Goal: Share content: Share content

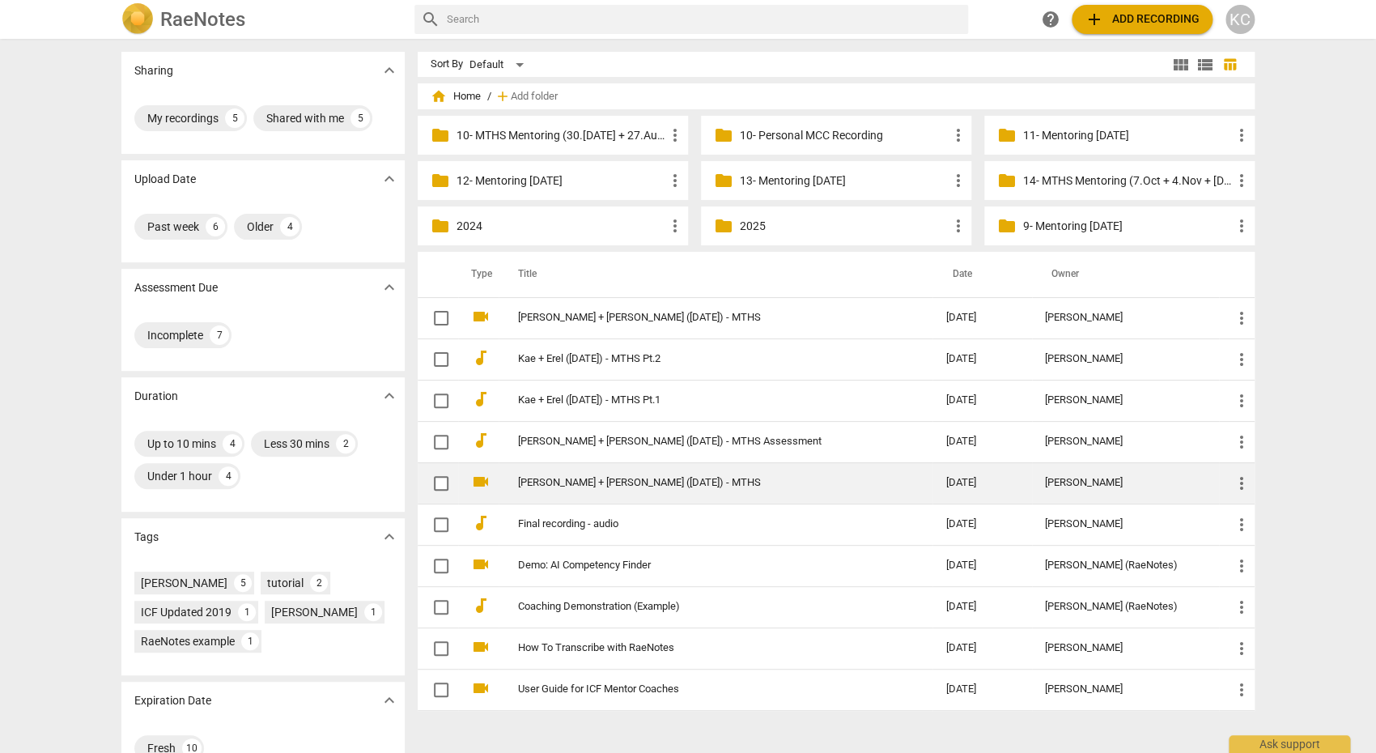
click at [543, 482] on link "[PERSON_NAME] + [PERSON_NAME] ([DATE]) - MTHS" at bounding box center [702, 483] width 369 height 12
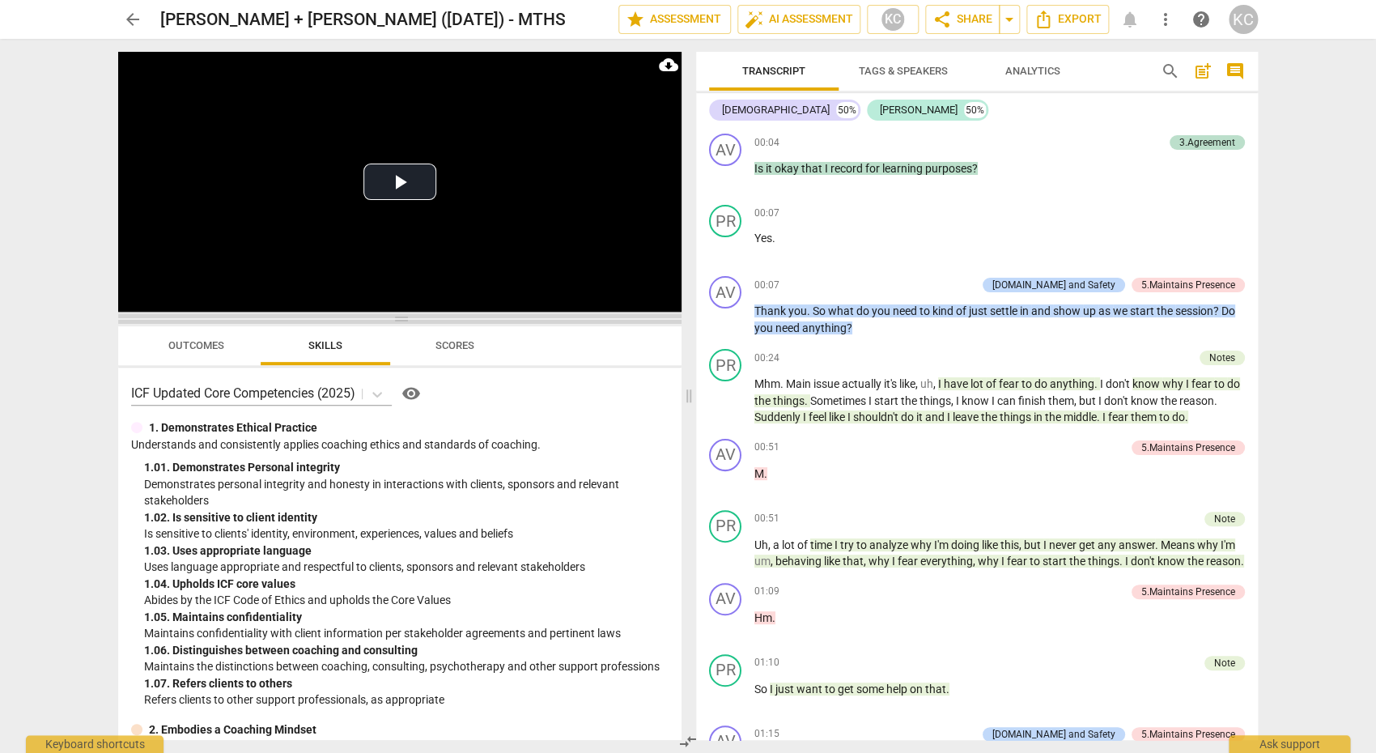
drag, startPoint x: 397, startPoint y: 259, endPoint x: 397, endPoint y: 321, distance: 62.3
click at [397, 321] on span at bounding box center [399, 319] width 563 height 10
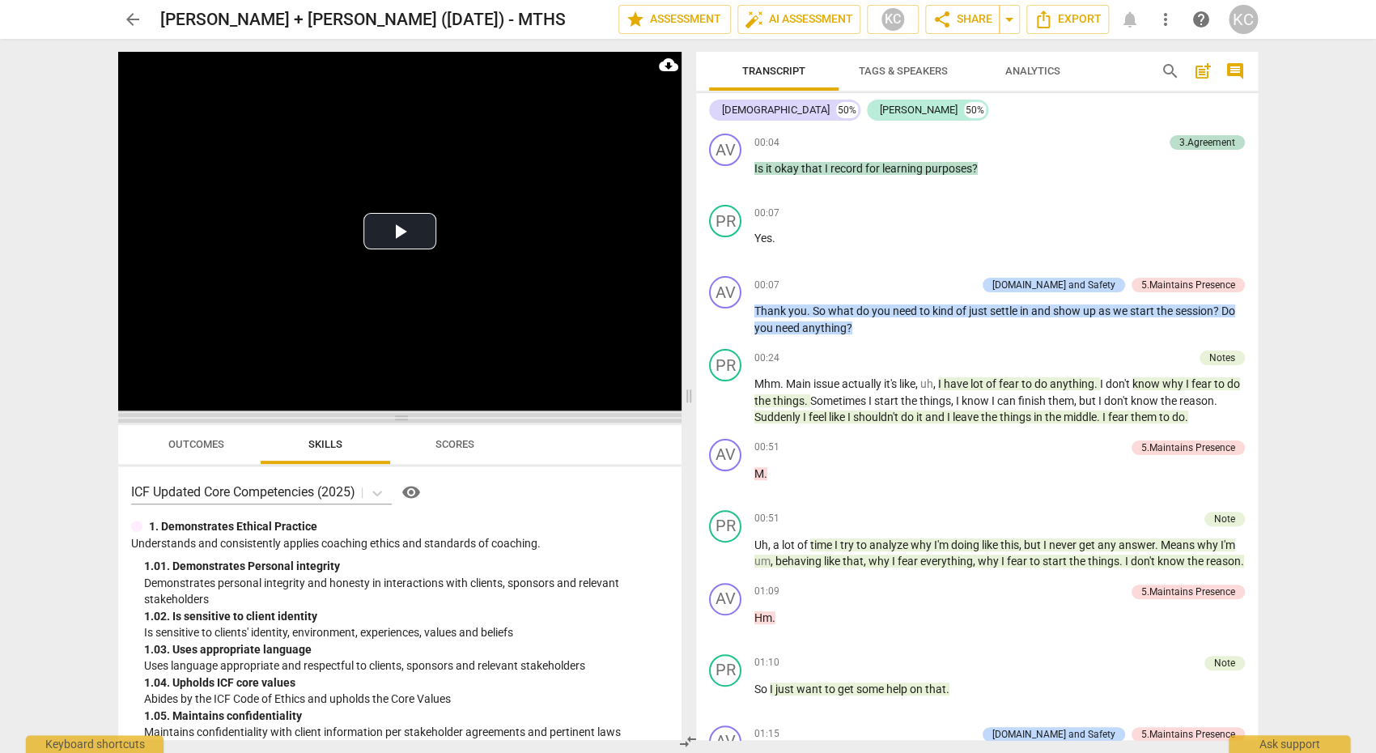
drag, startPoint x: 401, startPoint y: 322, endPoint x: 402, endPoint y: 418, distance: 95.5
click at [402, 417] on span at bounding box center [399, 418] width 563 height 10
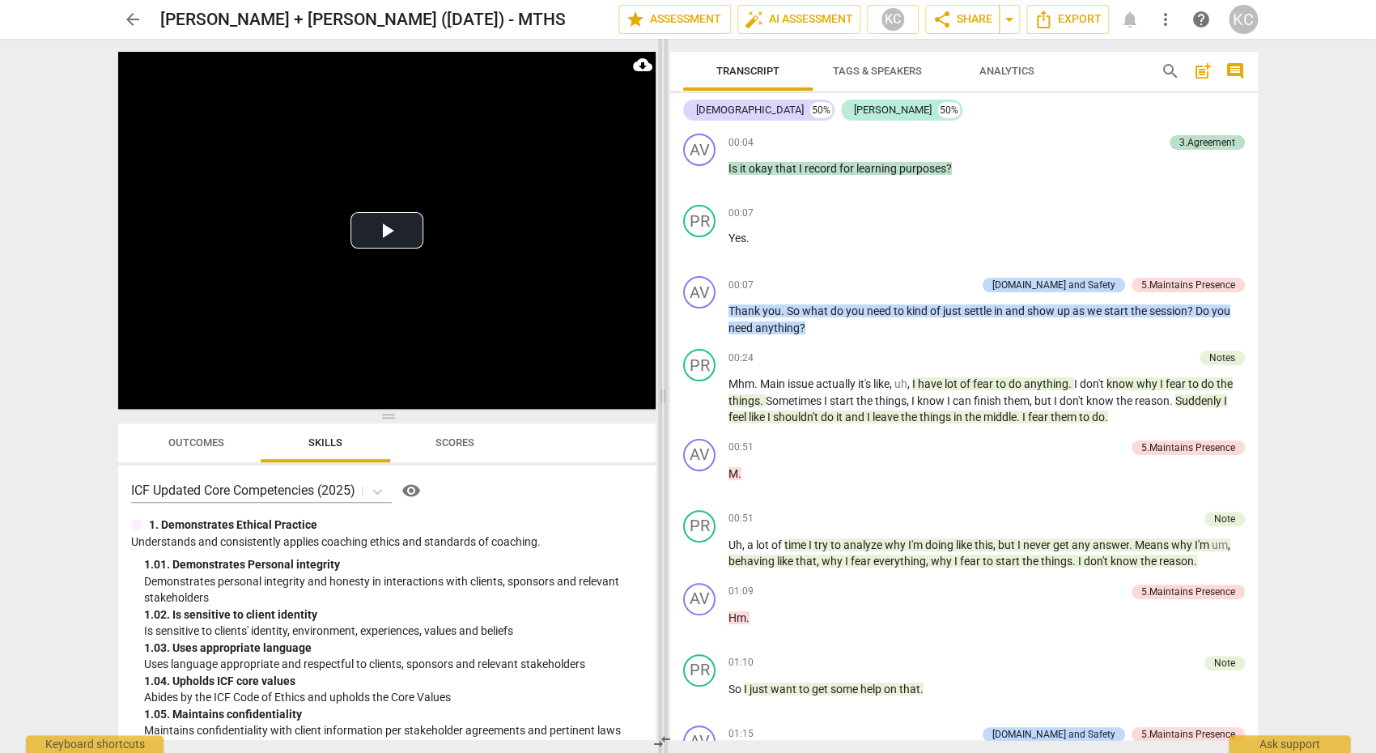
drag, startPoint x: 688, startPoint y: 397, endPoint x: 662, endPoint y: 397, distance: 25.9
click at [662, 397] on span at bounding box center [663, 396] width 10 height 714
click at [842, 166] on span "for" at bounding box center [847, 168] width 17 height 13
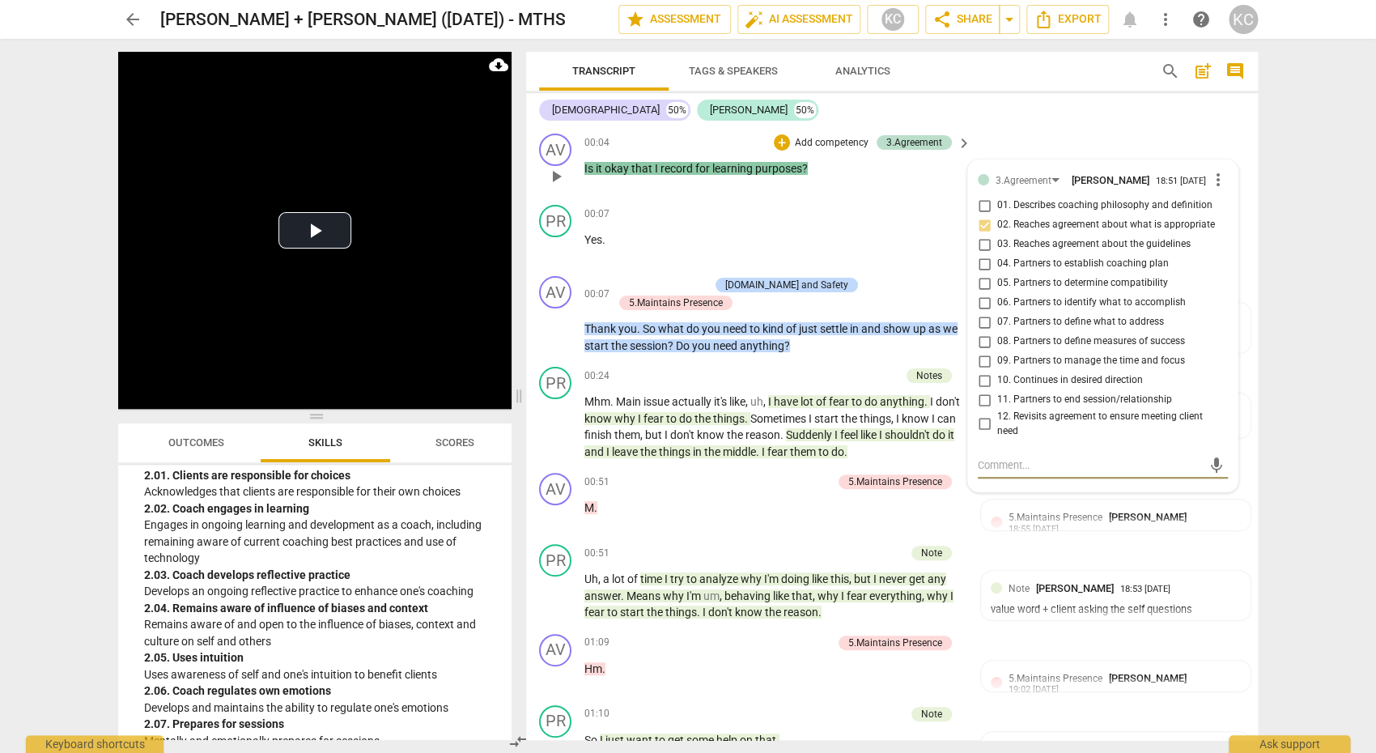
scroll to position [181, 0]
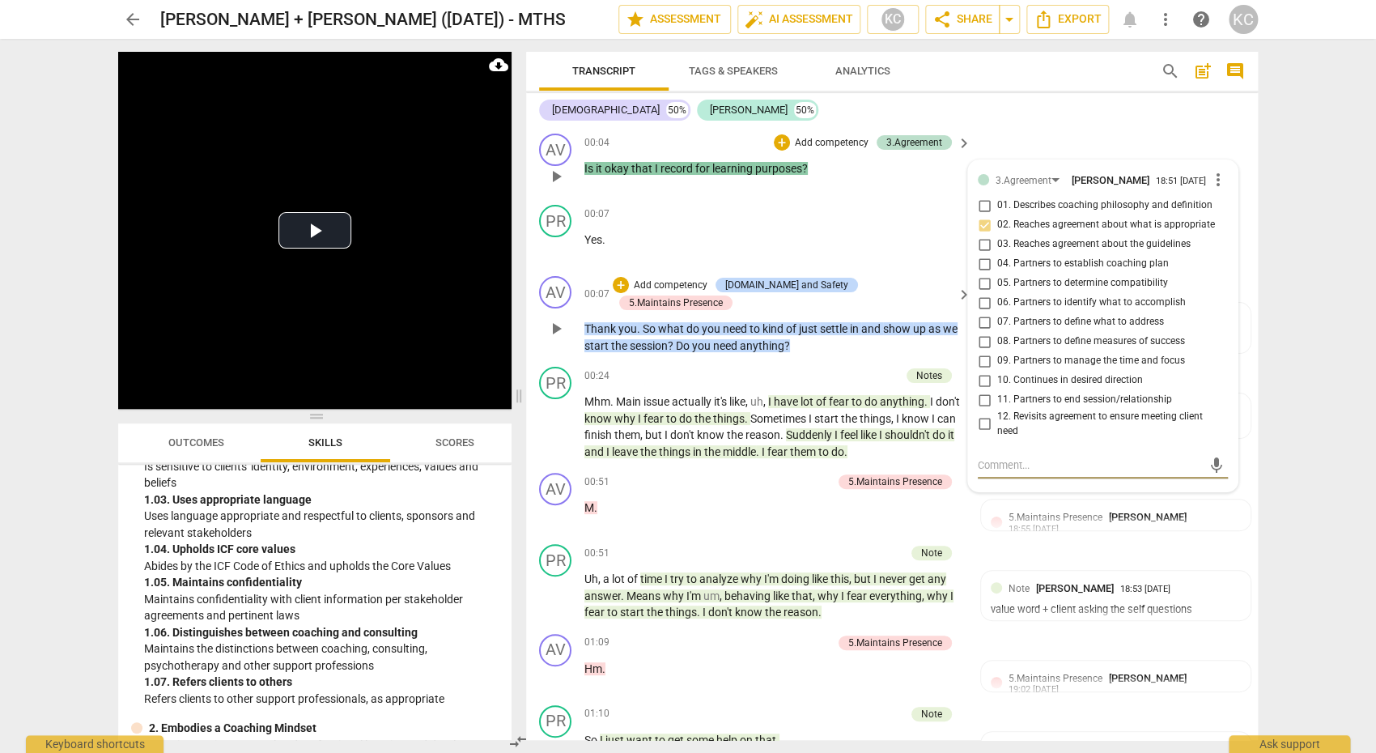
click at [756, 339] on span "anything" at bounding box center [762, 345] width 45 height 13
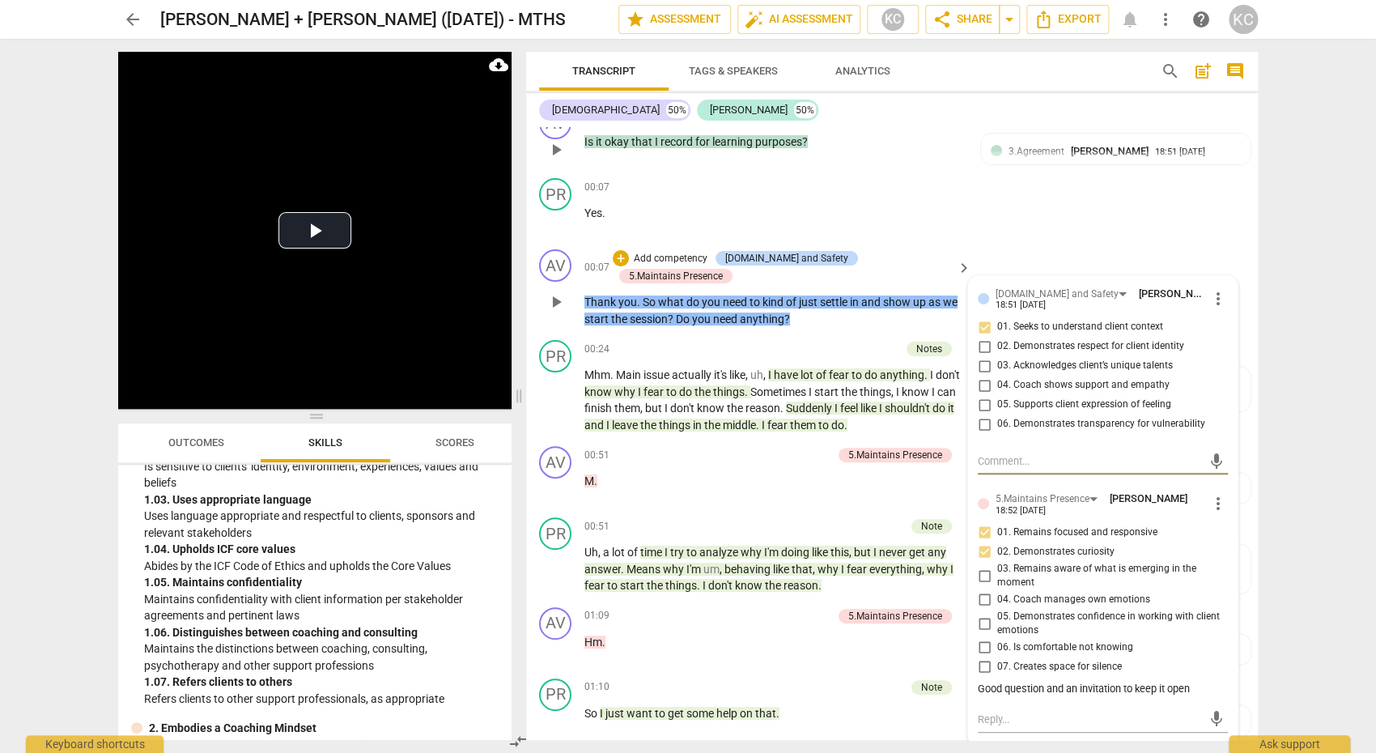
scroll to position [0, 0]
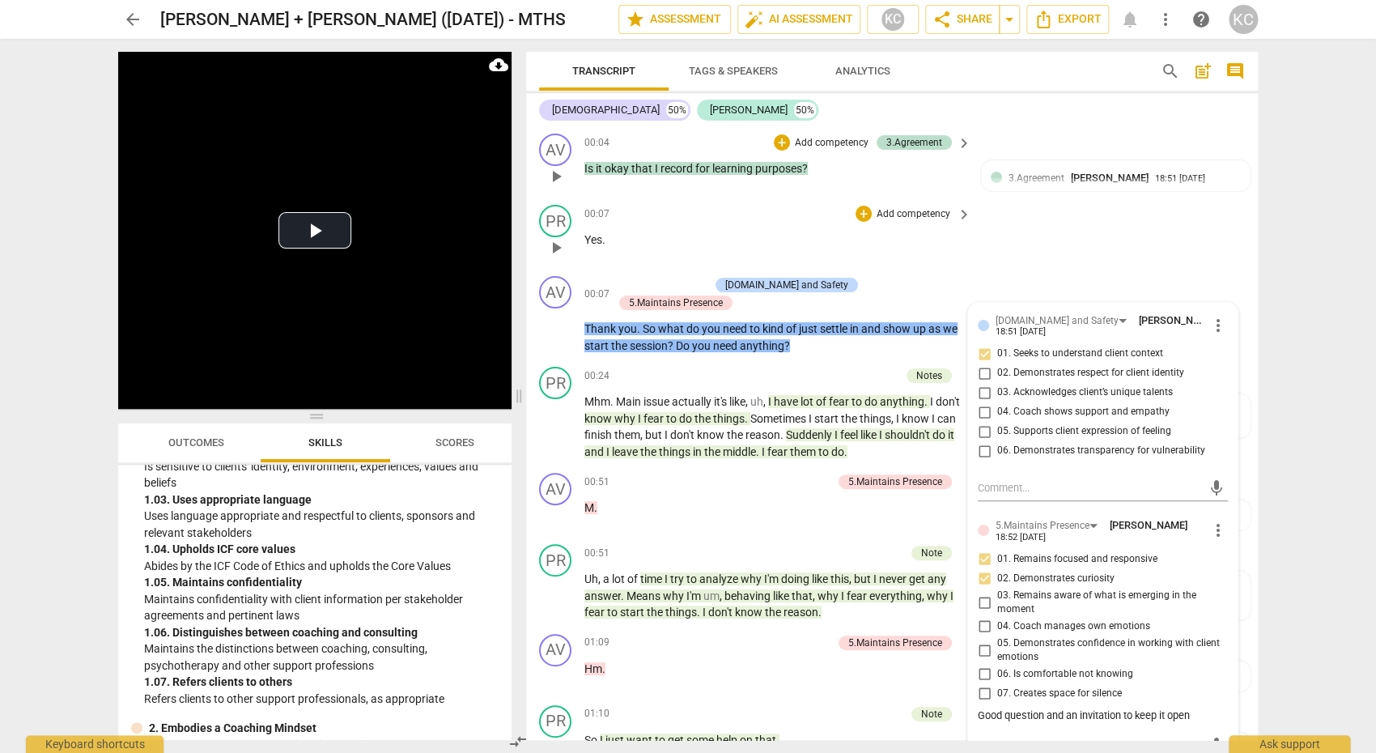
click at [1055, 228] on div "PR play_arrow pause 00:07 + Add competency keyboard_arrow_right Yes ." at bounding box center [892, 233] width 732 height 71
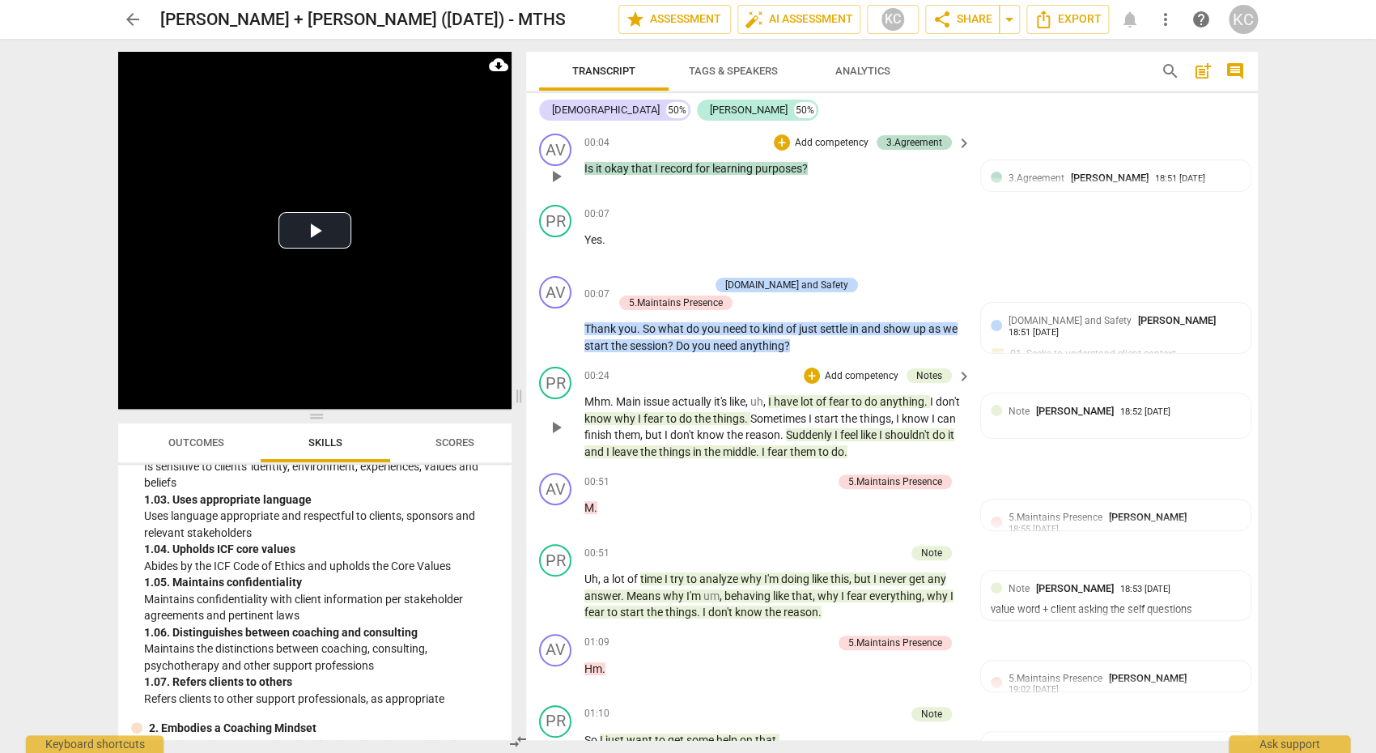
click at [789, 395] on span "have" at bounding box center [787, 401] width 27 height 13
click at [833, 428] on span "Suddenly" at bounding box center [810, 434] width 49 height 13
click at [802, 393] on p "Mhm . Main issue actually it's like , uh , I have lot of fear to do anything . …" at bounding box center [773, 426] width 379 height 66
click at [1025, 466] on div "AV play_arrow pause 00:51 + Add competency 5.Maintains Presence keyboard_arrow_…" at bounding box center [892, 501] width 732 height 71
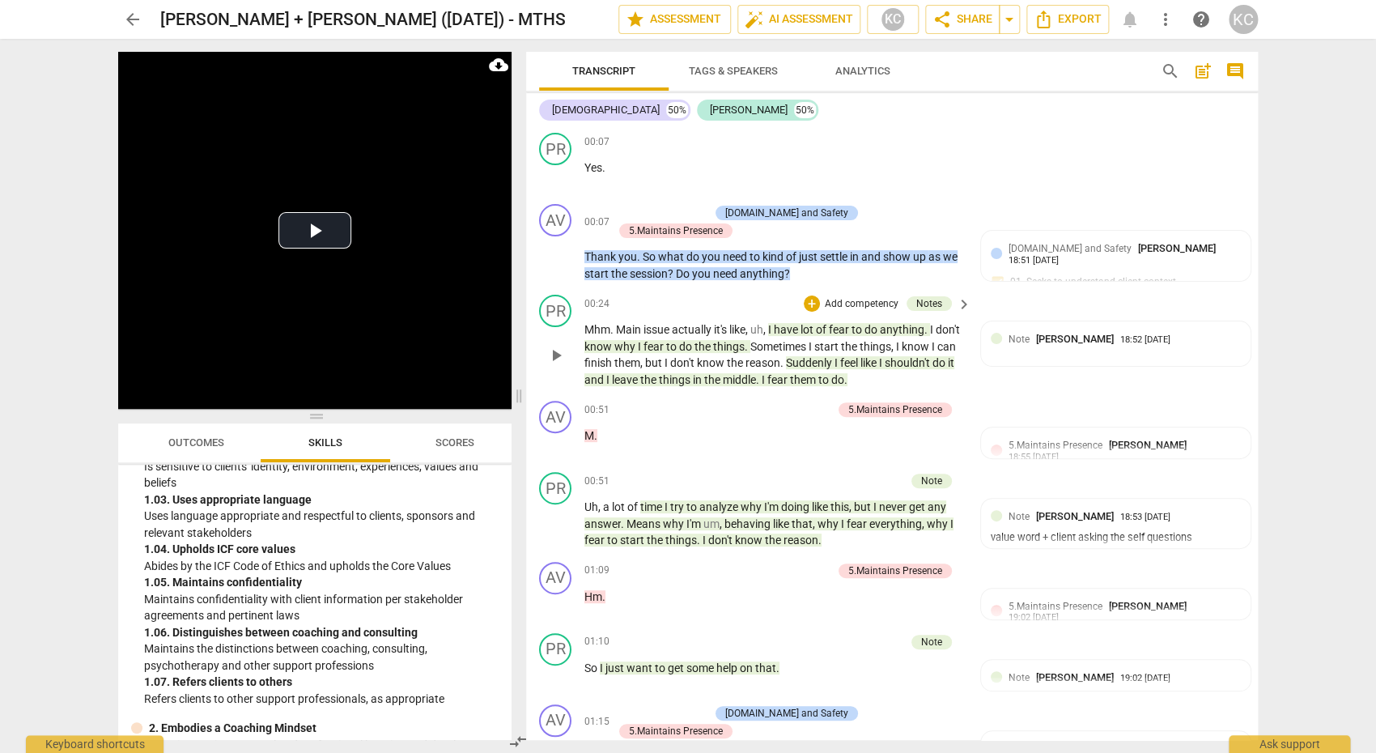
scroll to position [73, 0]
drag, startPoint x: 813, startPoint y: 340, endPoint x: 856, endPoint y: 340, distance: 43.7
click at [856, 340] on p "Mhm . Main issue actually it's like , uh , I have lot of fear to do anything . …" at bounding box center [773, 354] width 379 height 66
drag, startPoint x: 786, startPoint y: 359, endPoint x: 830, endPoint y: 358, distance: 44.5
click at [830, 358] on p "Mhm . Main issue actually it's like , uh , I have lot of fear to do anything . …" at bounding box center [773, 354] width 379 height 66
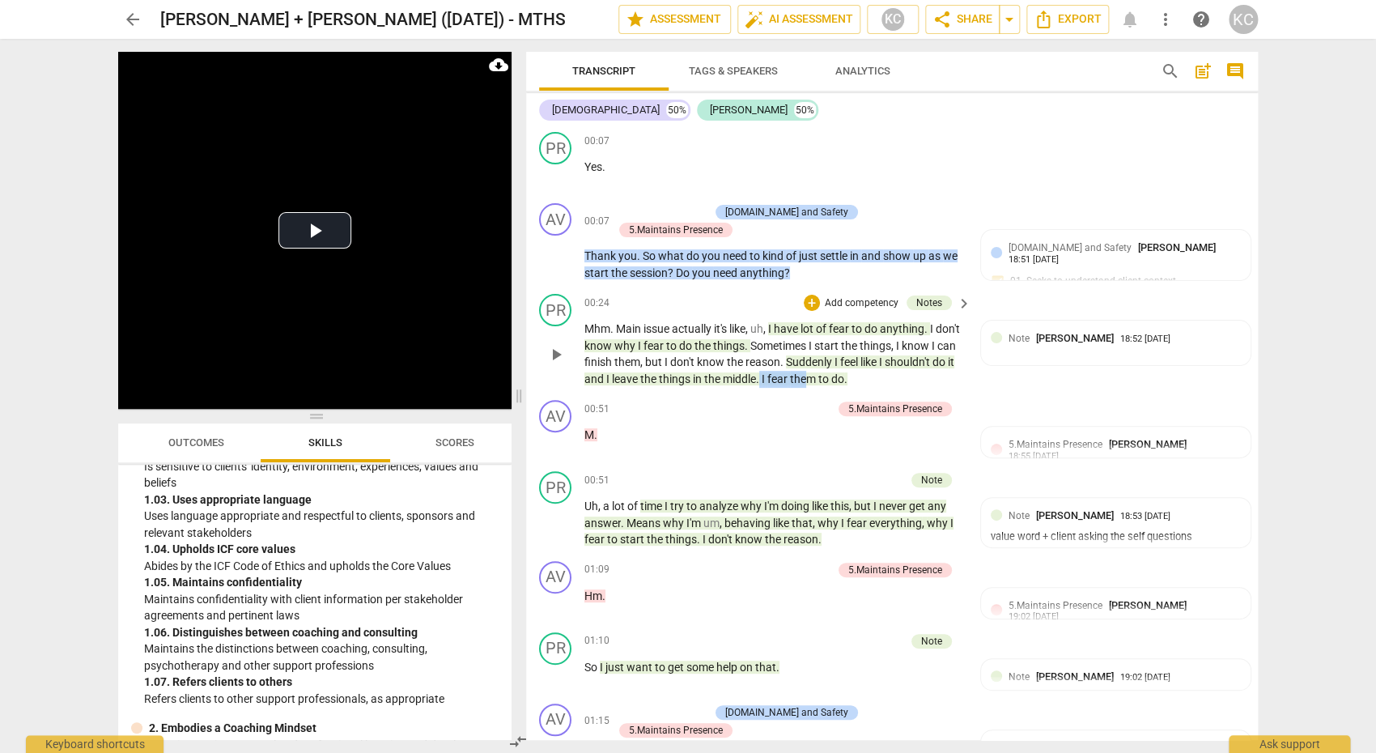
click at [818, 372] on span "them" at bounding box center [804, 378] width 28 height 13
click at [771, 393] on div "AV play_arrow pause 00:51 + Add competency 5.Maintains Presence keyboard_arrow_…" at bounding box center [892, 428] width 732 height 71
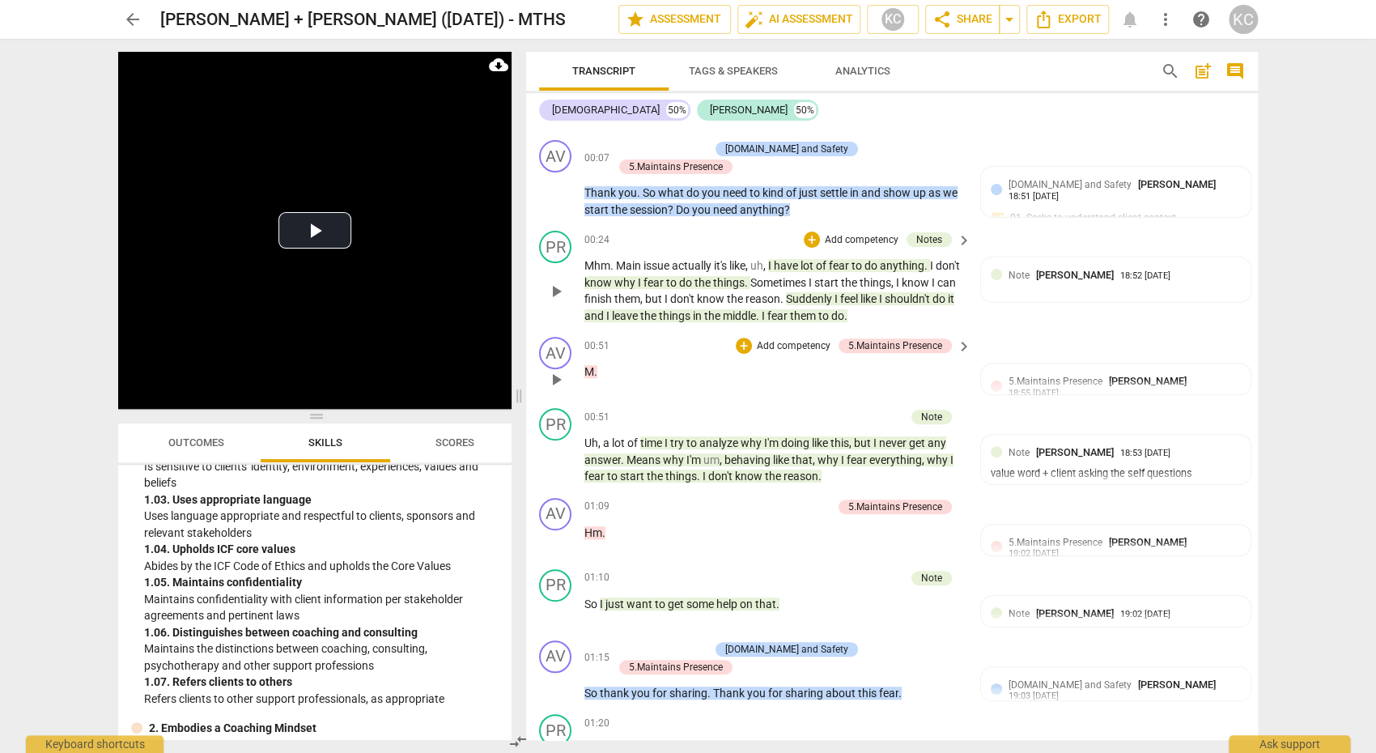
scroll to position [142, 0]
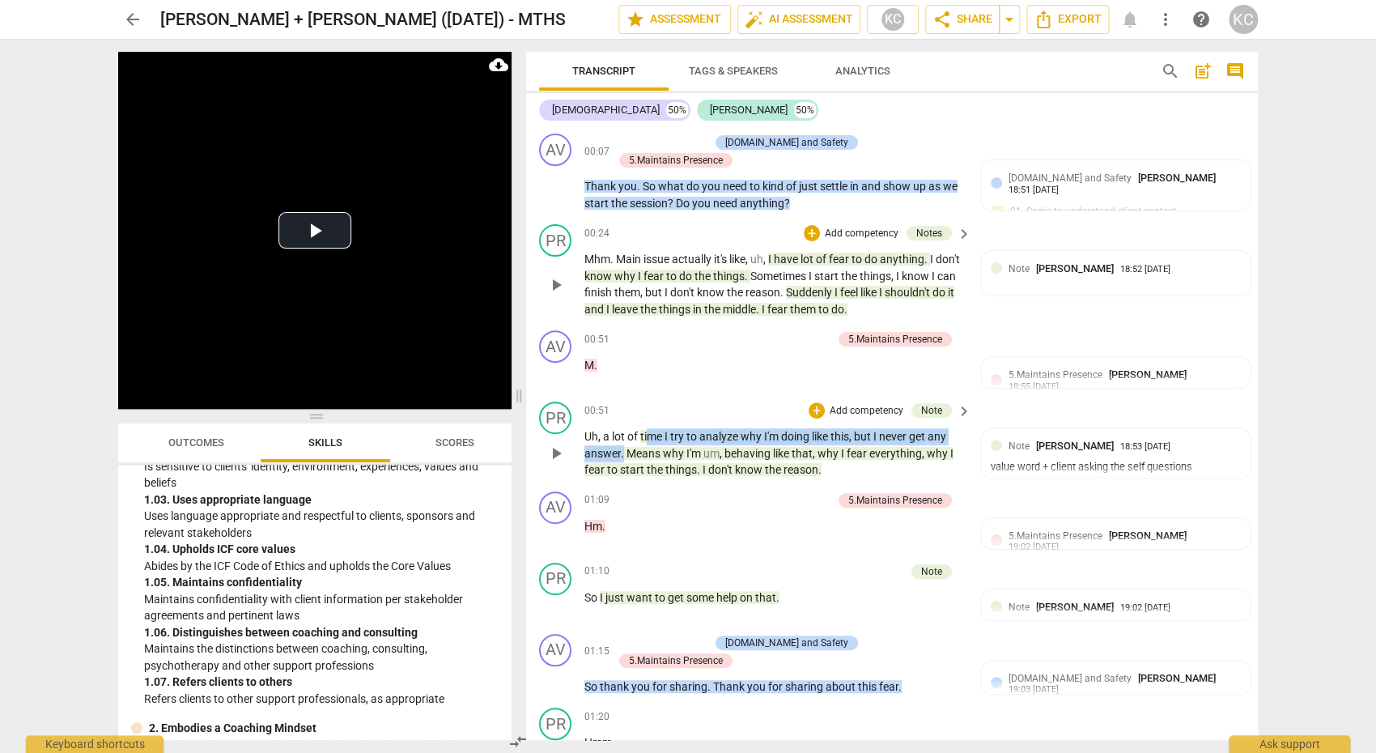
drag, startPoint x: 623, startPoint y: 437, endPoint x: 649, endPoint y: 418, distance: 32.4
click at [649, 428] on p "Uh , a lot of time I try to analyze why I'm doing like this , but I never get a…" at bounding box center [773, 453] width 379 height 50
click at [772, 428] on p "Uh , a lot of time I try to analyze why I'm doing like this , but I never get a…" at bounding box center [773, 453] width 379 height 50
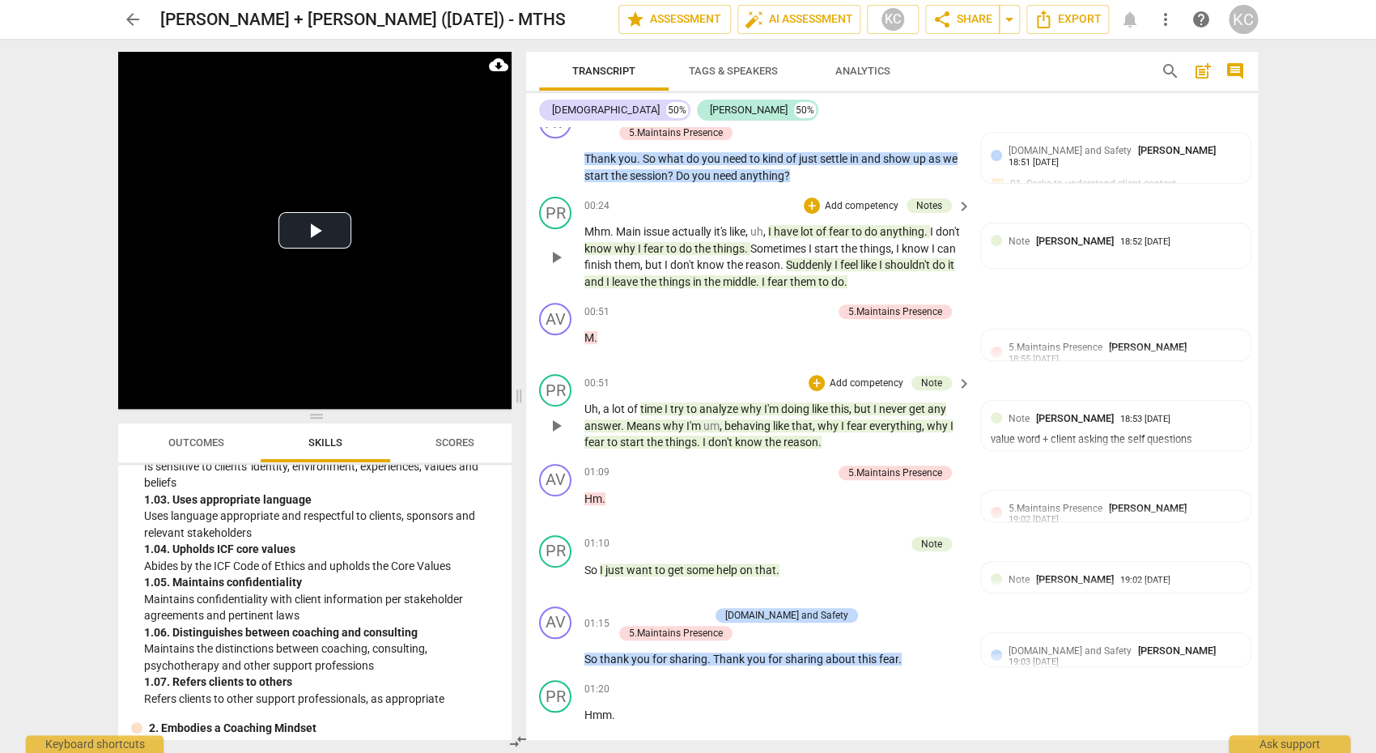
scroll to position [173, 0]
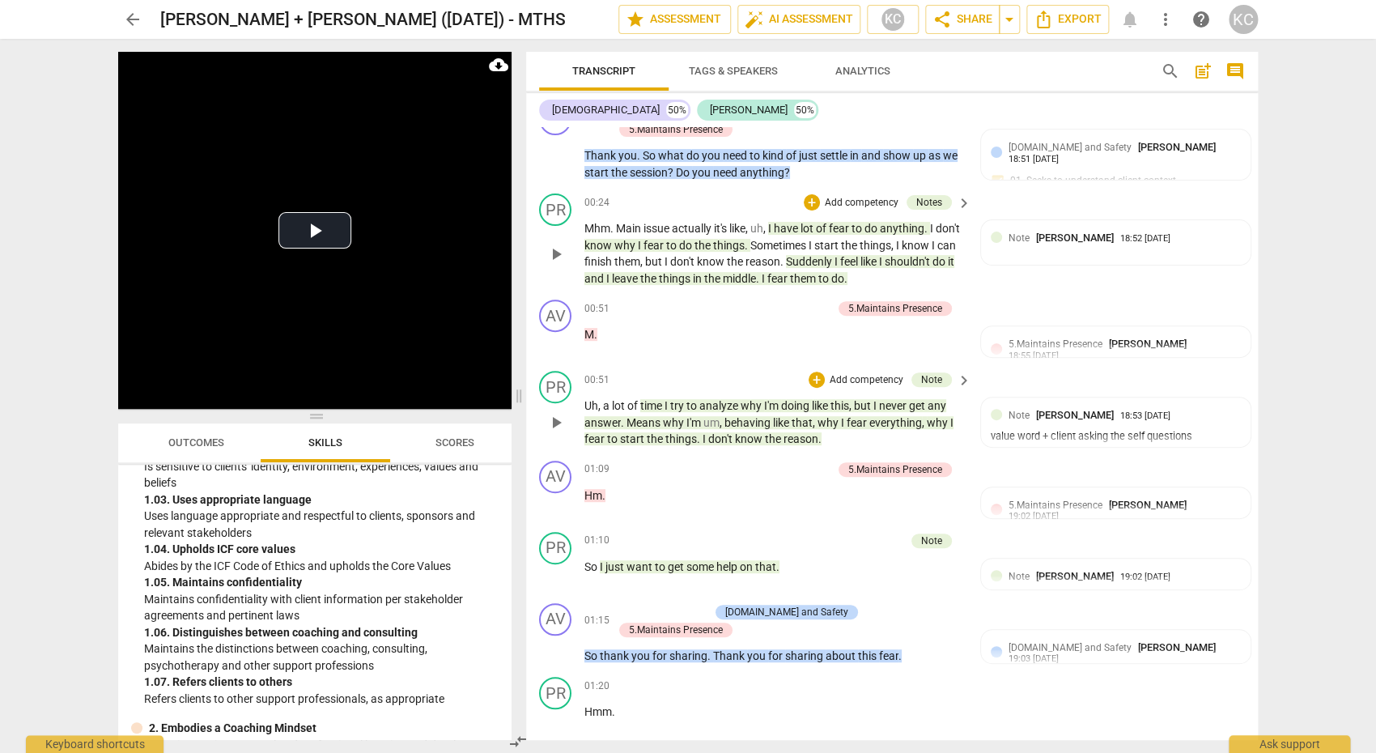
click at [755, 432] on span "know" at bounding box center [750, 438] width 30 height 13
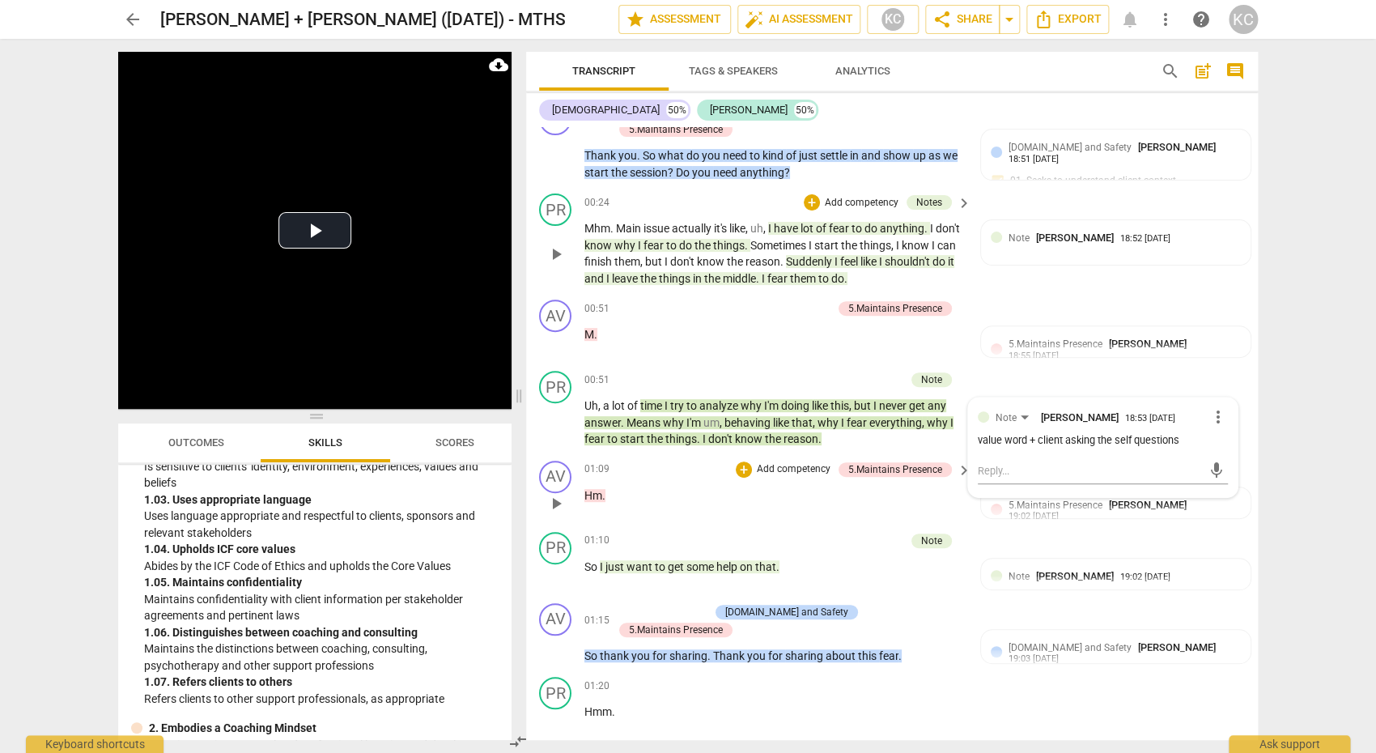
click at [665, 487] on p "Hm ." at bounding box center [773, 495] width 379 height 17
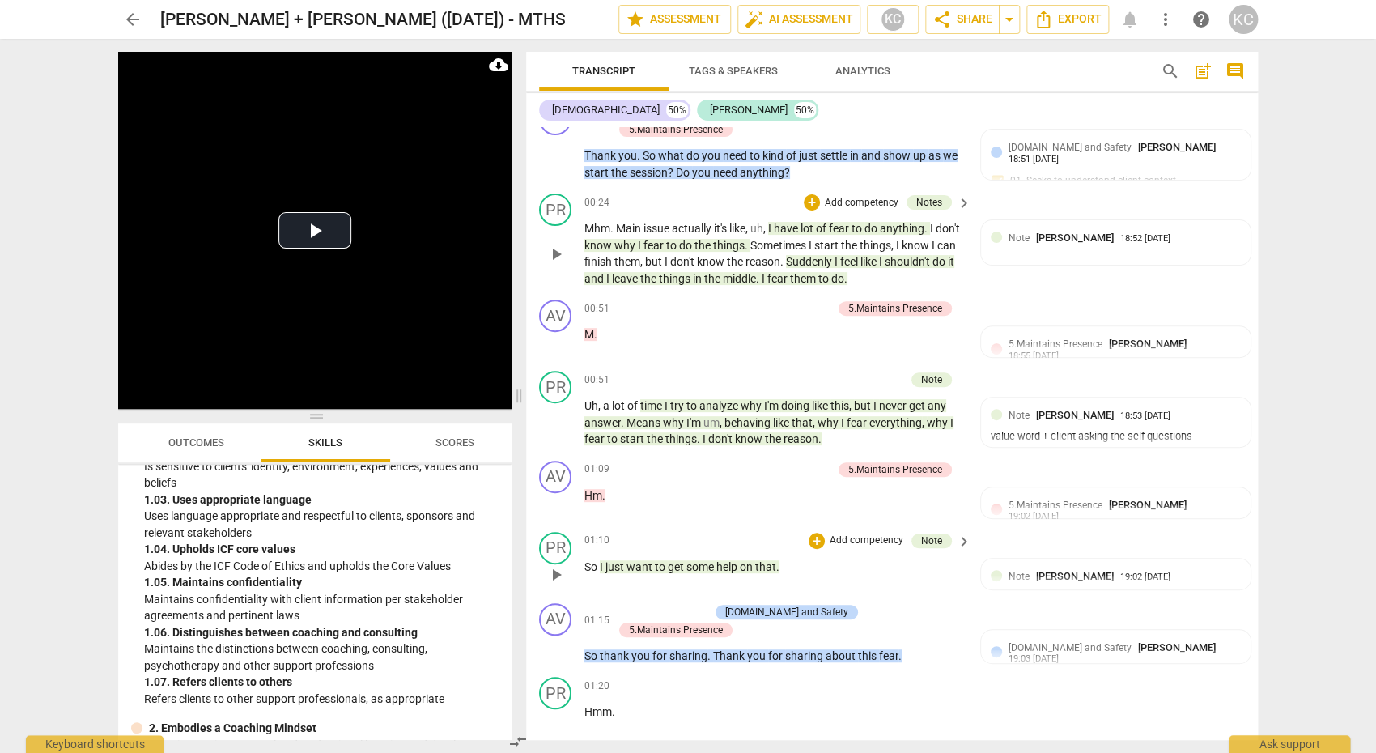
click at [681, 560] on span "get" at bounding box center [677, 566] width 19 height 13
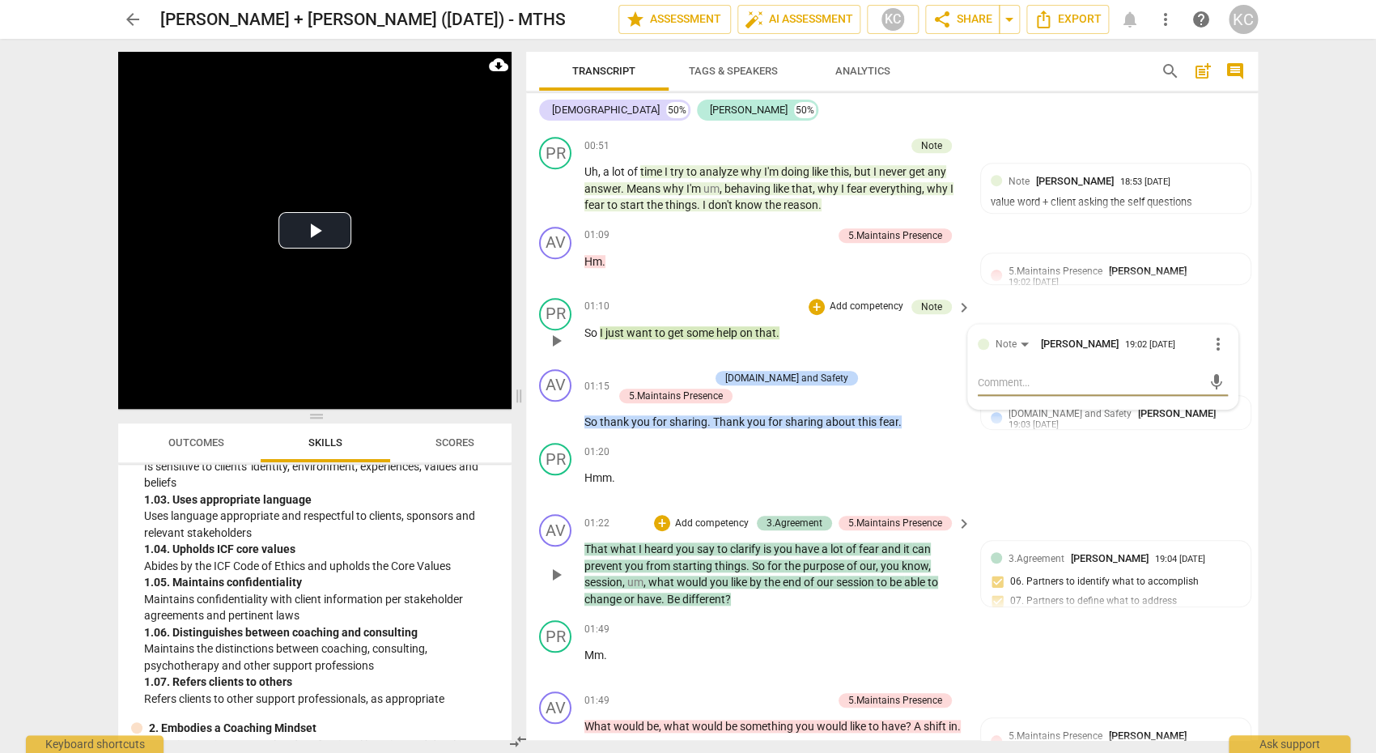
scroll to position [421, 0]
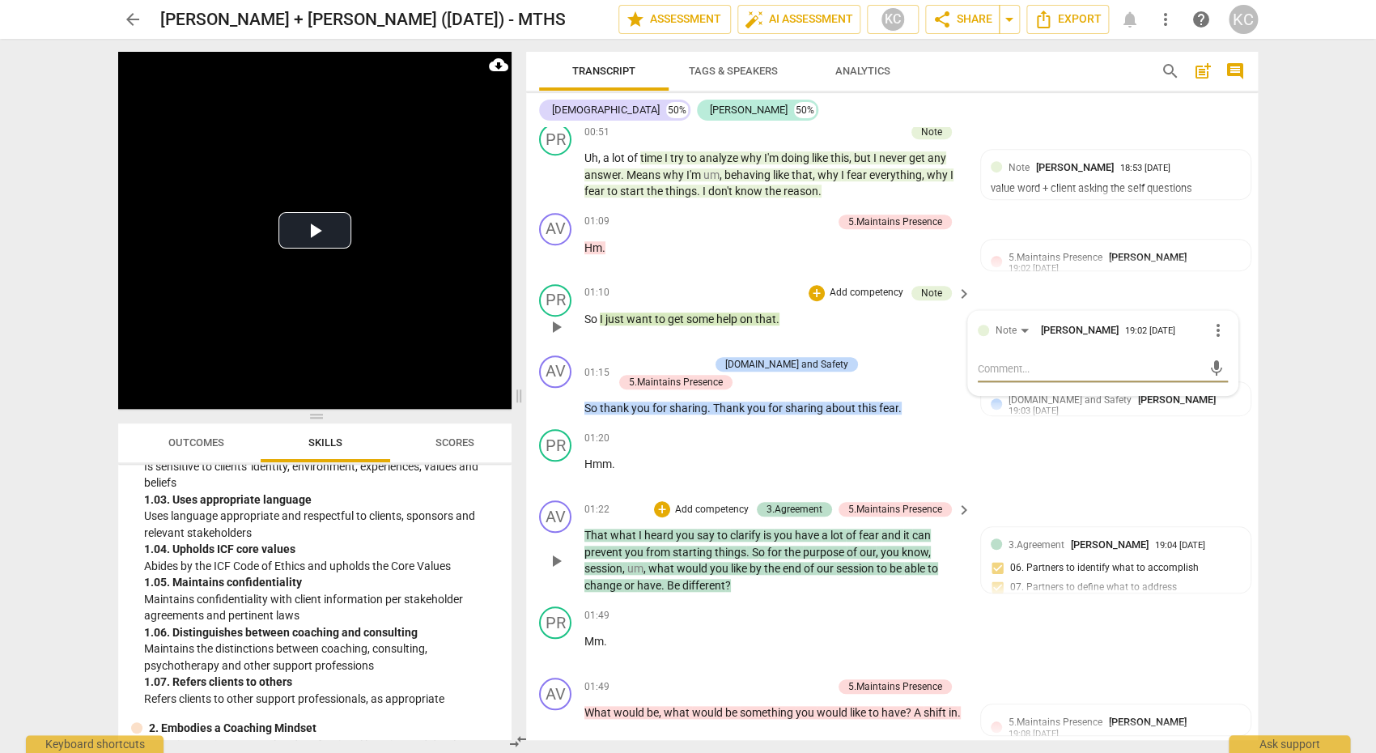
click at [1038, 494] on div "AV play_arrow pause 01:22 + Add competency 3.Agreement 5.Maintains Presence key…" at bounding box center [892, 547] width 732 height 106
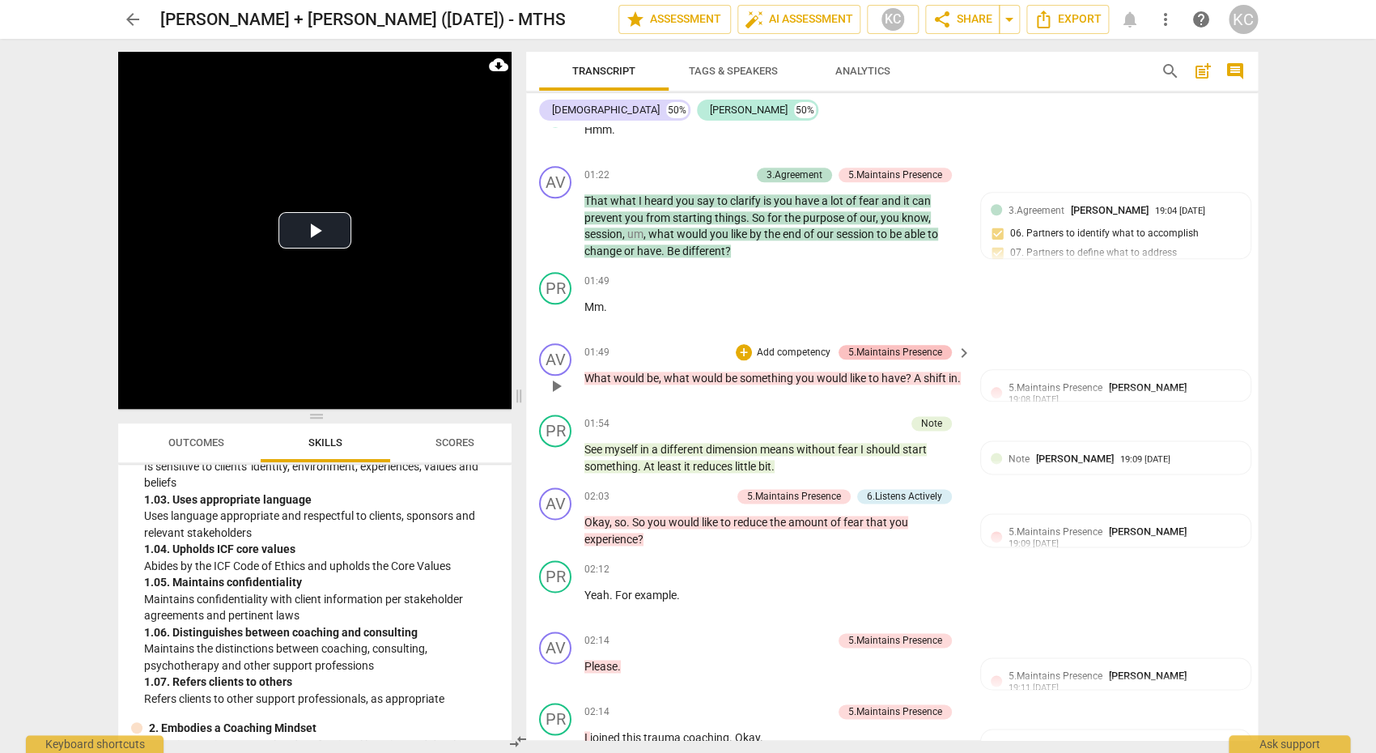
scroll to position [758, 0]
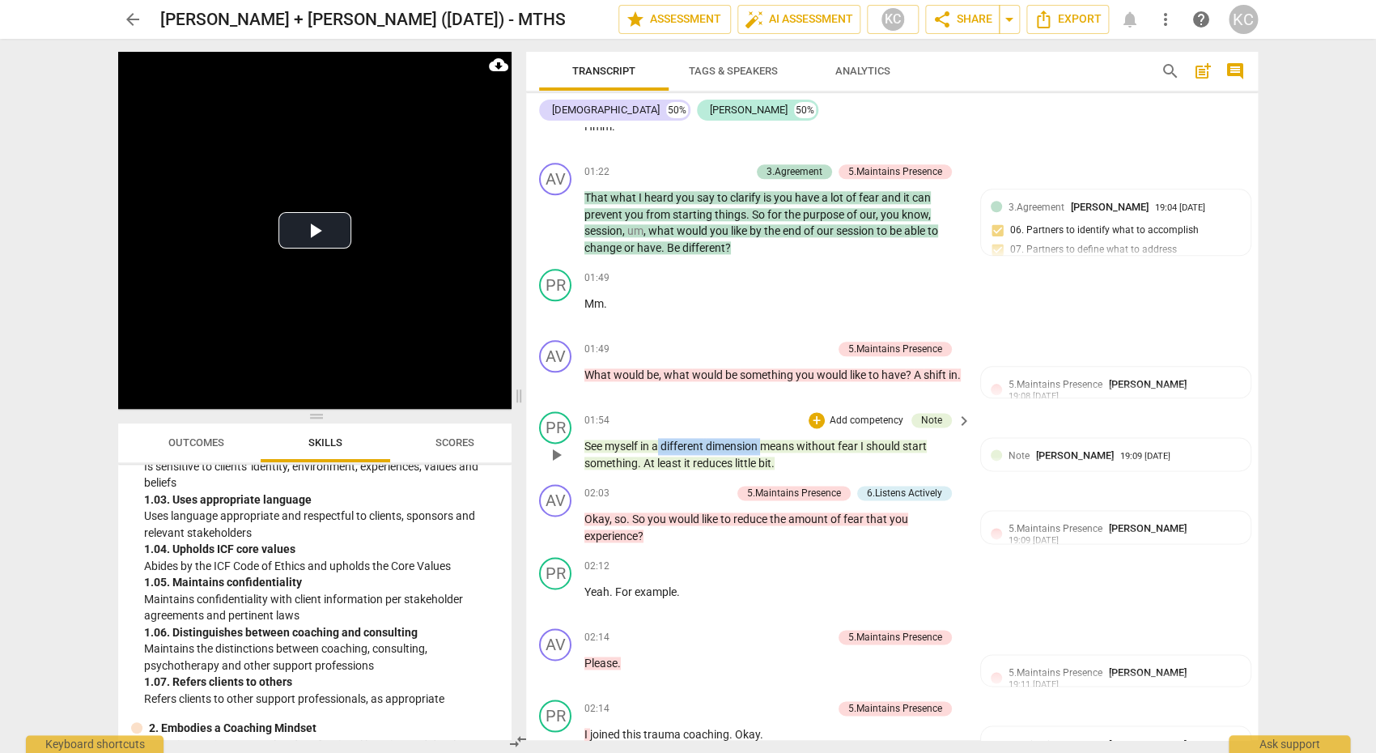
drag, startPoint x: 673, startPoint y: 418, endPoint x: 762, endPoint y: 420, distance: 89.9
click at [762, 438] on p "See myself in a different dimension means without fear I should start something…" at bounding box center [773, 454] width 379 height 33
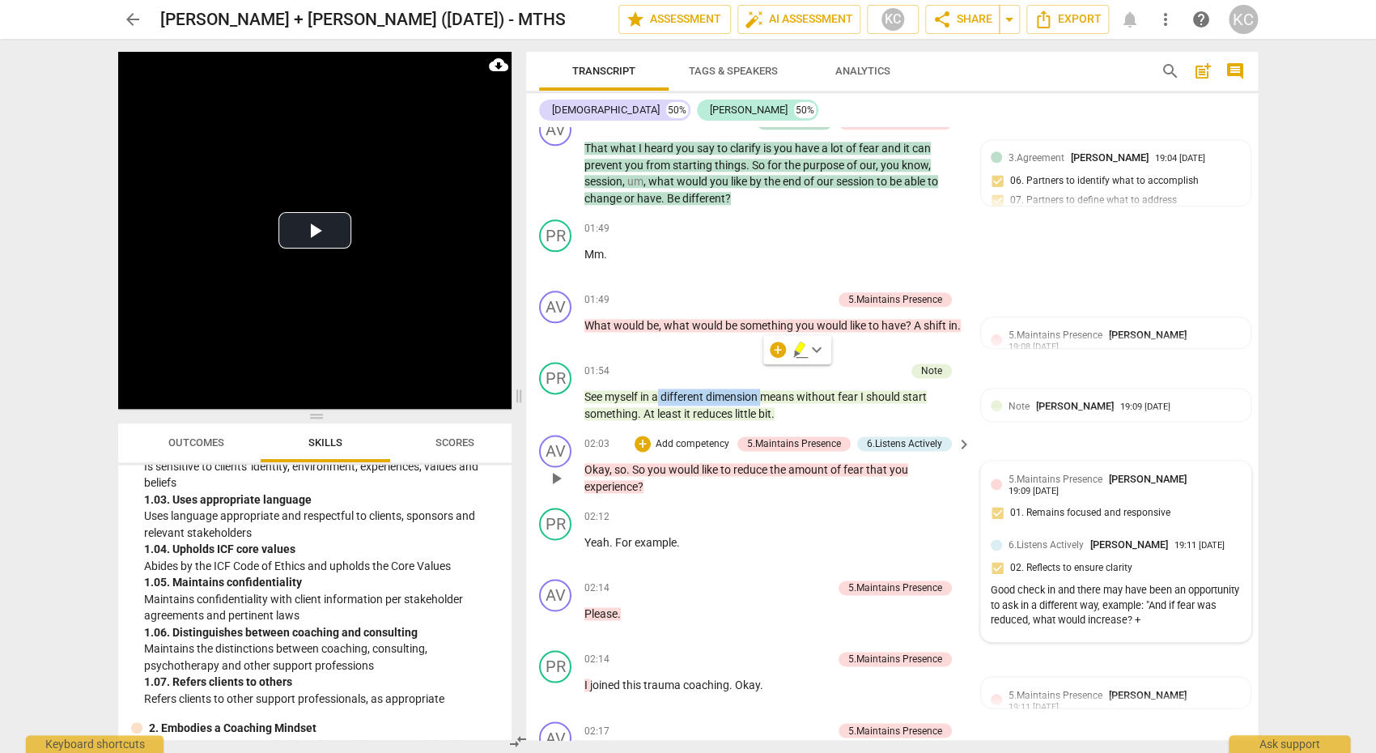
scroll to position [833, 0]
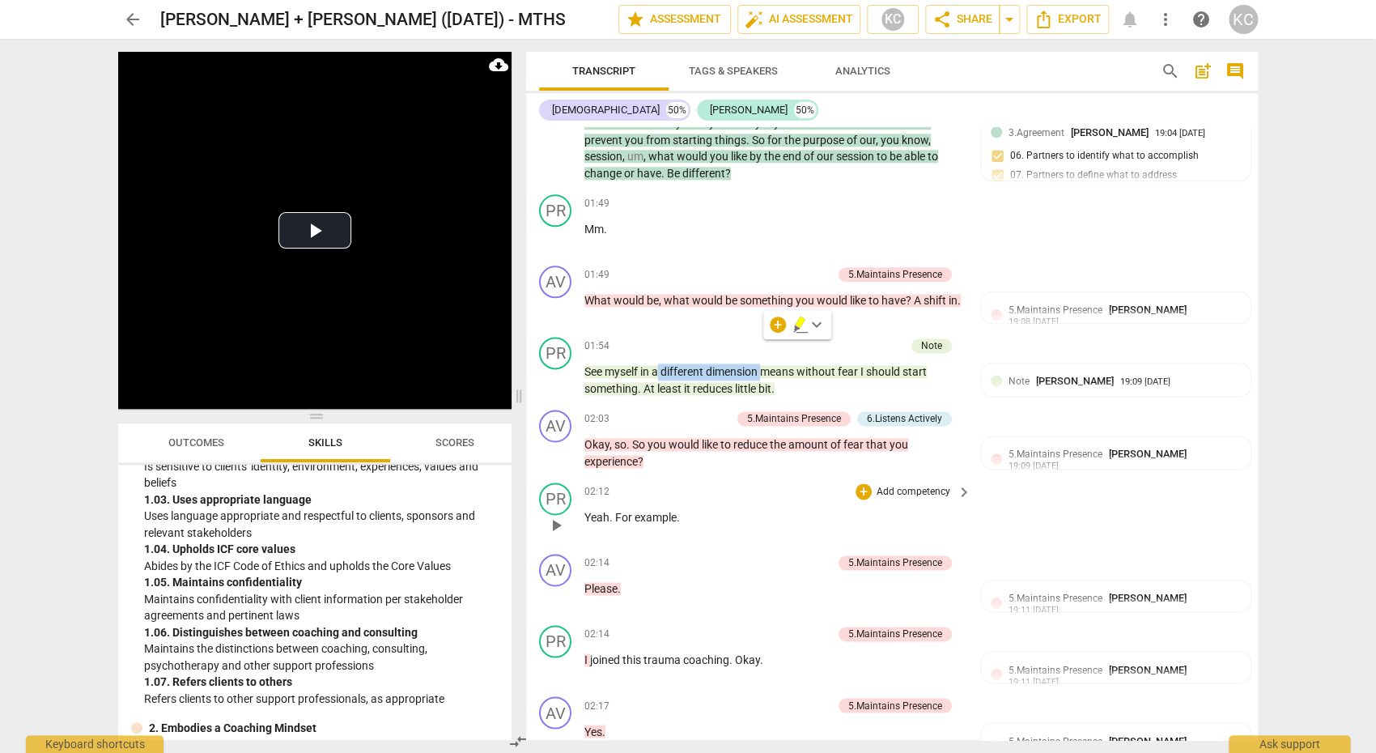
click at [807, 482] on div "02:12 + Add competency keyboard_arrow_right" at bounding box center [778, 491] width 388 height 18
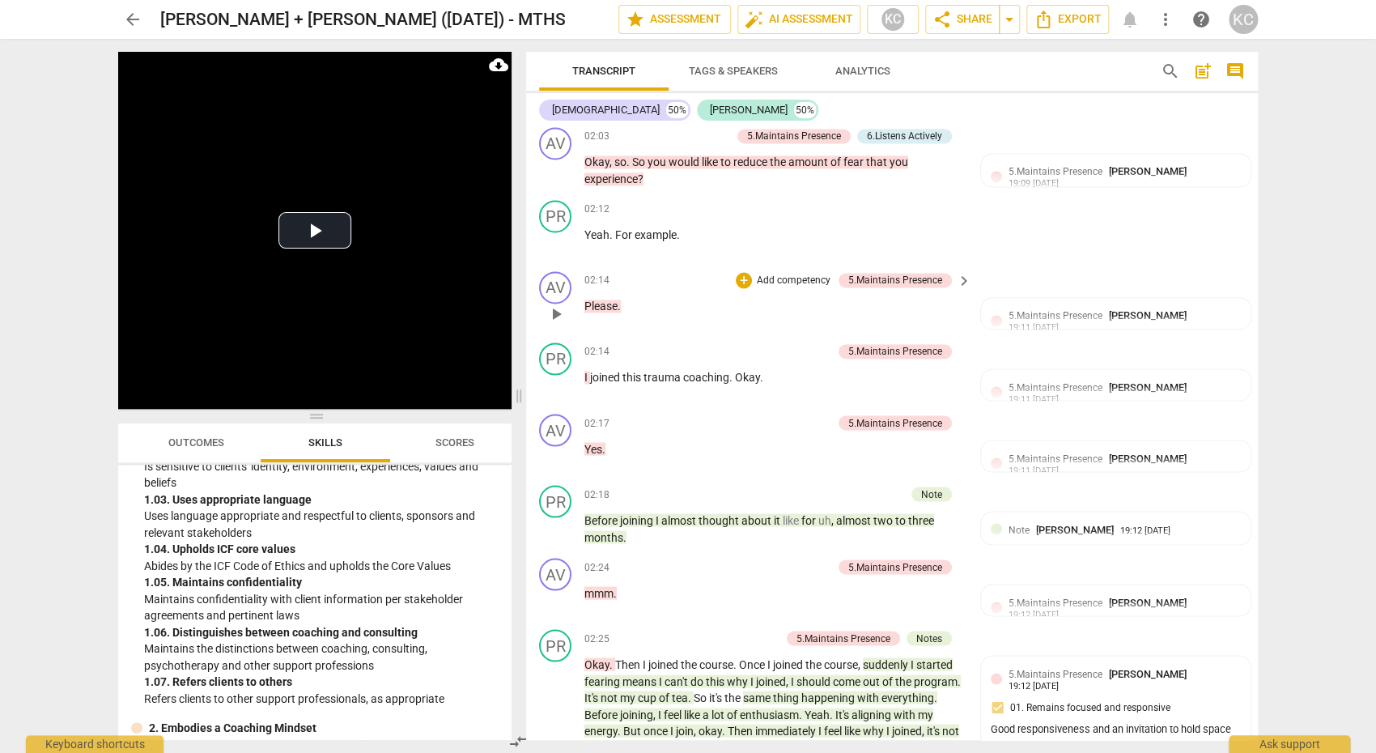
scroll to position [1117, 0]
click at [866, 512] on span "almost" at bounding box center [854, 518] width 37 height 13
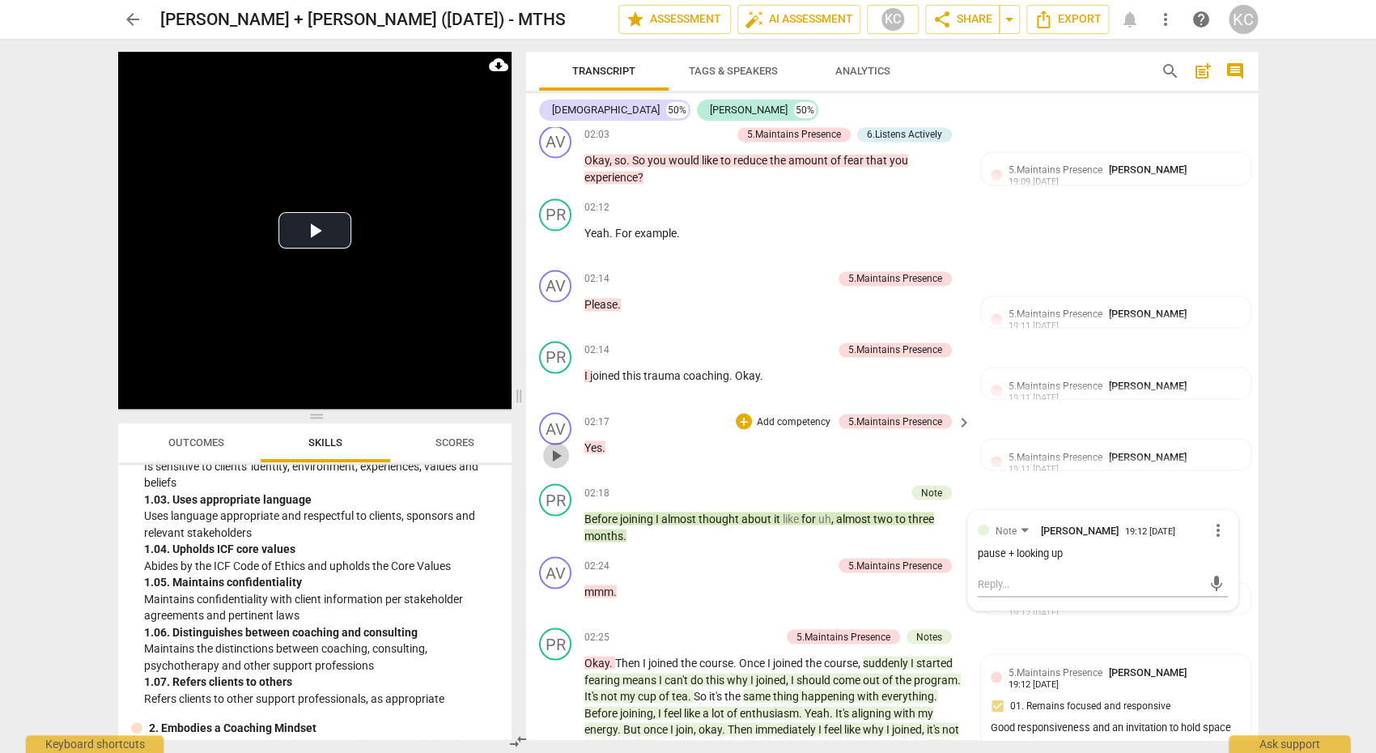
click at [553, 445] on span "play_arrow" at bounding box center [555, 454] width 19 height 19
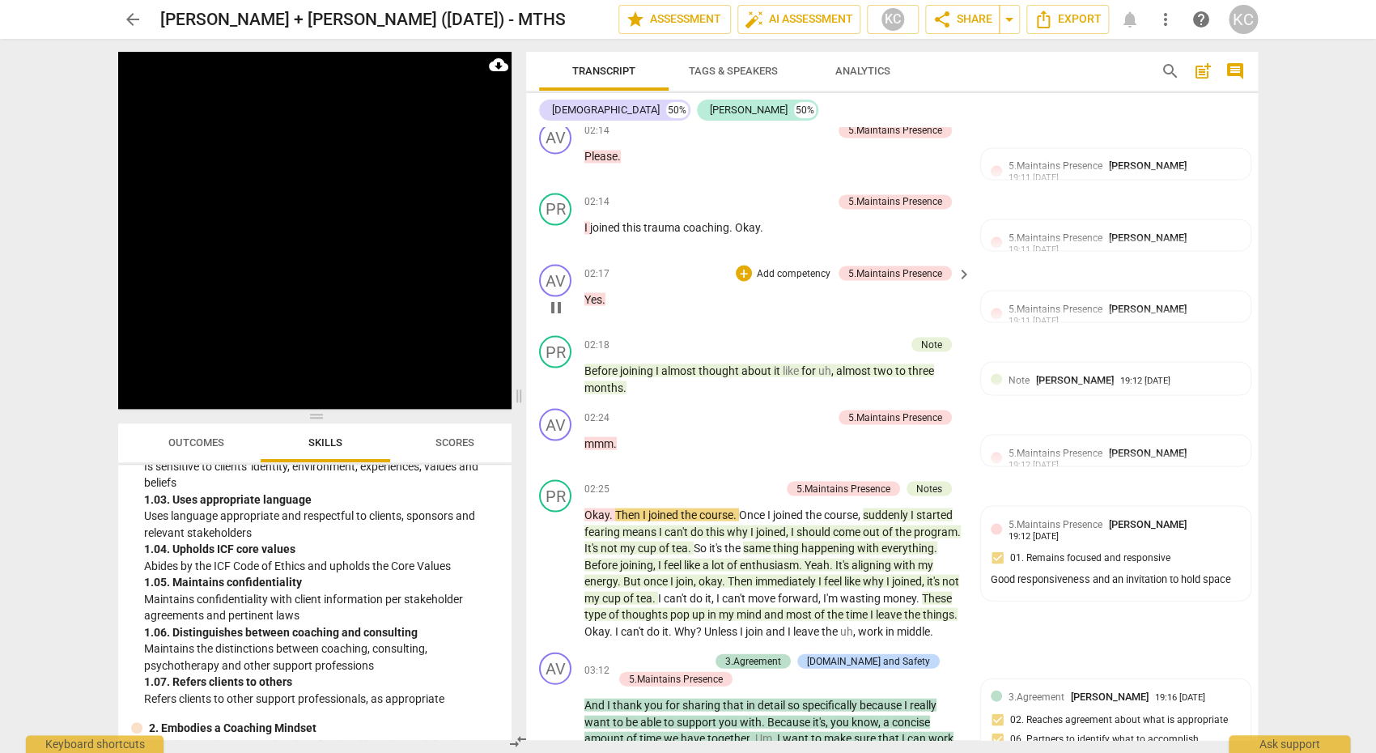
scroll to position [1276, 0]
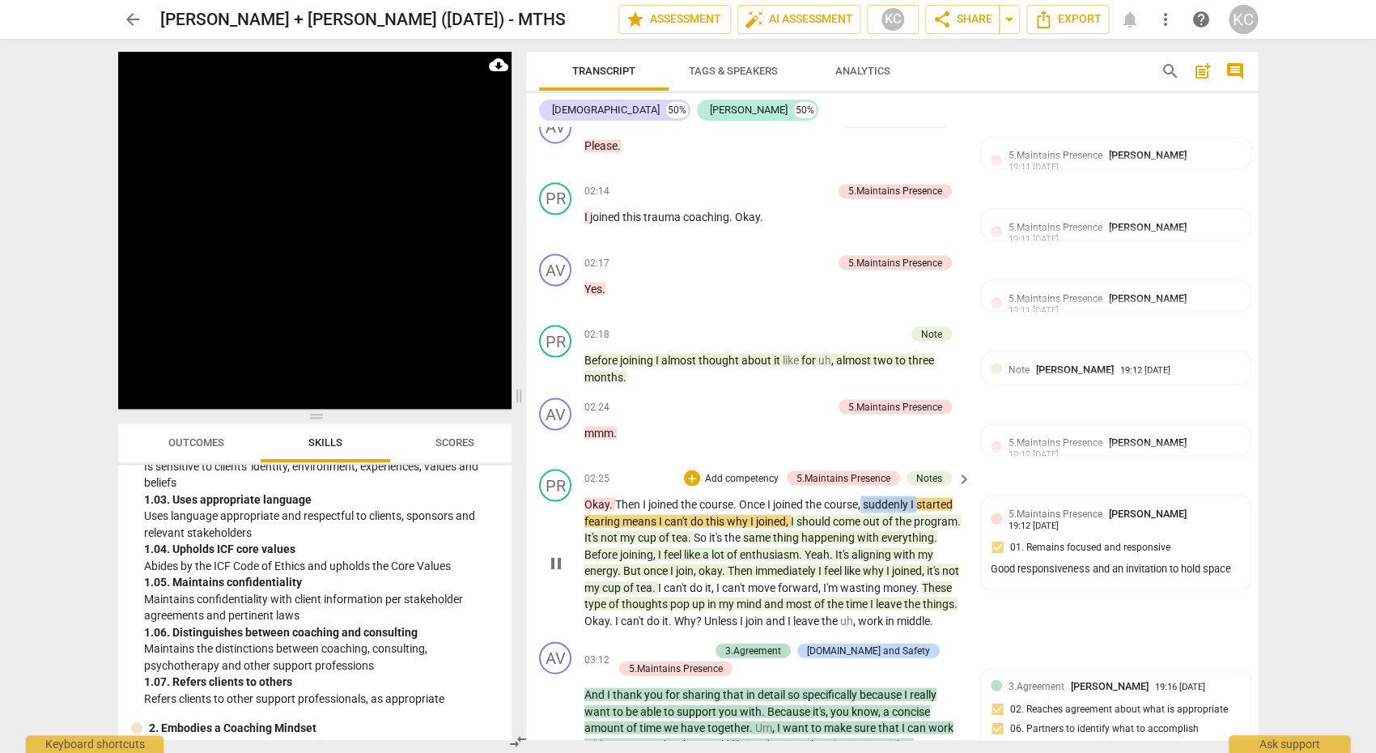
drag, startPoint x: 864, startPoint y: 470, endPoint x: 919, endPoint y: 469, distance: 54.3
click at [920, 495] on p "Okay . Then I joined the course . Once I joined the course , suddenly I started…" at bounding box center [773, 561] width 379 height 133
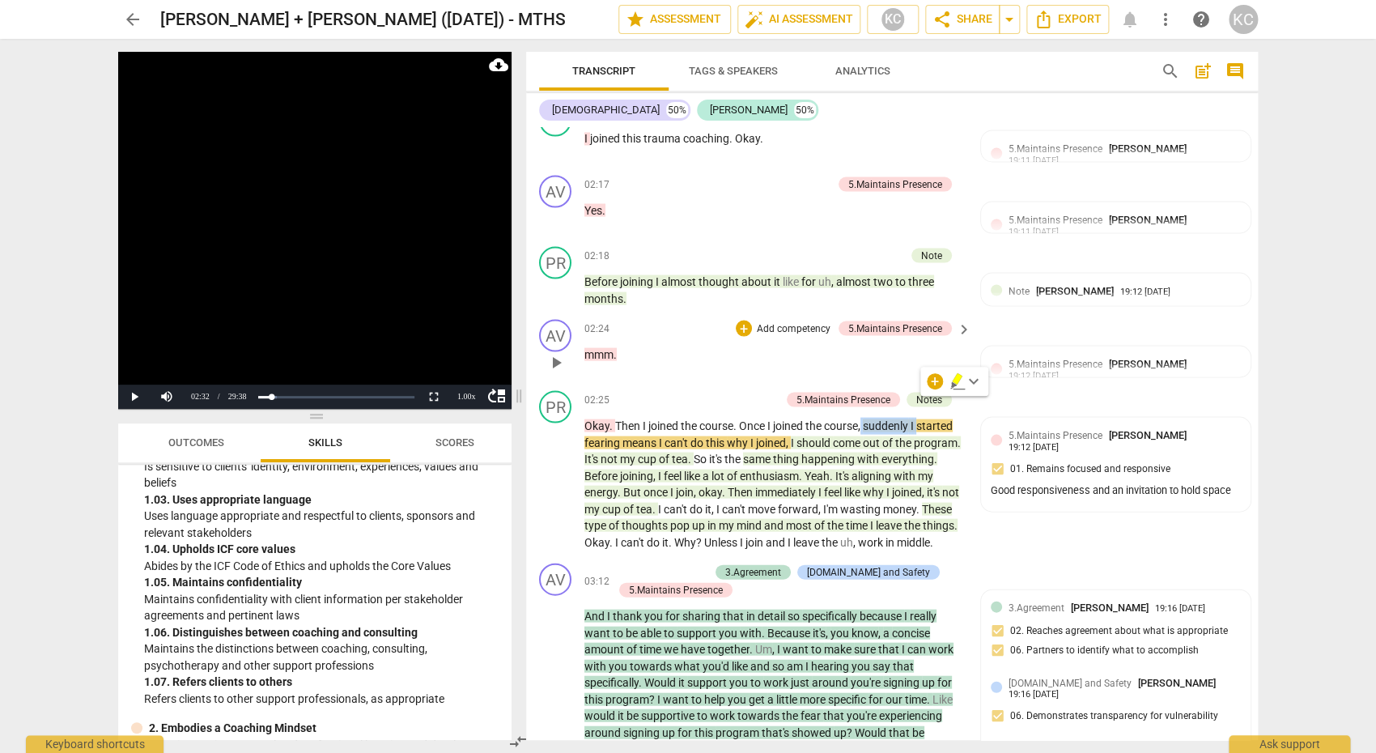
scroll to position [1366, 0]
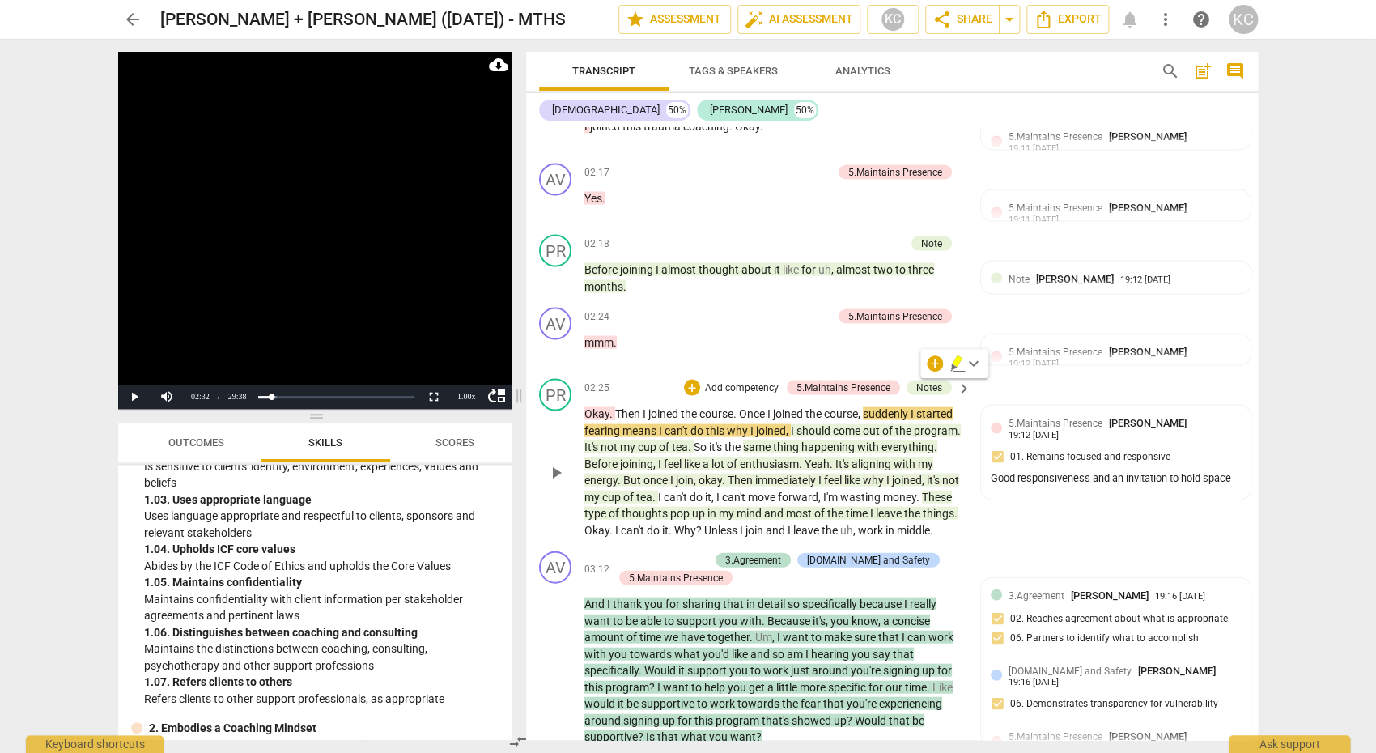
click at [724, 423] on span "this" at bounding box center [716, 429] width 21 height 13
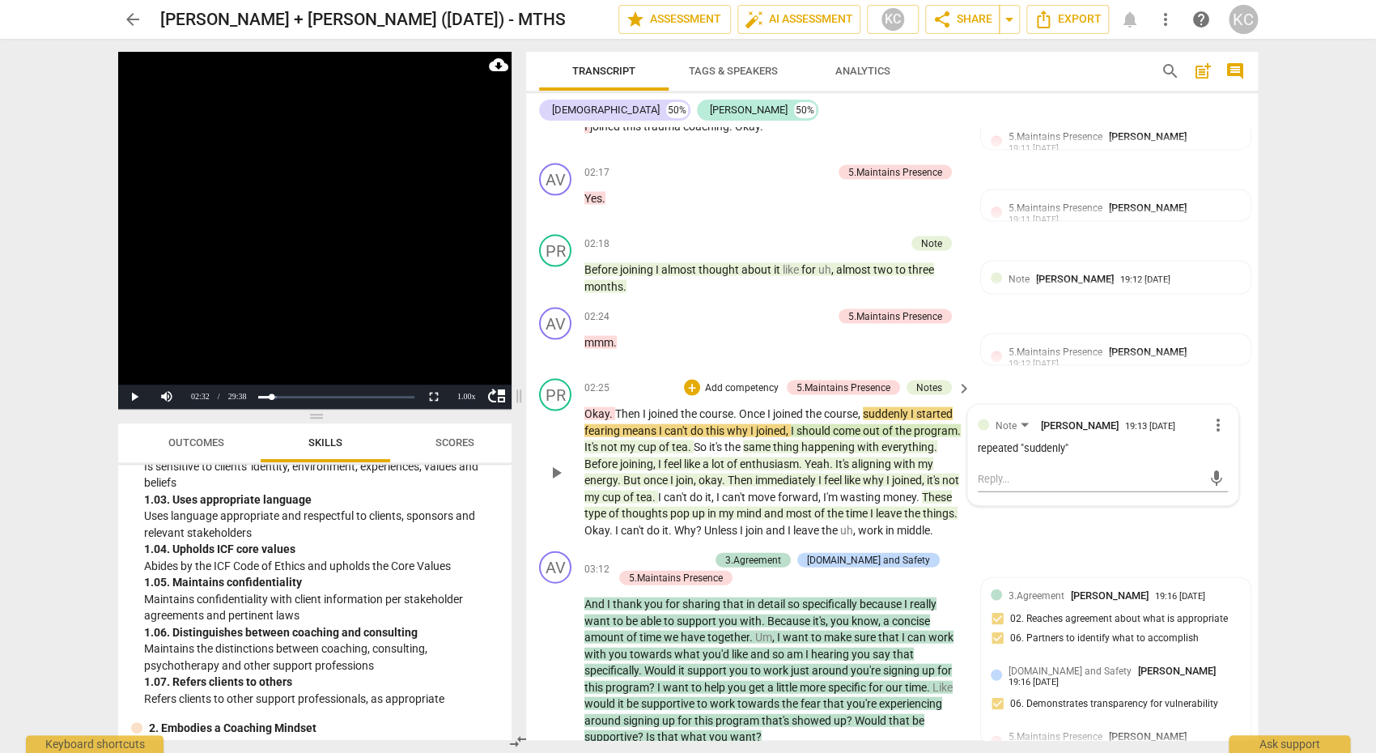
click at [816, 423] on span "should" at bounding box center [814, 429] width 36 height 13
drag, startPoint x: 797, startPoint y: 400, endPoint x: 832, endPoint y: 400, distance: 34.8
click at [833, 405] on p "Okay . Then I joined the course . Once I joined the course , suddenly I started…" at bounding box center [773, 471] width 379 height 133
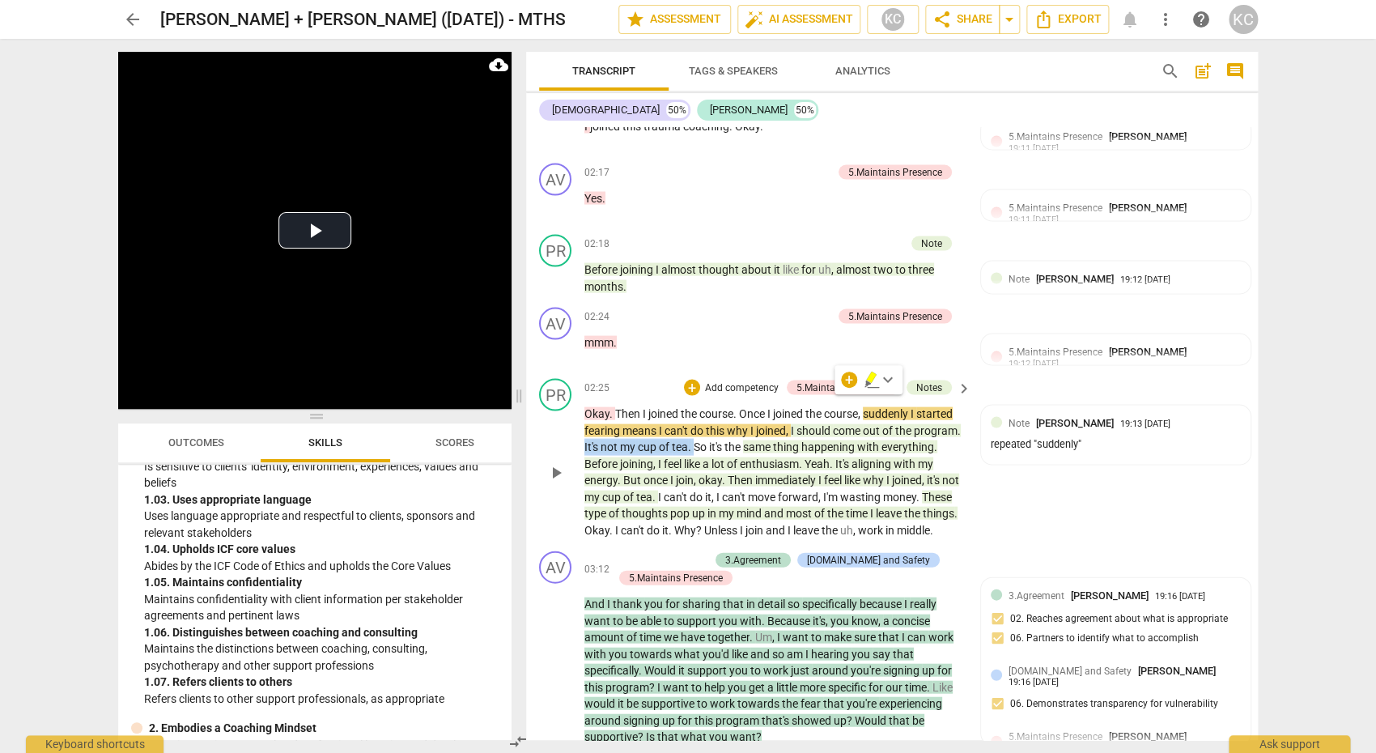
drag, startPoint x: 630, startPoint y: 418, endPoint x: 744, endPoint y: 414, distance: 113.4
click at [744, 414] on p "Okay . Then I joined the course . Once I joined the course , suddenly I started…" at bounding box center [773, 471] width 379 height 133
click at [658, 490] on span "." at bounding box center [655, 496] width 6 height 13
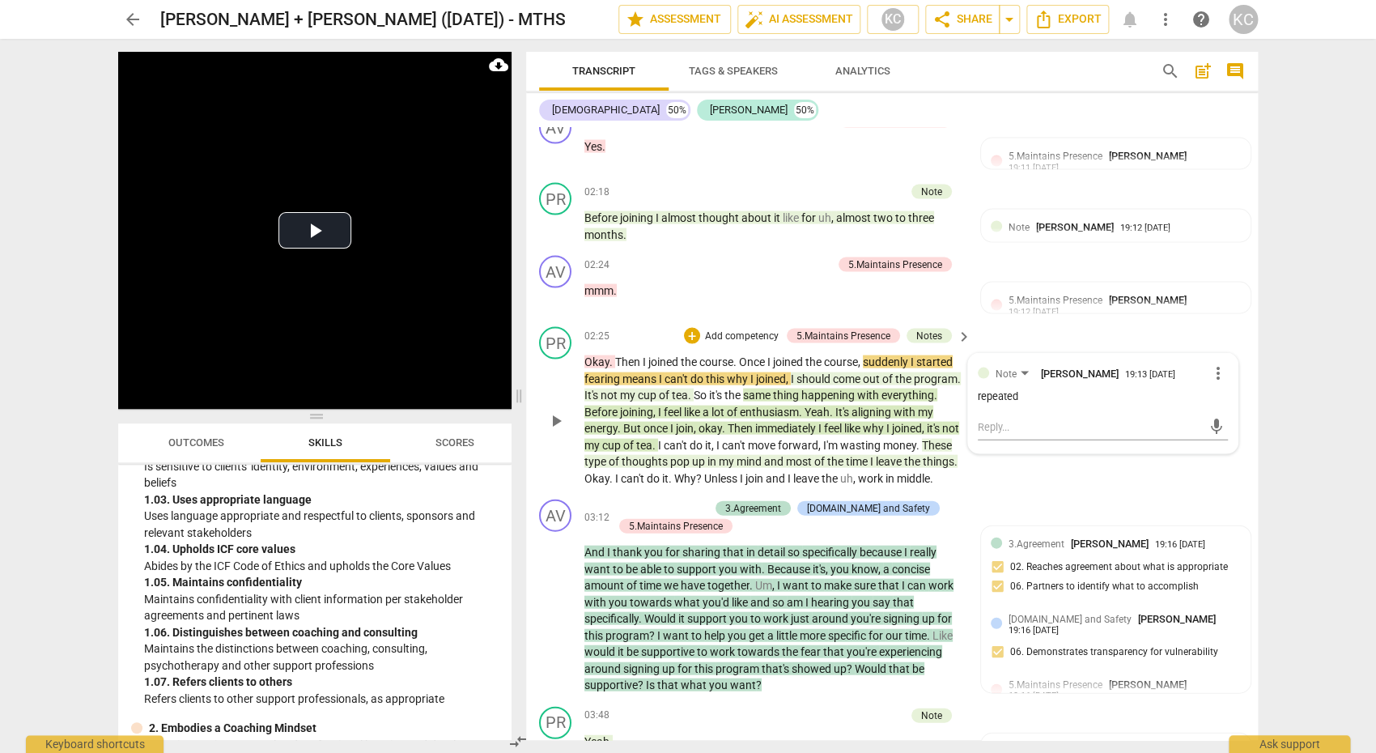
scroll to position [1425, 0]
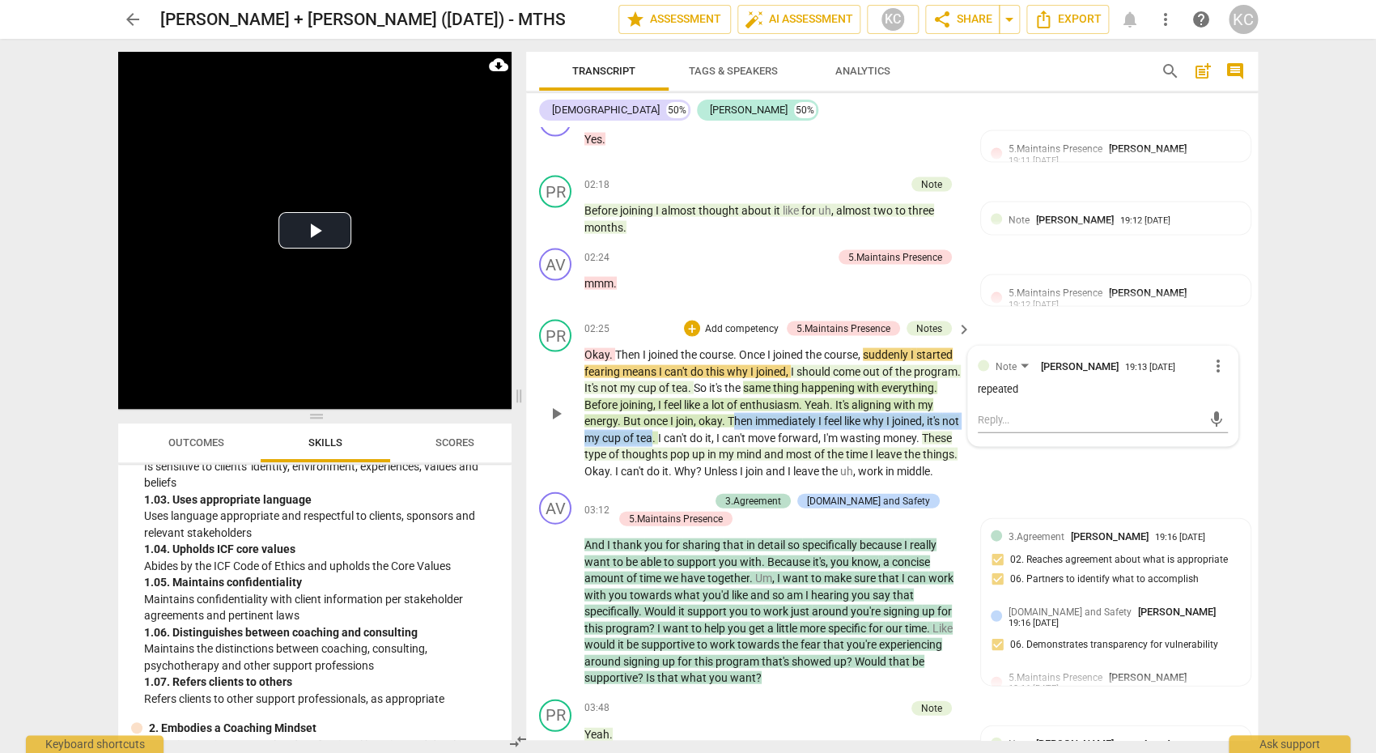
drag, startPoint x: 774, startPoint y: 390, endPoint x: 722, endPoint y: 406, distance: 54.3
click at [722, 406] on p "Okay . Then I joined the course . Once I joined the course , suddenly I started…" at bounding box center [773, 412] width 379 height 133
click at [1030, 451] on div "PR play_arrow pause 02:25 + Add competency 5.Maintains Presence Notes keyboard_…" at bounding box center [892, 398] width 732 height 172
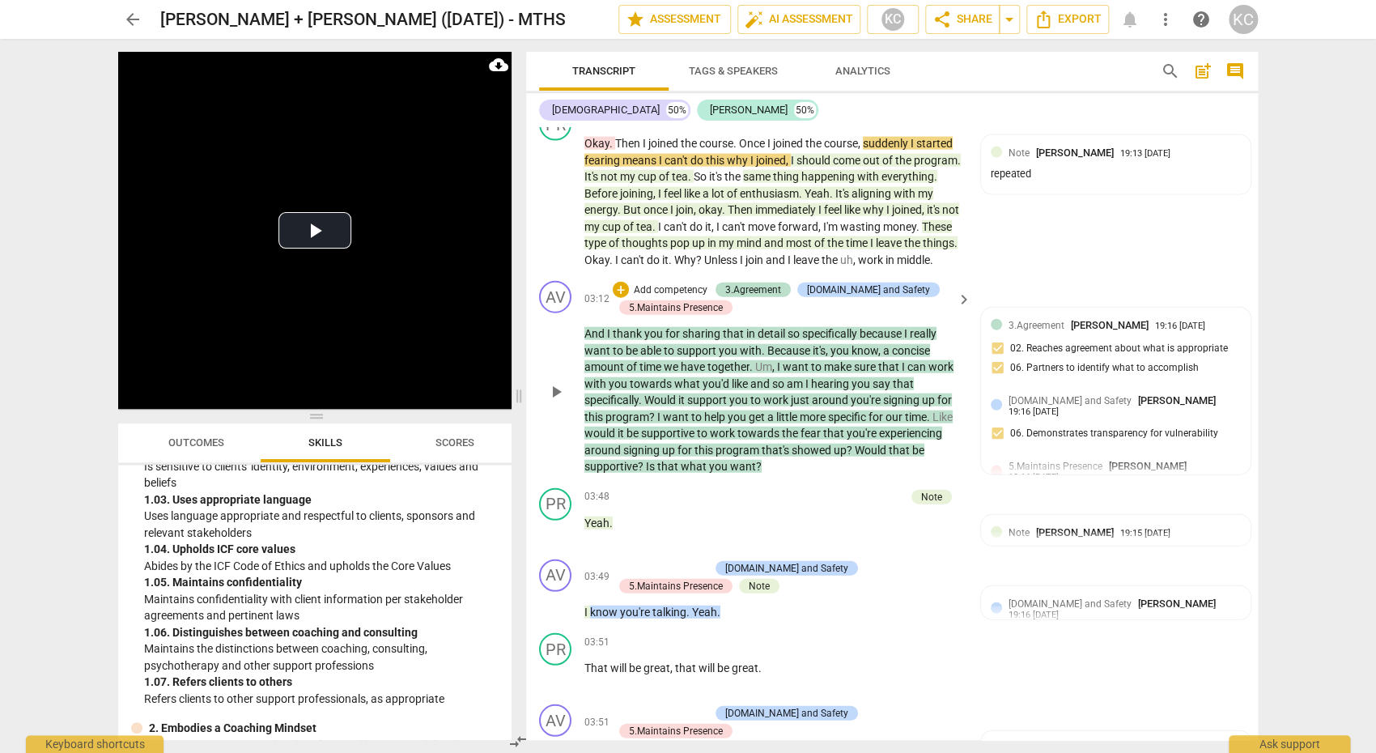
scroll to position [1632, 0]
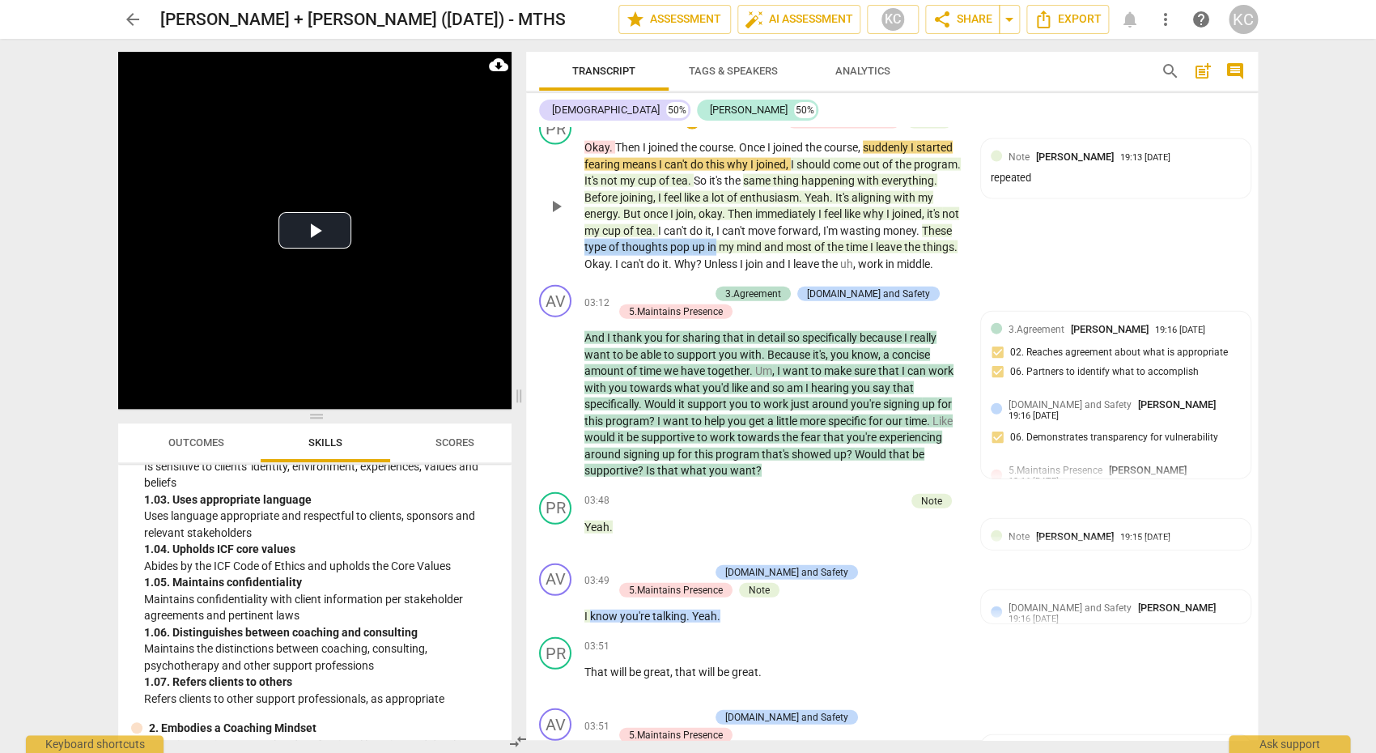
drag, startPoint x: 656, startPoint y: 215, endPoint x: 785, endPoint y: 220, distance: 129.6
click at [786, 221] on p "Okay . Then I joined the course . Once I joined the course , suddenly I started…" at bounding box center [773, 205] width 379 height 133
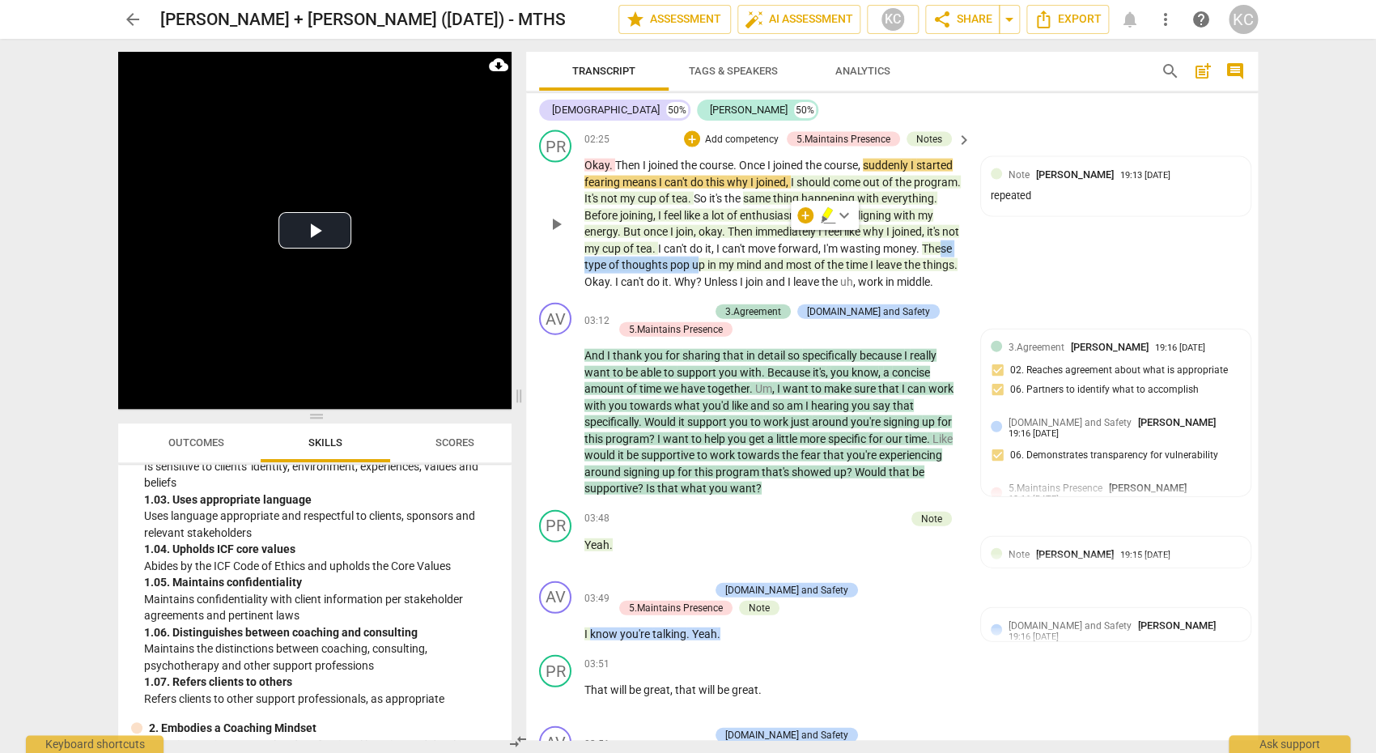
drag, startPoint x: 639, startPoint y: 238, endPoint x: 771, endPoint y: 230, distance: 132.2
click at [771, 230] on p "Okay . Then I joined the course . Once I joined the course , suddenly I started…" at bounding box center [773, 223] width 379 height 133
click at [1038, 252] on div "PR play_arrow pause 02:25 + Add competency 5.Maintains Presence Notes keyboard_…" at bounding box center [892, 210] width 732 height 172
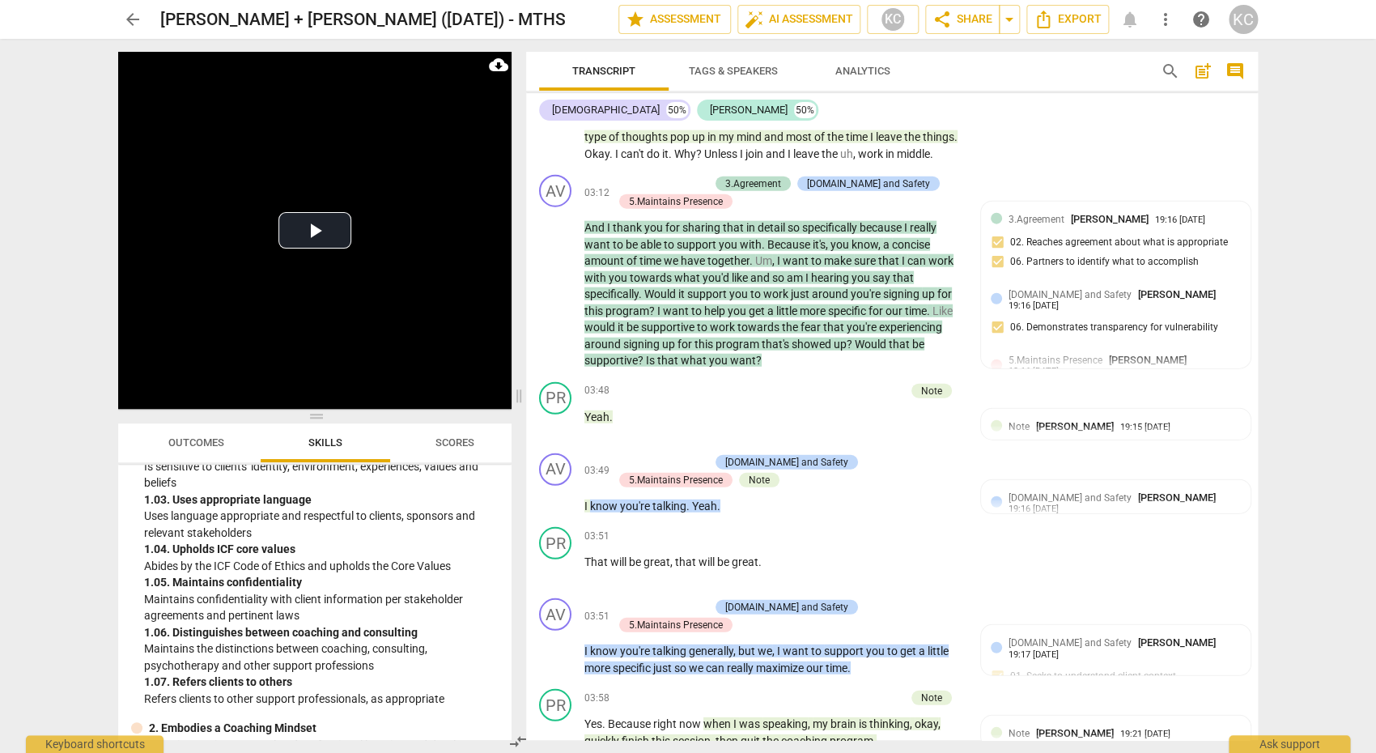
scroll to position [1746, 0]
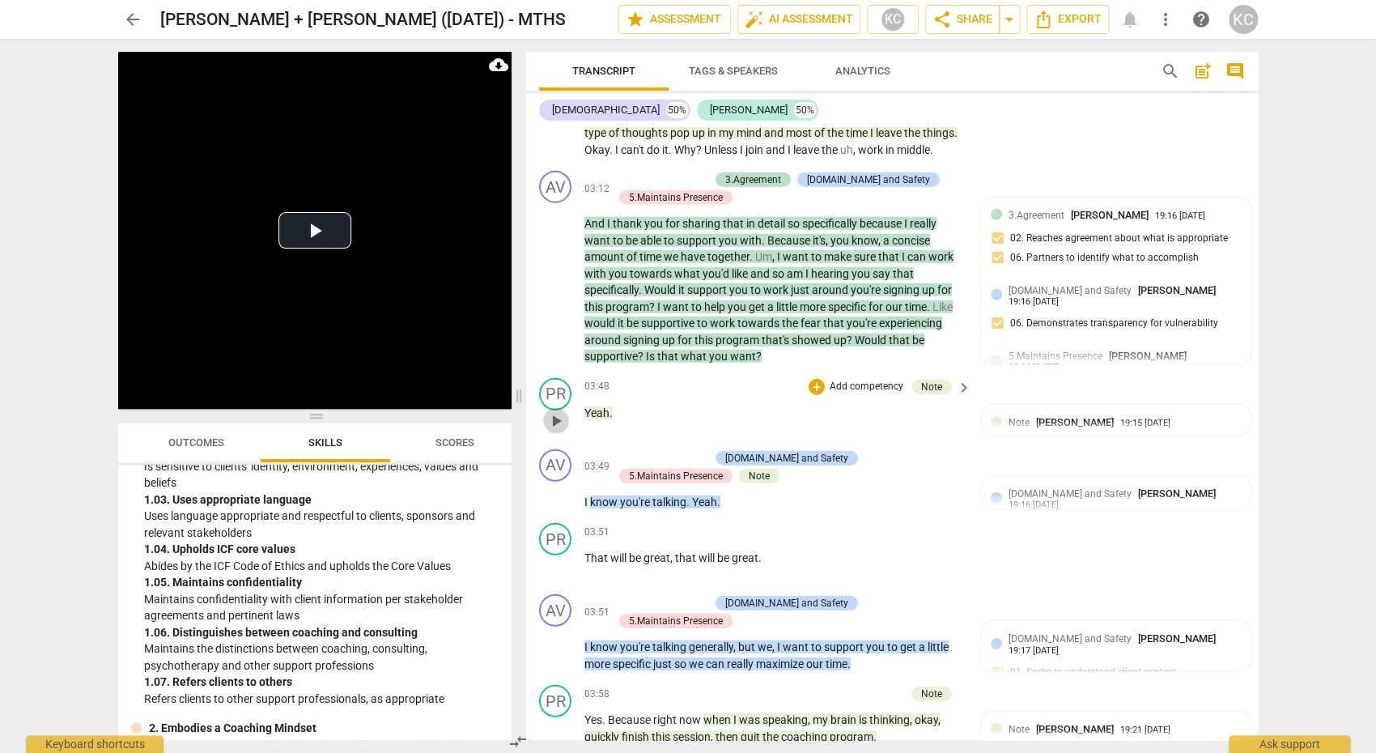
click at [561, 411] on span "play_arrow" at bounding box center [555, 420] width 19 height 19
click at [561, 411] on span "pause" at bounding box center [555, 420] width 19 height 19
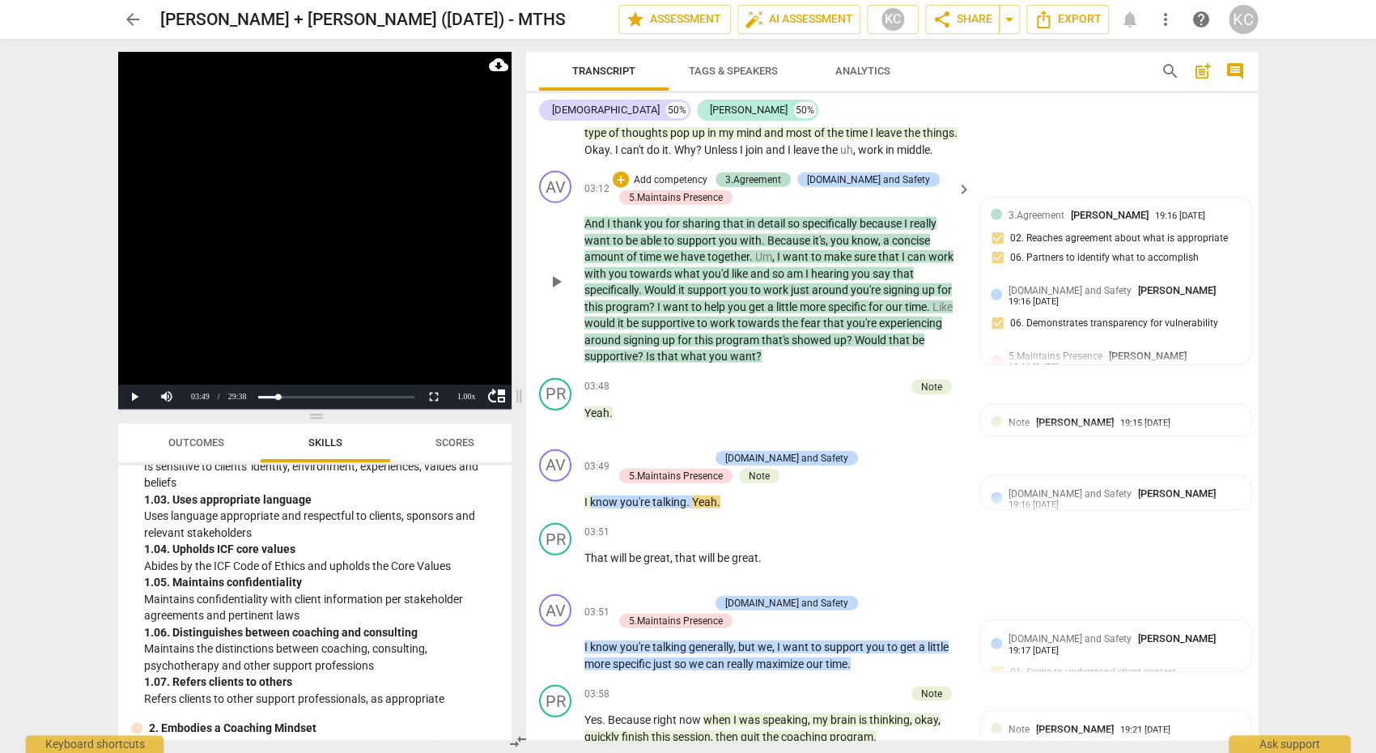
click at [648, 350] on span "Is" at bounding box center [651, 356] width 11 height 13
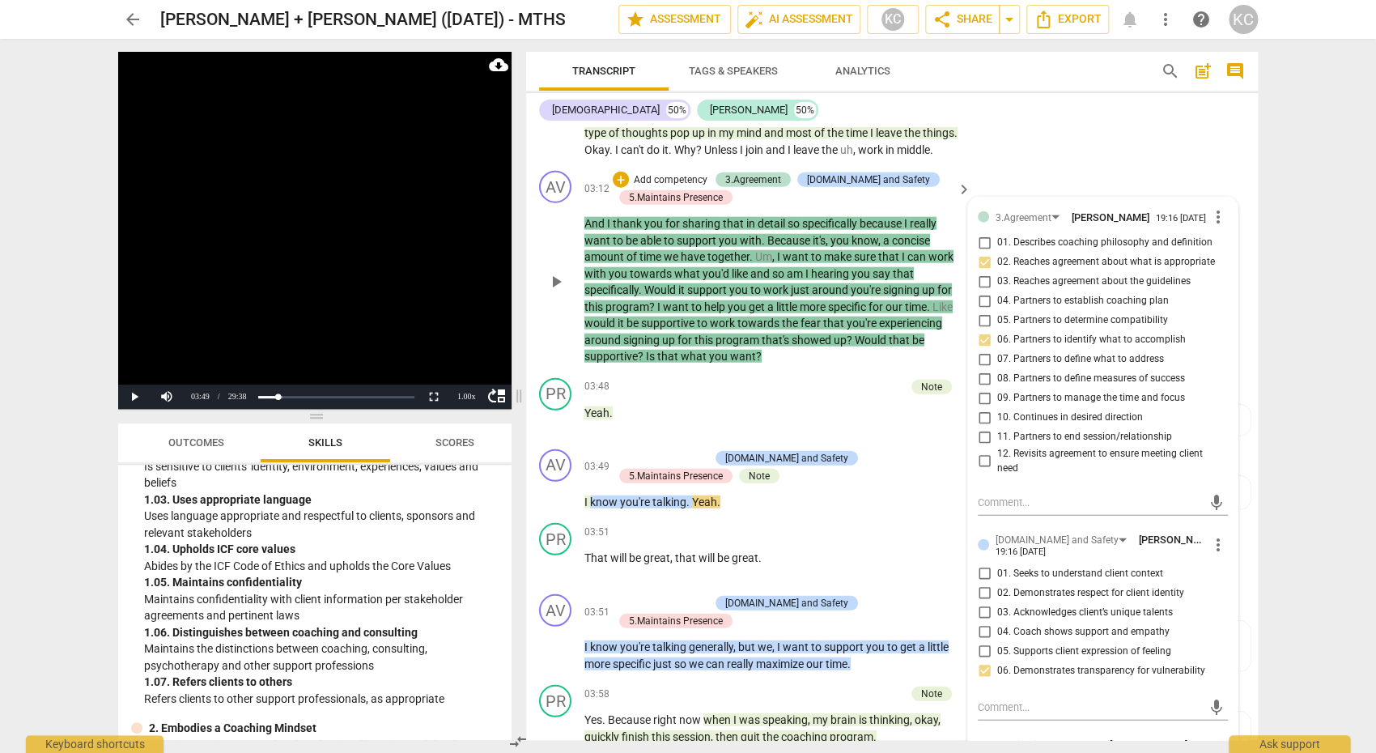
click at [648, 350] on span "Is" at bounding box center [651, 356] width 11 height 13
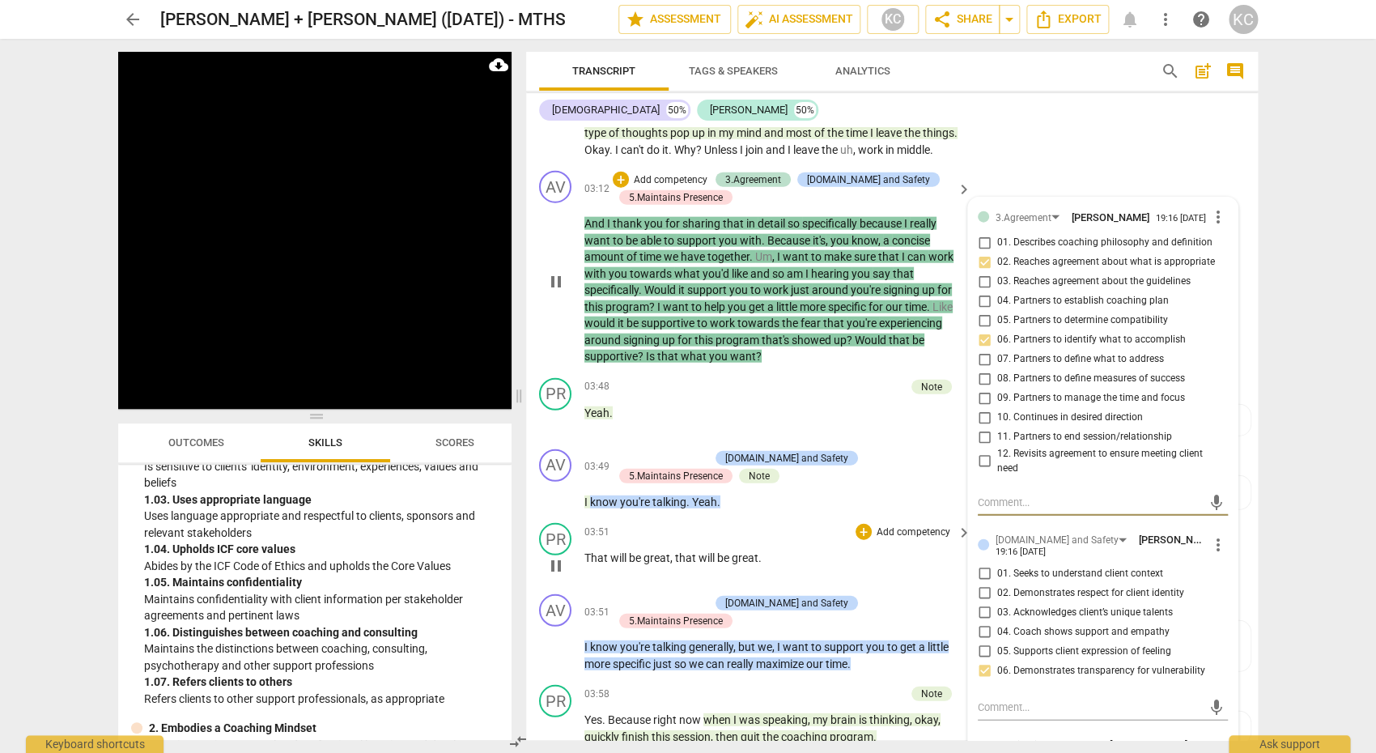
click at [551, 556] on span "pause" at bounding box center [555, 565] width 19 height 19
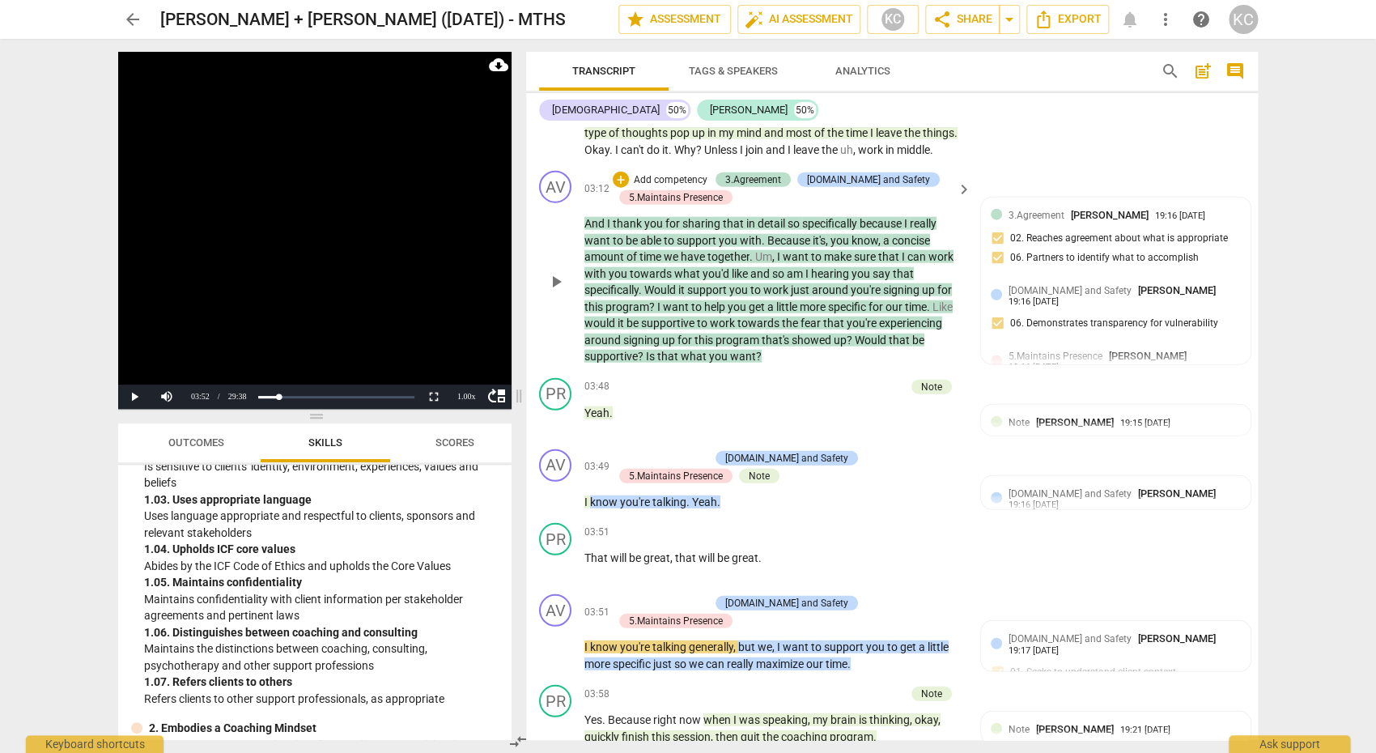
click at [648, 337] on p "And I thank you for sharing that in detail so specifically because I really wan…" at bounding box center [773, 290] width 379 height 150
click at [645, 336] on p "And I thank you for sharing that in detail so specifically because I really wan…" at bounding box center [773, 290] width 379 height 150
click at [630, 350] on span "supportive" at bounding box center [610, 356] width 53 height 13
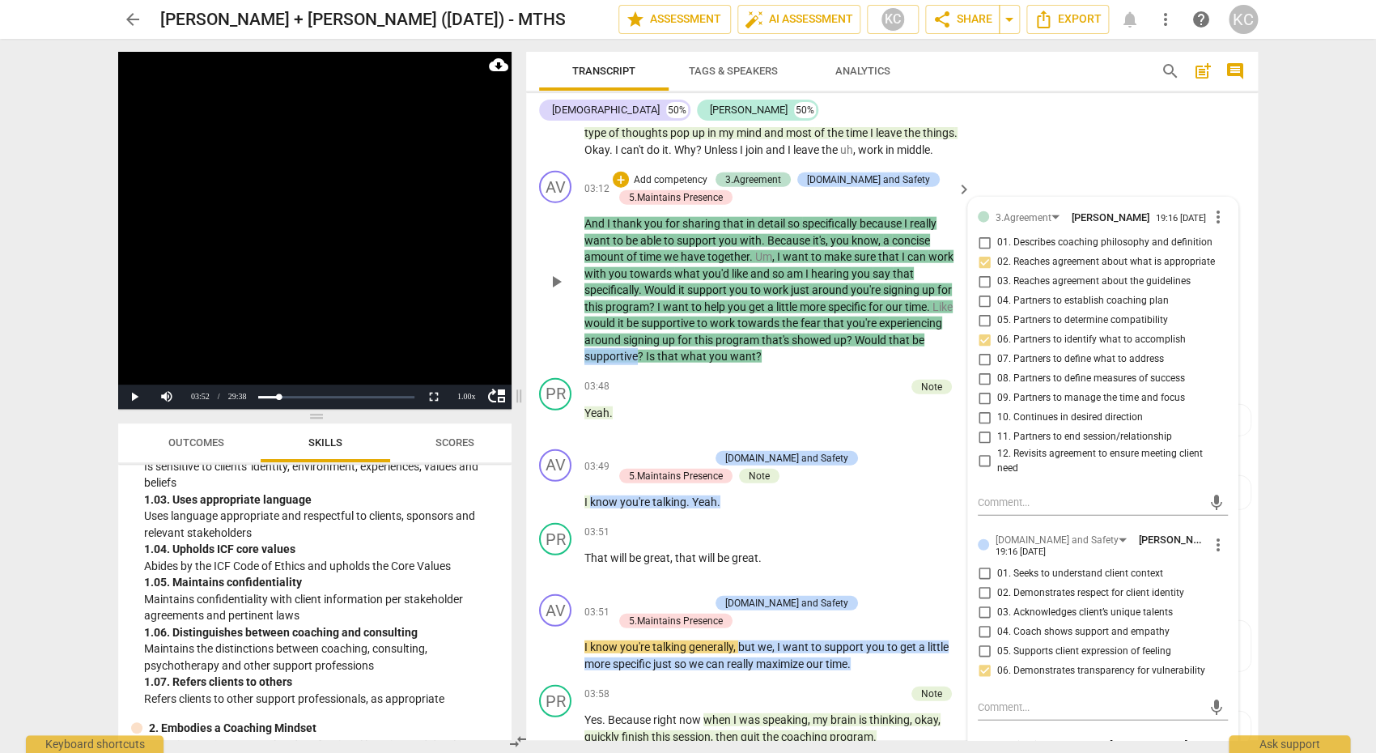
click at [630, 350] on span "supportive" at bounding box center [610, 356] width 53 height 13
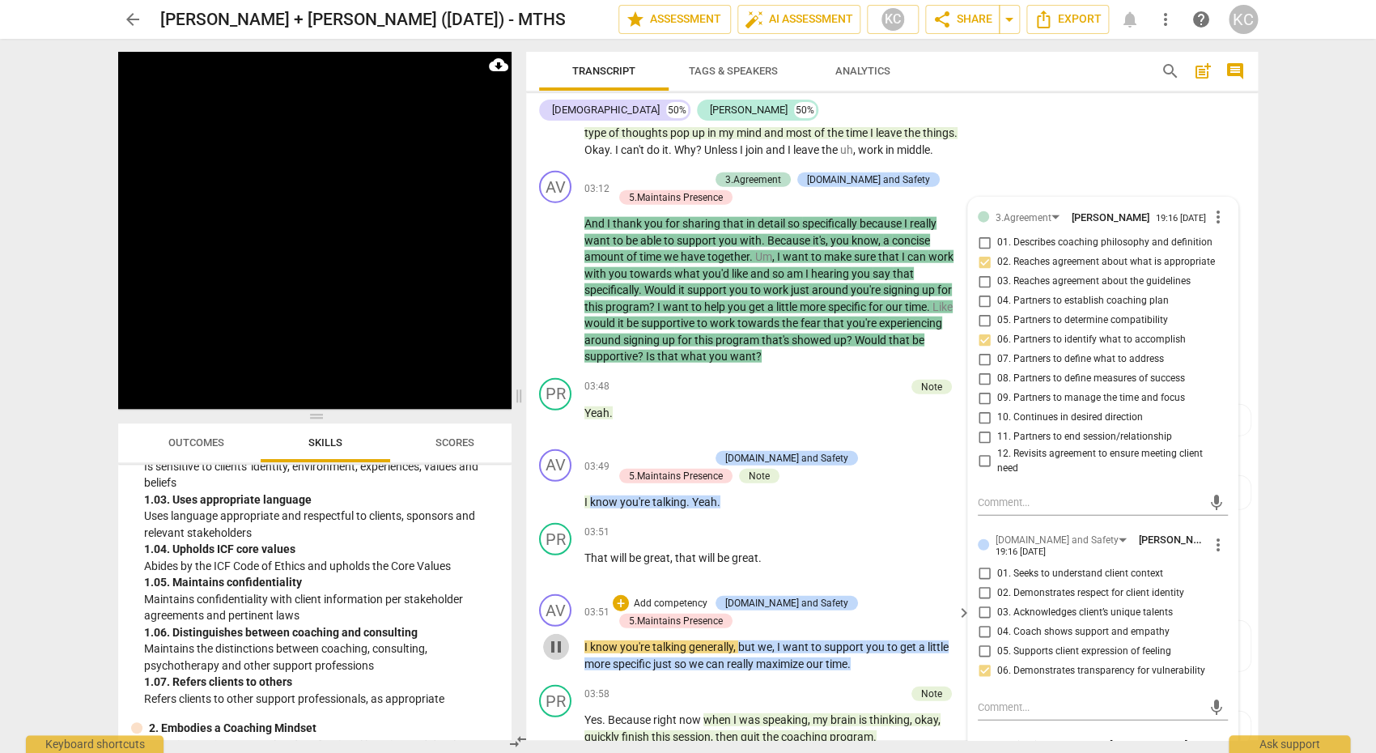
click at [554, 637] on span "pause" at bounding box center [555, 646] width 19 height 19
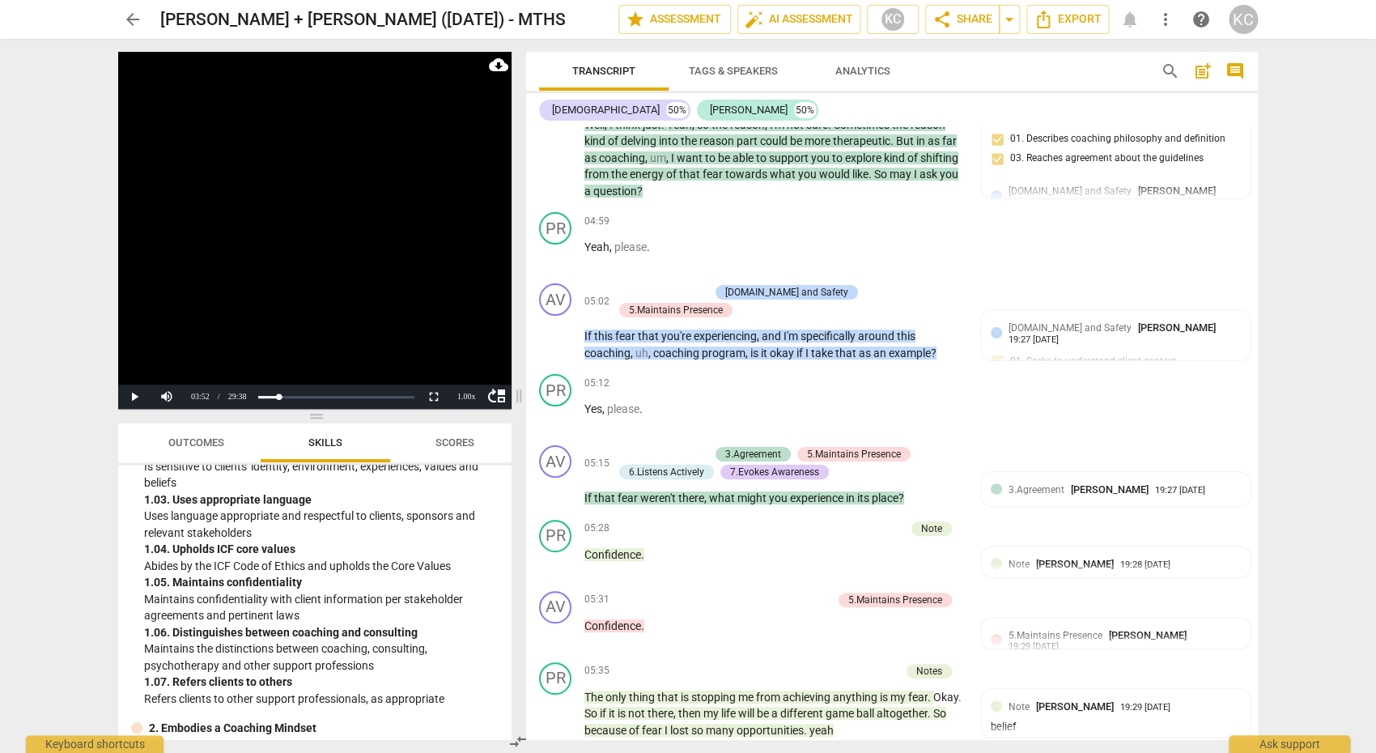
scroll to position [2787, 0]
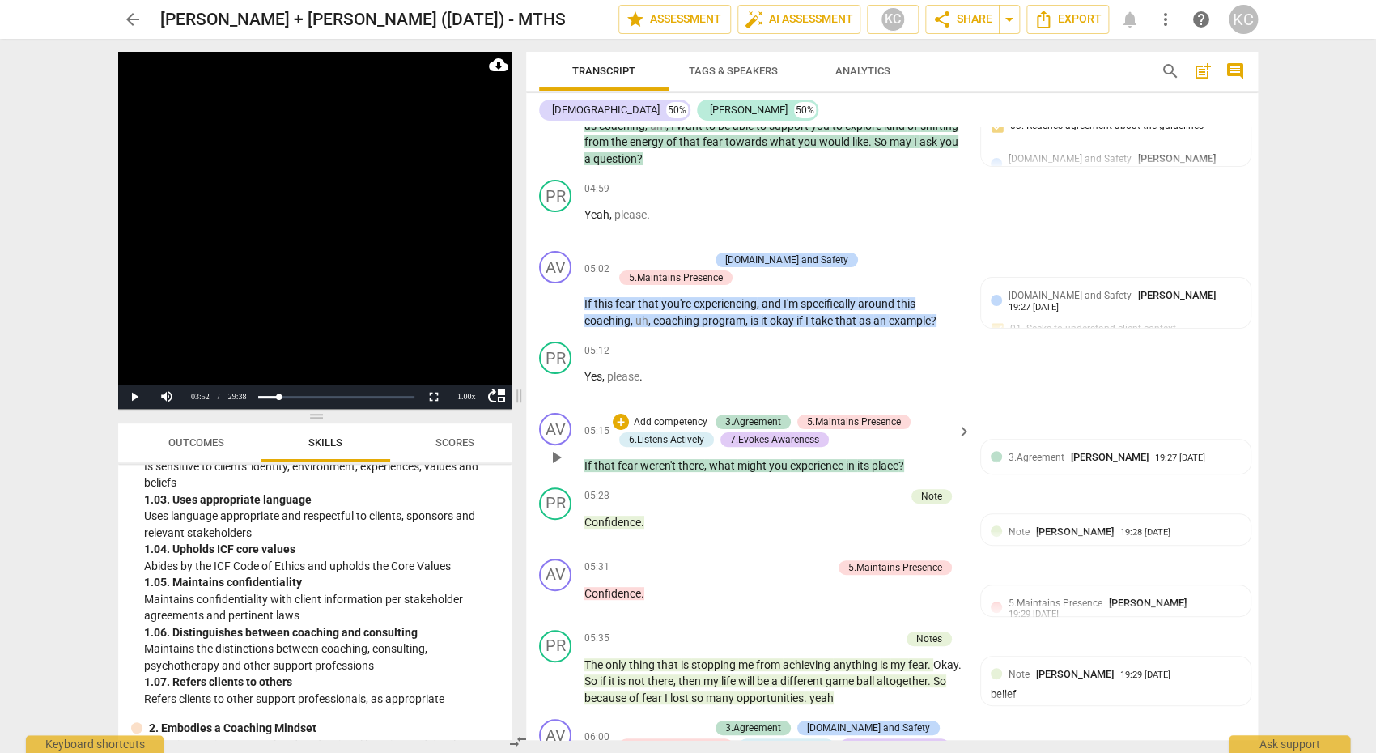
click at [554, 448] on span "play_arrow" at bounding box center [555, 457] width 19 height 19
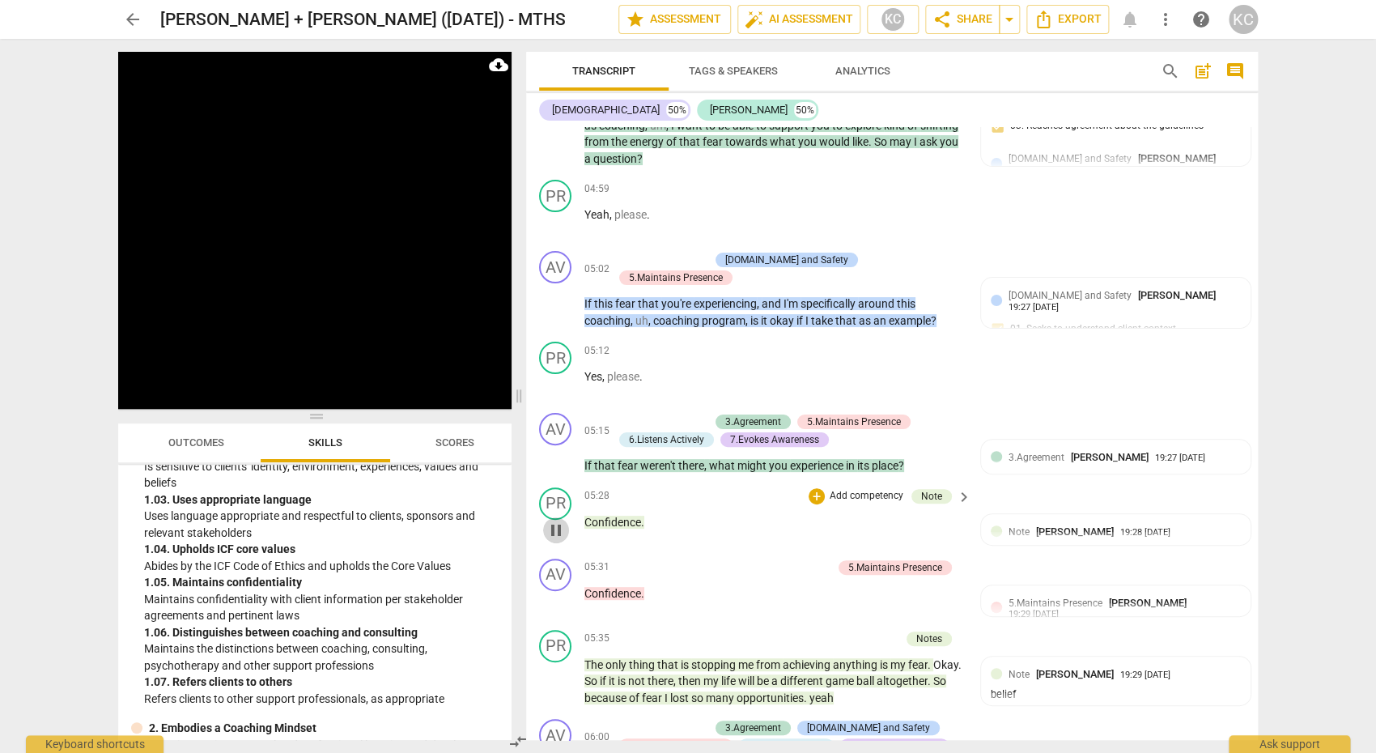
click at [560, 520] on span "pause" at bounding box center [555, 529] width 19 height 19
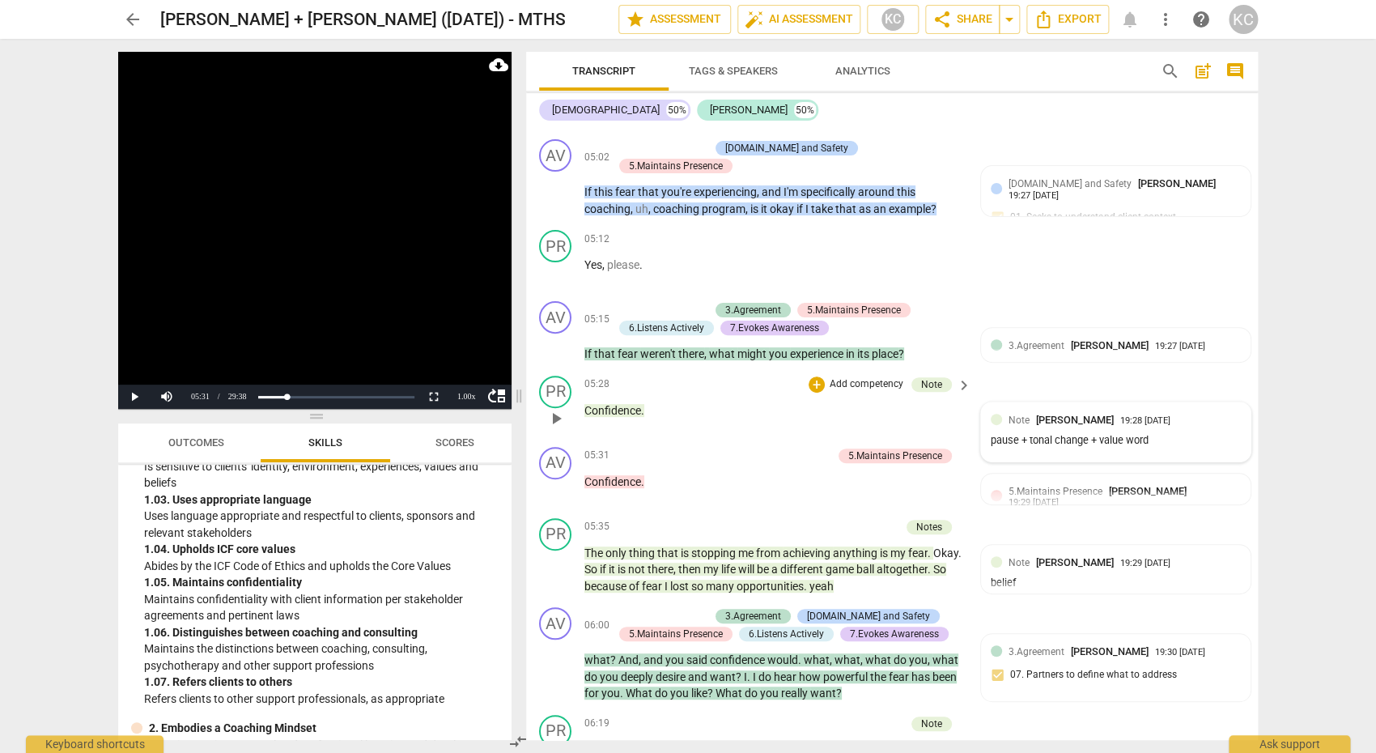
scroll to position [2909, 0]
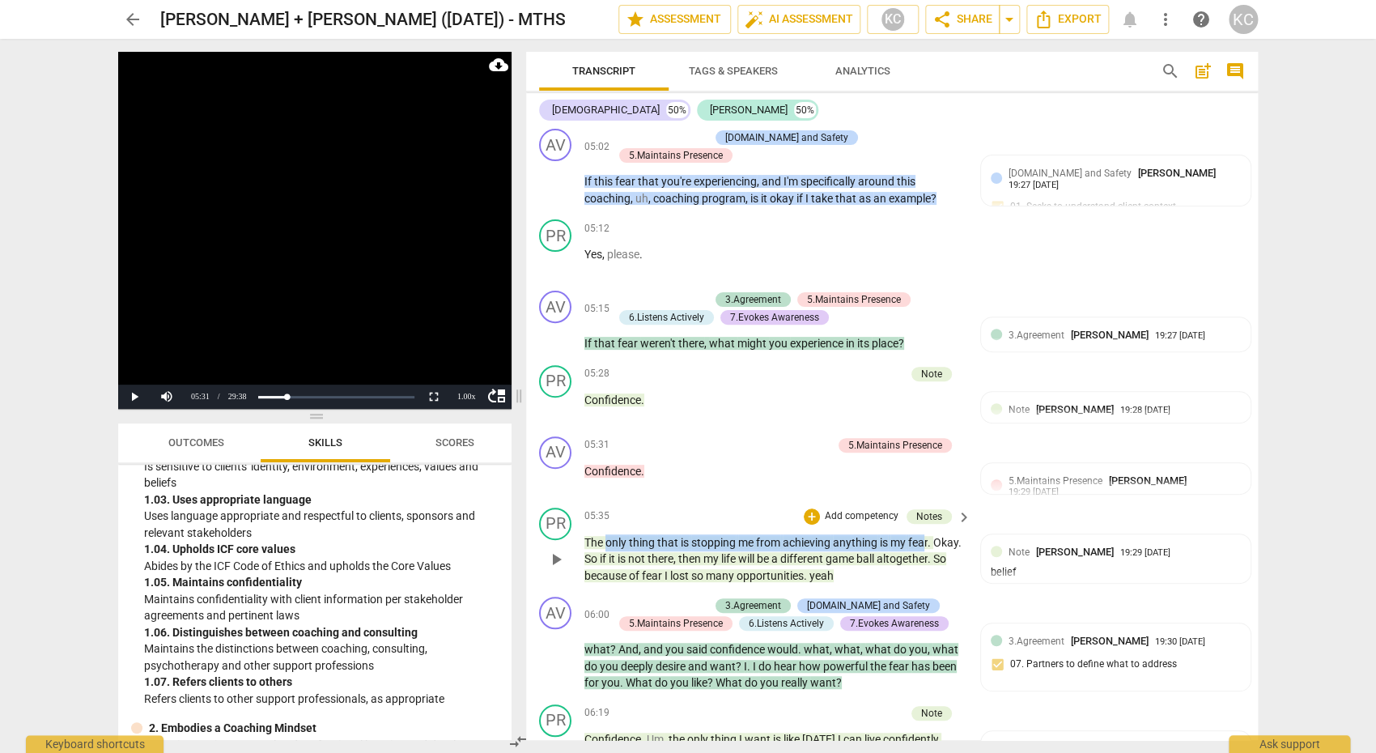
drag, startPoint x: 608, startPoint y: 489, endPoint x: 924, endPoint y: 493, distance: 316.5
click at [924, 534] on p "The only thing that is stopping me from achieving anything is my fear . Okay . …" at bounding box center [773, 559] width 379 height 50
drag, startPoint x: 869, startPoint y: 503, endPoint x: 631, endPoint y: 522, distance: 238.7
click at [631, 534] on p "The only thing that is stopping me from achieving anything is my fear . Okay . …" at bounding box center [773, 559] width 379 height 50
click at [809, 569] on span "." at bounding box center [807, 575] width 6 height 13
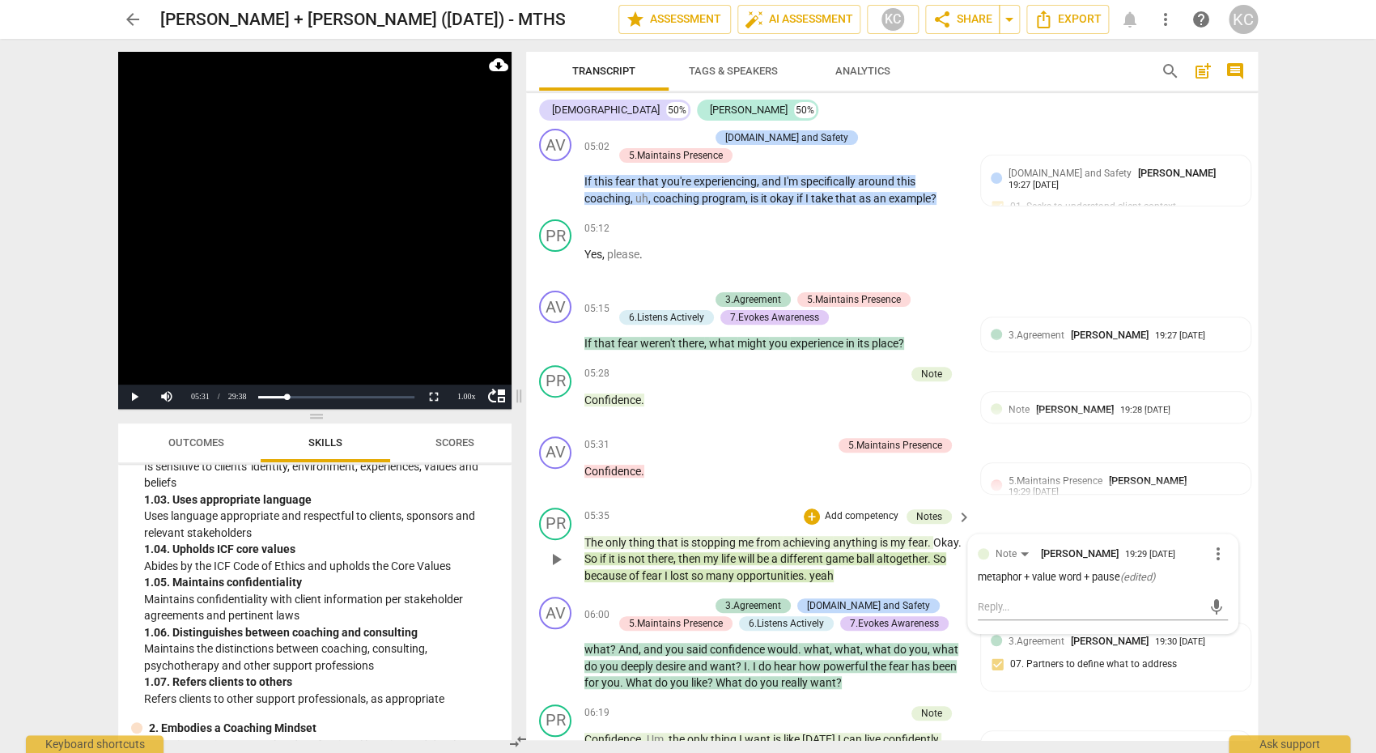
click at [804, 569] on span "opportunities" at bounding box center [770, 575] width 67 height 13
click at [557, 550] on span "pause" at bounding box center [555, 559] width 19 height 19
click at [613, 536] on span "only" at bounding box center [616, 542] width 23 height 13
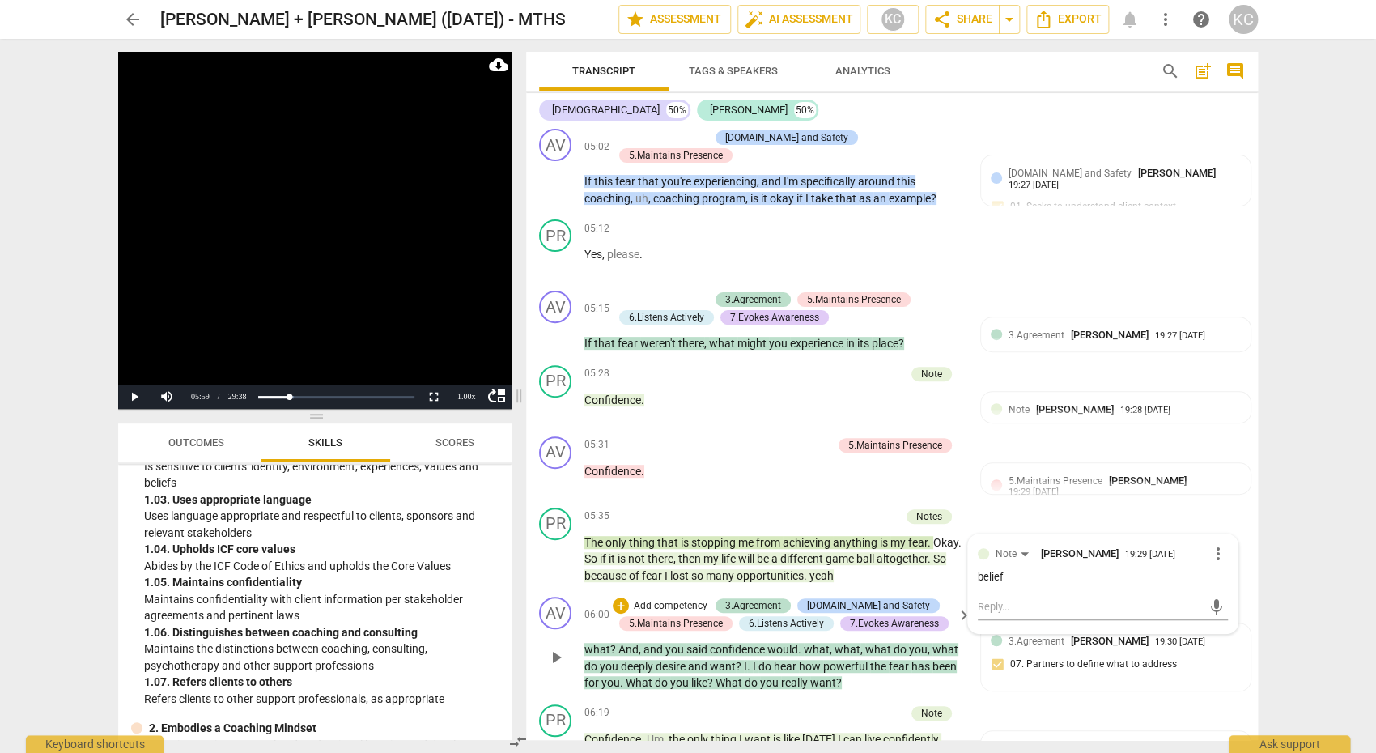
click at [644, 590] on div "AV play_arrow pause 06:00 + Add competency 3.Agreement [DOMAIN_NAME] and Safety…" at bounding box center [892, 644] width 732 height 108
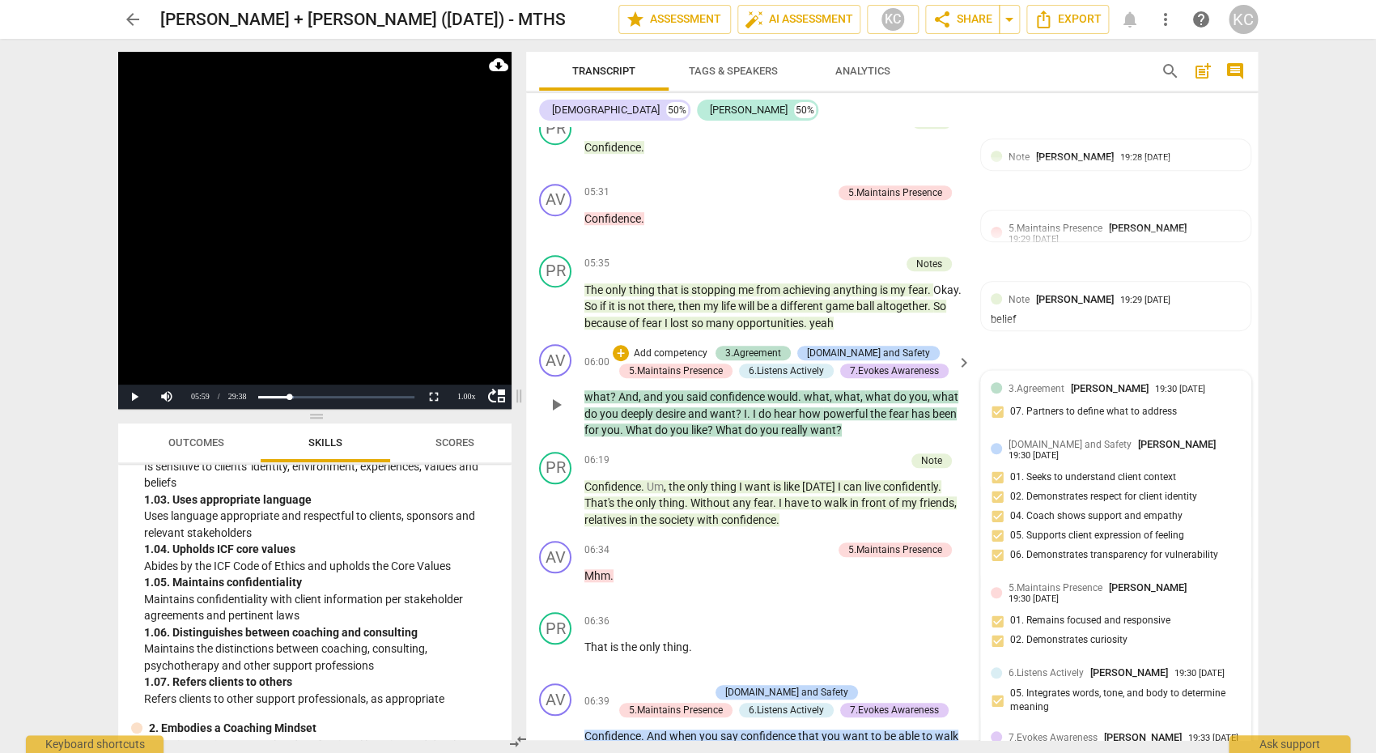
scroll to position [3147, 0]
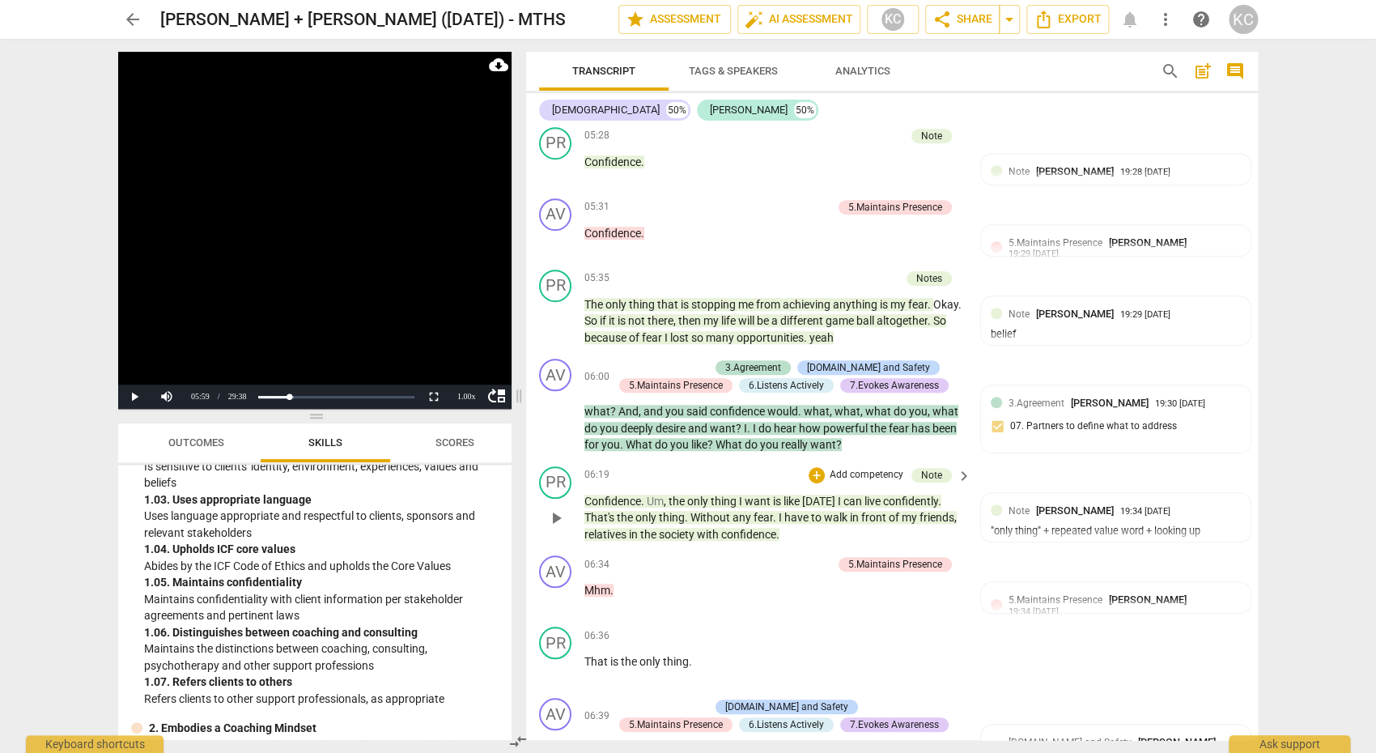
click at [715, 466] on div "06:19 + Add competency Note keyboard_arrow_right" at bounding box center [778, 475] width 388 height 18
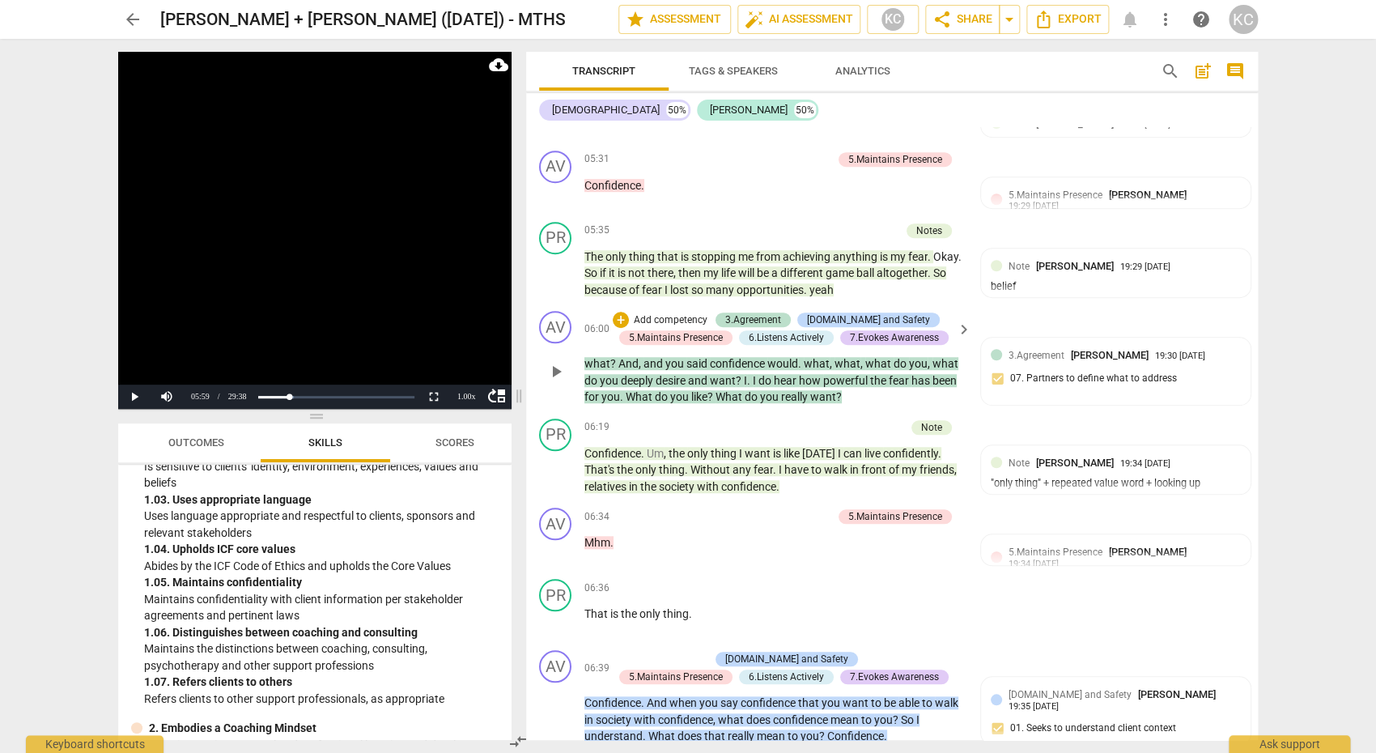
scroll to position [3197, 0]
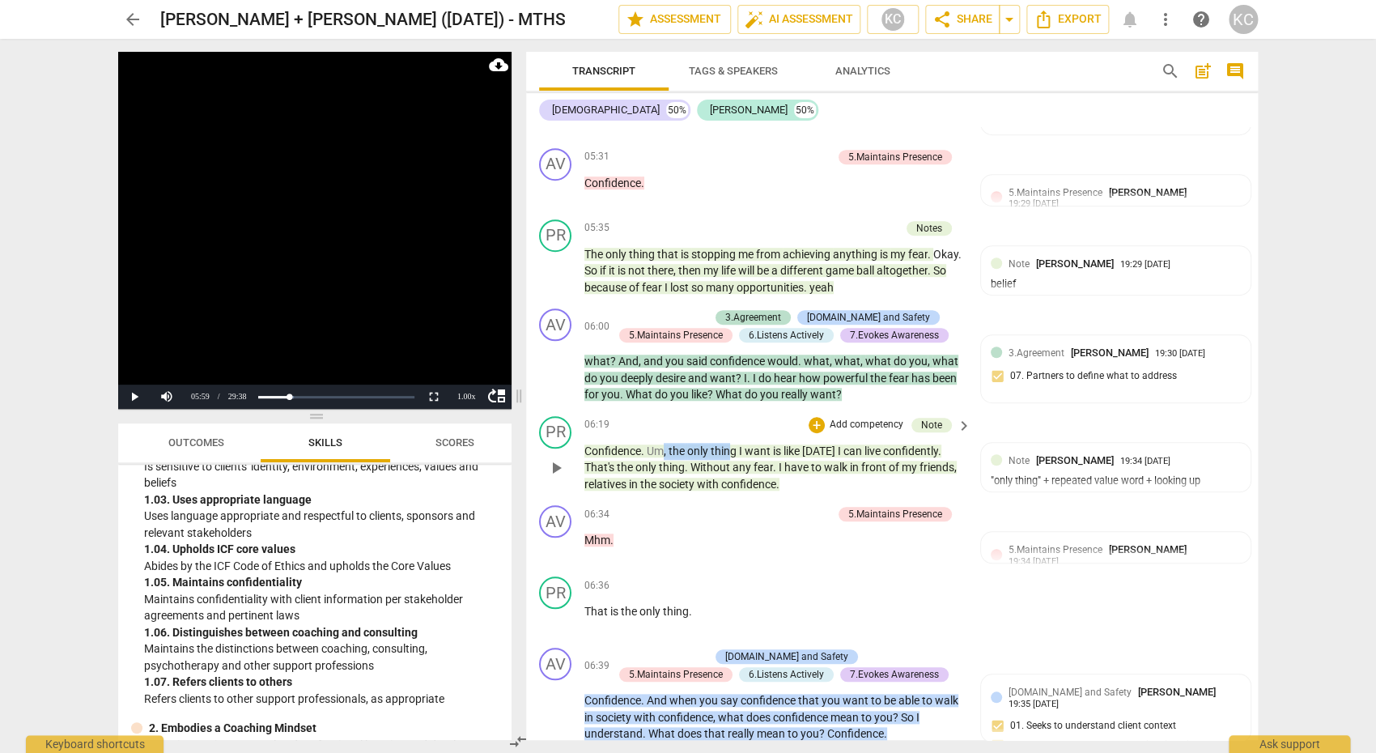
drag, startPoint x: 665, startPoint y: 401, endPoint x: 731, endPoint y: 401, distance: 65.6
click at [731, 443] on p "Confidence . Um , the only thing I want is like [DATE] I can live confidently .…" at bounding box center [773, 468] width 379 height 50
click at [626, 444] on span "Confidence" at bounding box center [612, 450] width 57 height 13
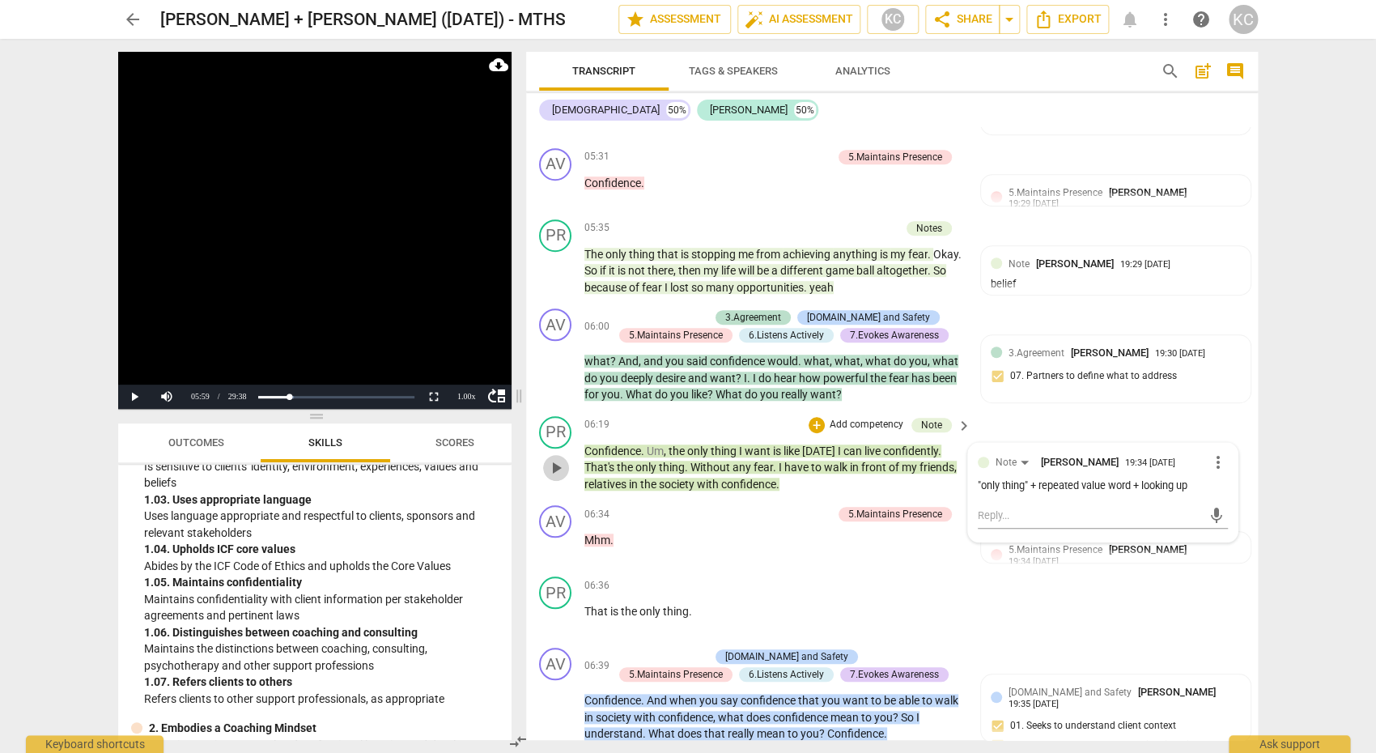
click at [560, 458] on span "play_arrow" at bounding box center [555, 467] width 19 height 19
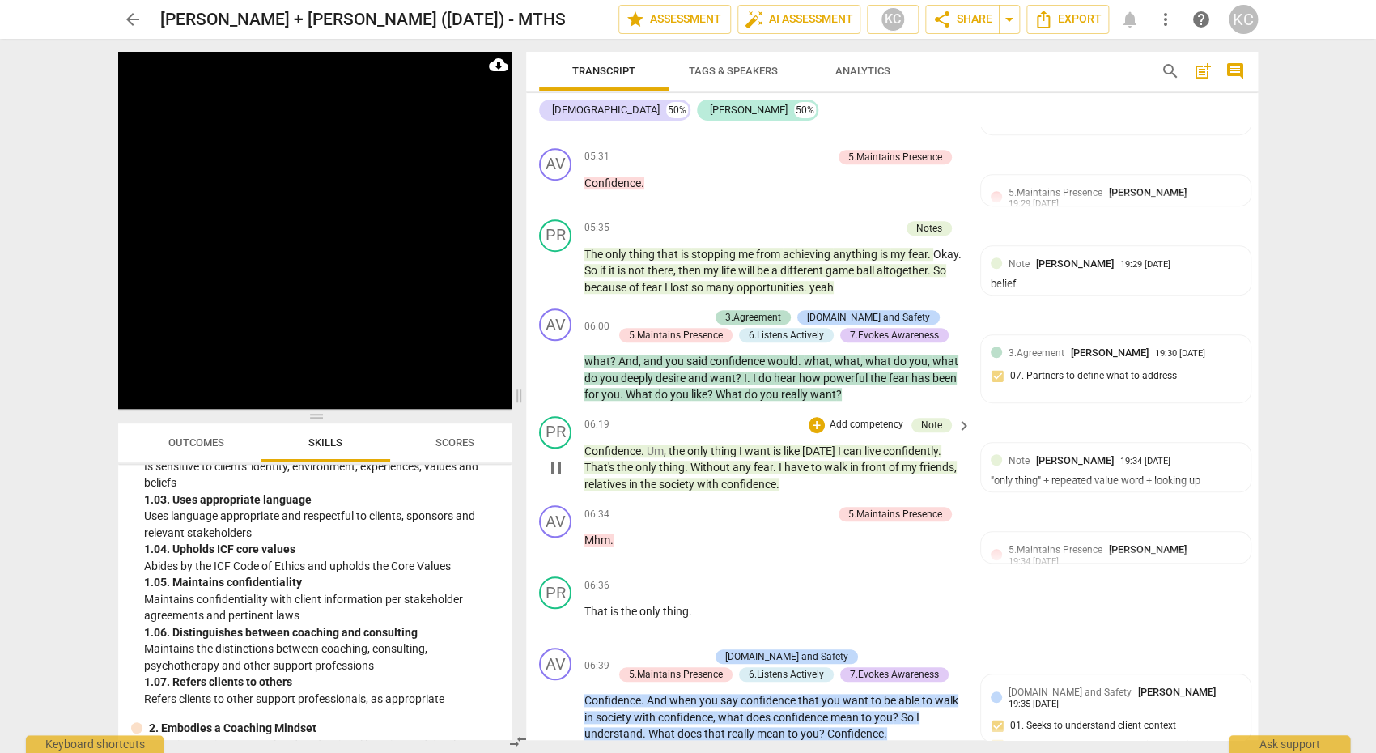
click at [560, 458] on span "pause" at bounding box center [555, 467] width 19 height 19
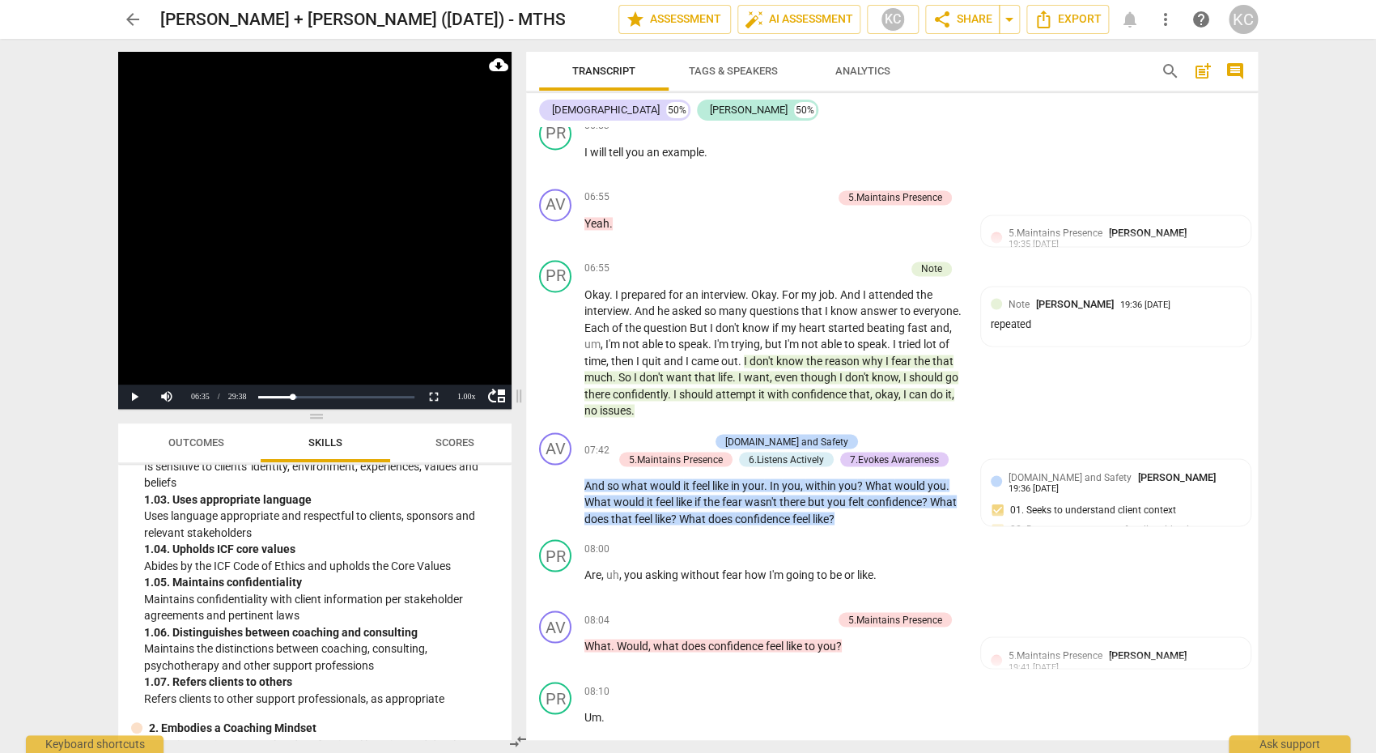
scroll to position [3841, 0]
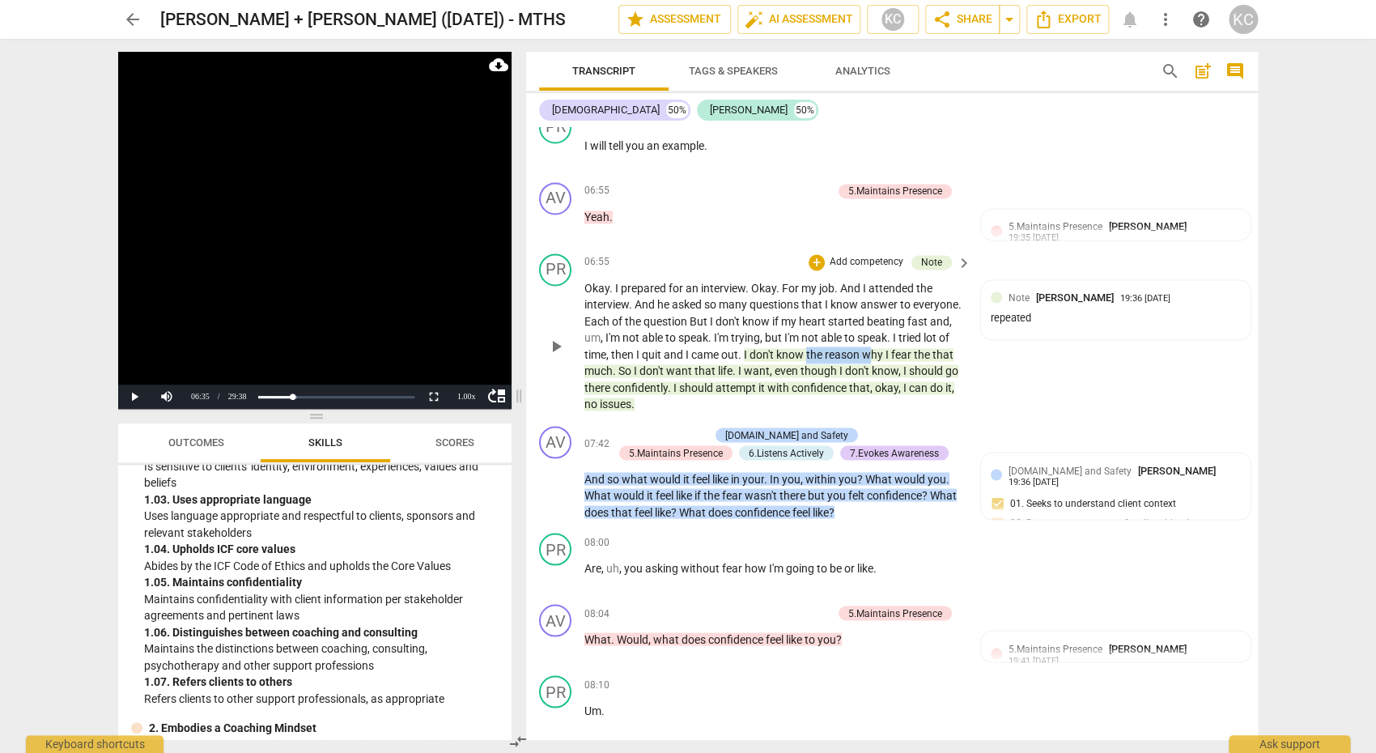
drag, startPoint x: 807, startPoint y: 299, endPoint x: 874, endPoint y: 301, distance: 67.2
click at [874, 303] on p "Okay . I prepared for an interview . Okay . For my job . And I attended the int…" at bounding box center [773, 346] width 379 height 133
click at [946, 364] on span "go" at bounding box center [951, 370] width 13 height 13
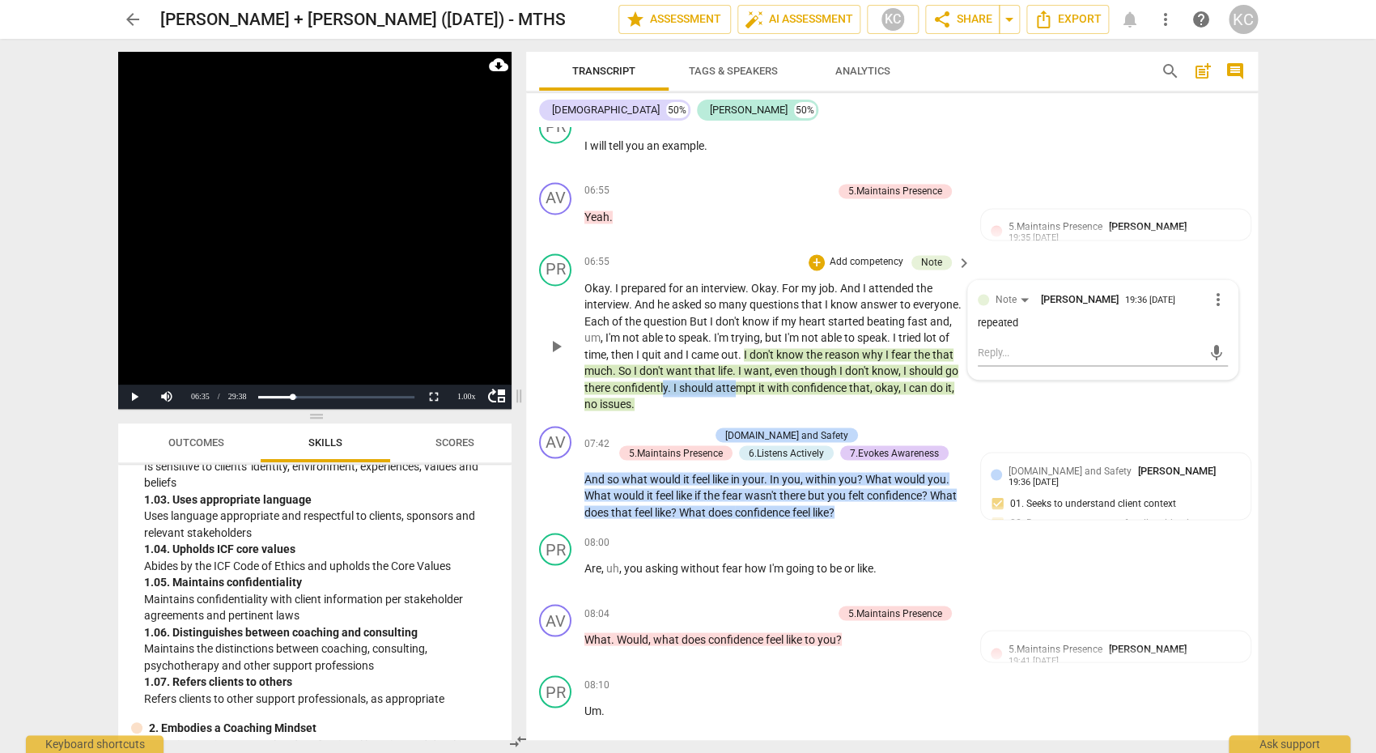
drag, startPoint x: 663, startPoint y: 331, endPoint x: 740, endPoint y: 329, distance: 76.9
click at [740, 329] on p "Okay . I prepared for an interview . Okay . For my job . And I attended the int…" at bounding box center [773, 346] width 379 height 133
click at [600, 381] on span "there" at bounding box center [598, 387] width 28 height 13
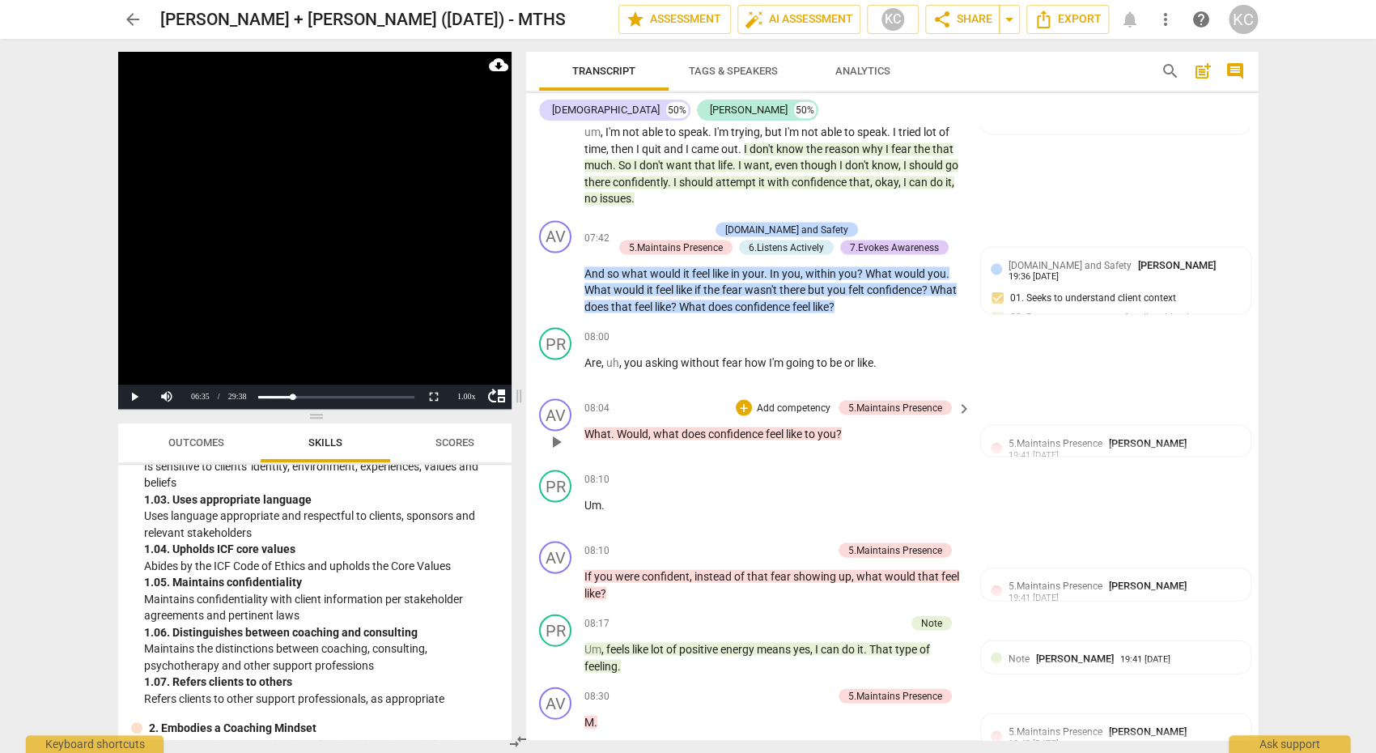
scroll to position [4051, 0]
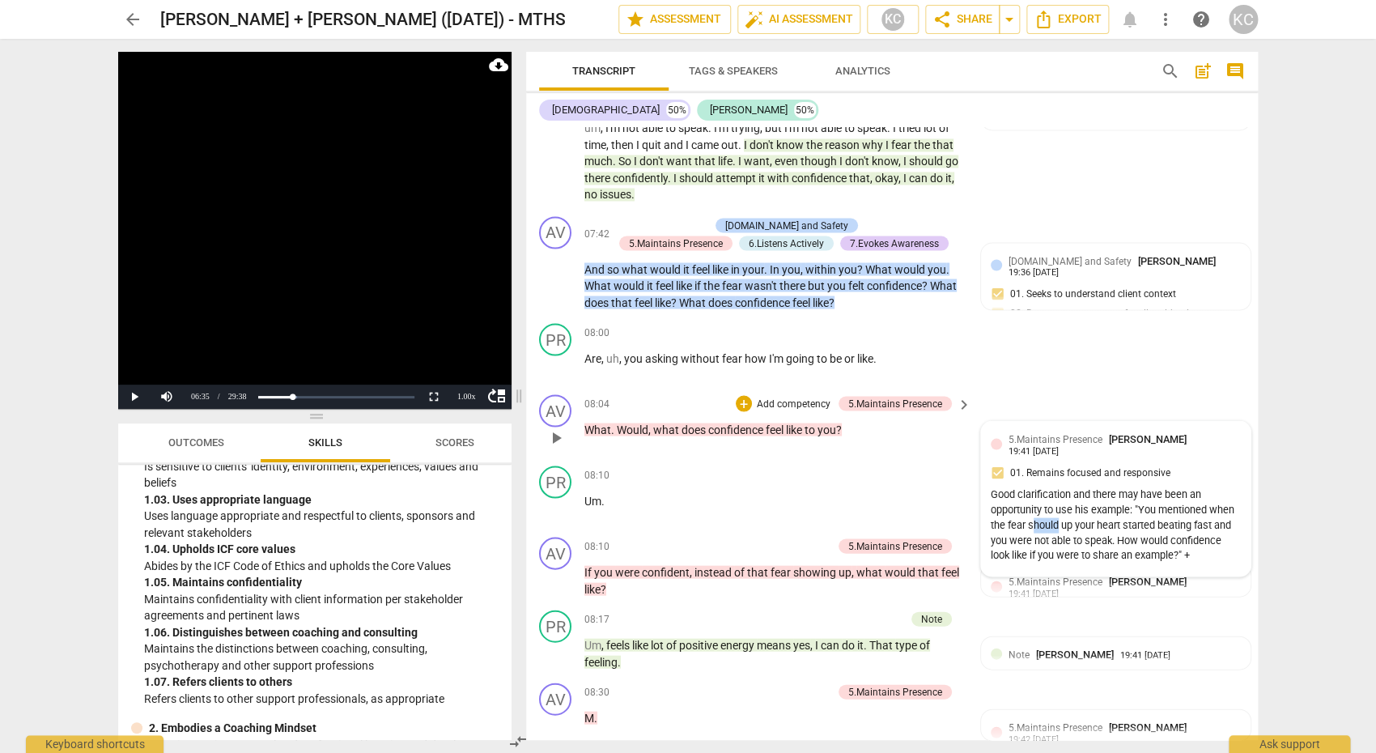
drag, startPoint x: 1059, startPoint y: 468, endPoint x: 1034, endPoint y: 469, distance: 25.9
click at [1034, 486] on div "Good clarification and there may have been an opportunity to use his example: "…" at bounding box center [1116, 524] width 250 height 76
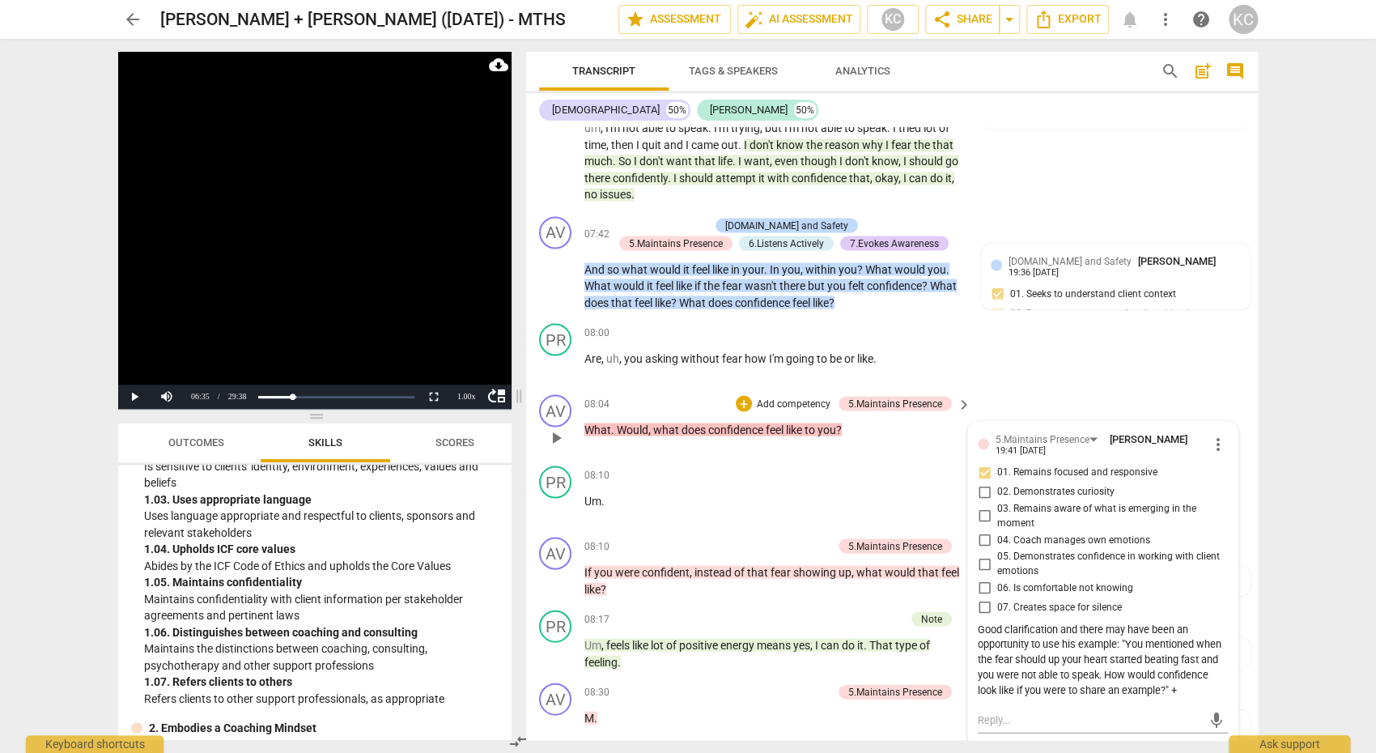
click at [1089, 388] on div "AV play_arrow pause 08:04 + Add competency 5.Maintains Presence keyboard_arrow_…" at bounding box center [892, 423] width 732 height 71
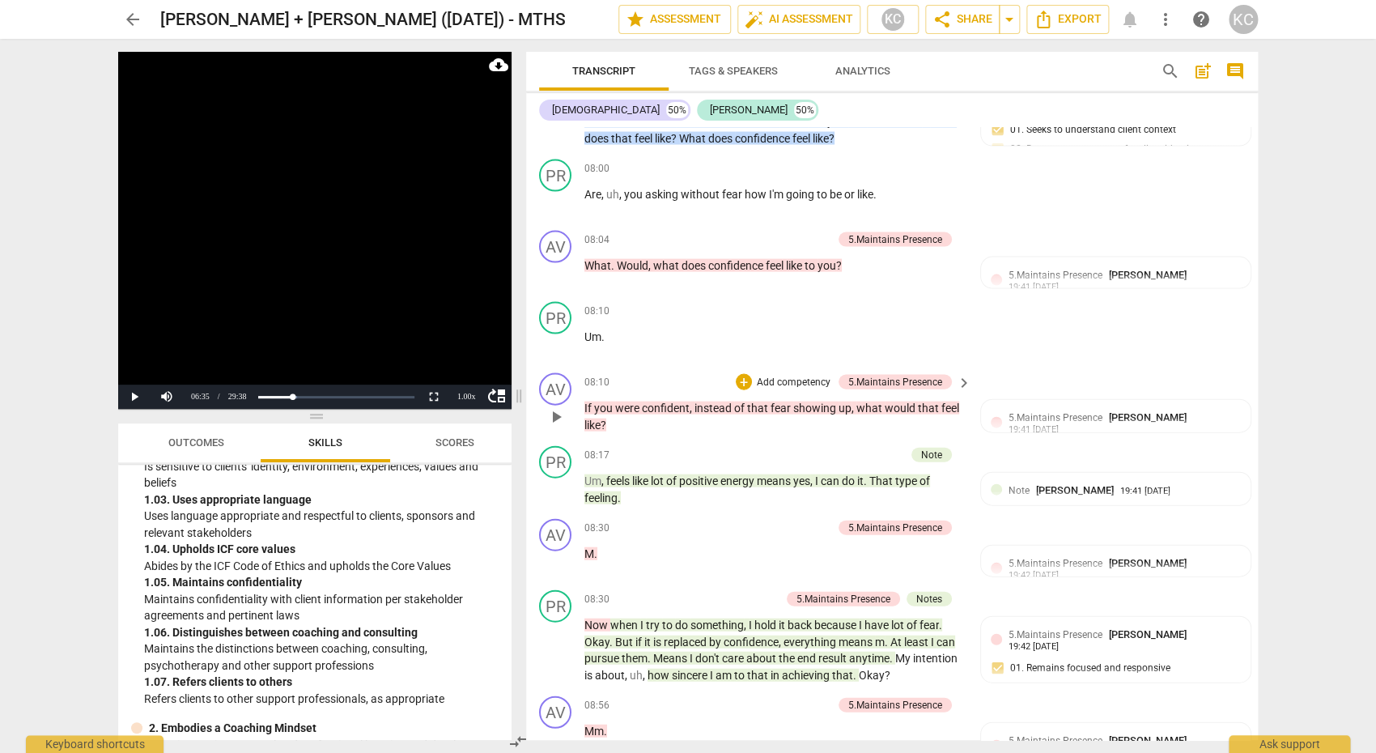
scroll to position [4260, 0]
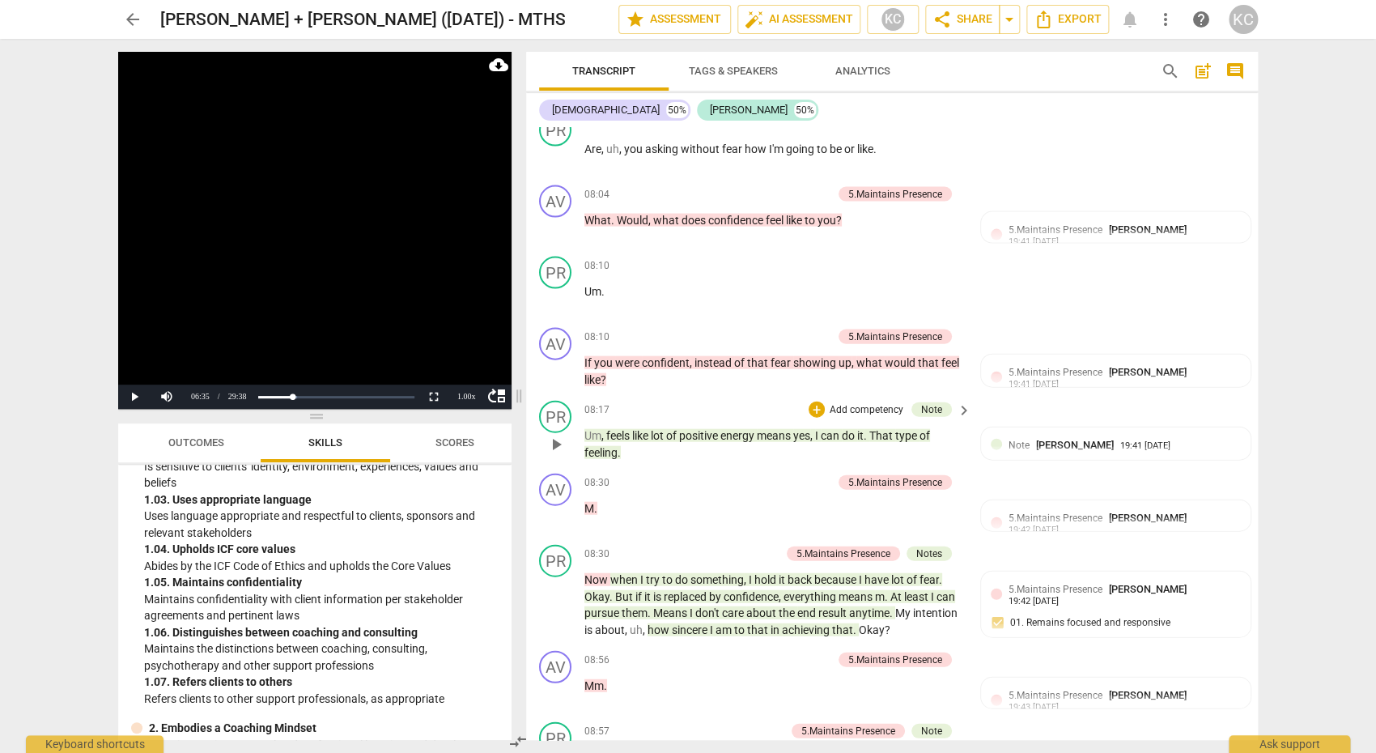
click at [651, 429] on span "like" at bounding box center [641, 435] width 19 height 13
click at [553, 435] on span "play_arrow" at bounding box center [555, 444] width 19 height 19
click at [554, 435] on span "pause" at bounding box center [555, 444] width 19 height 19
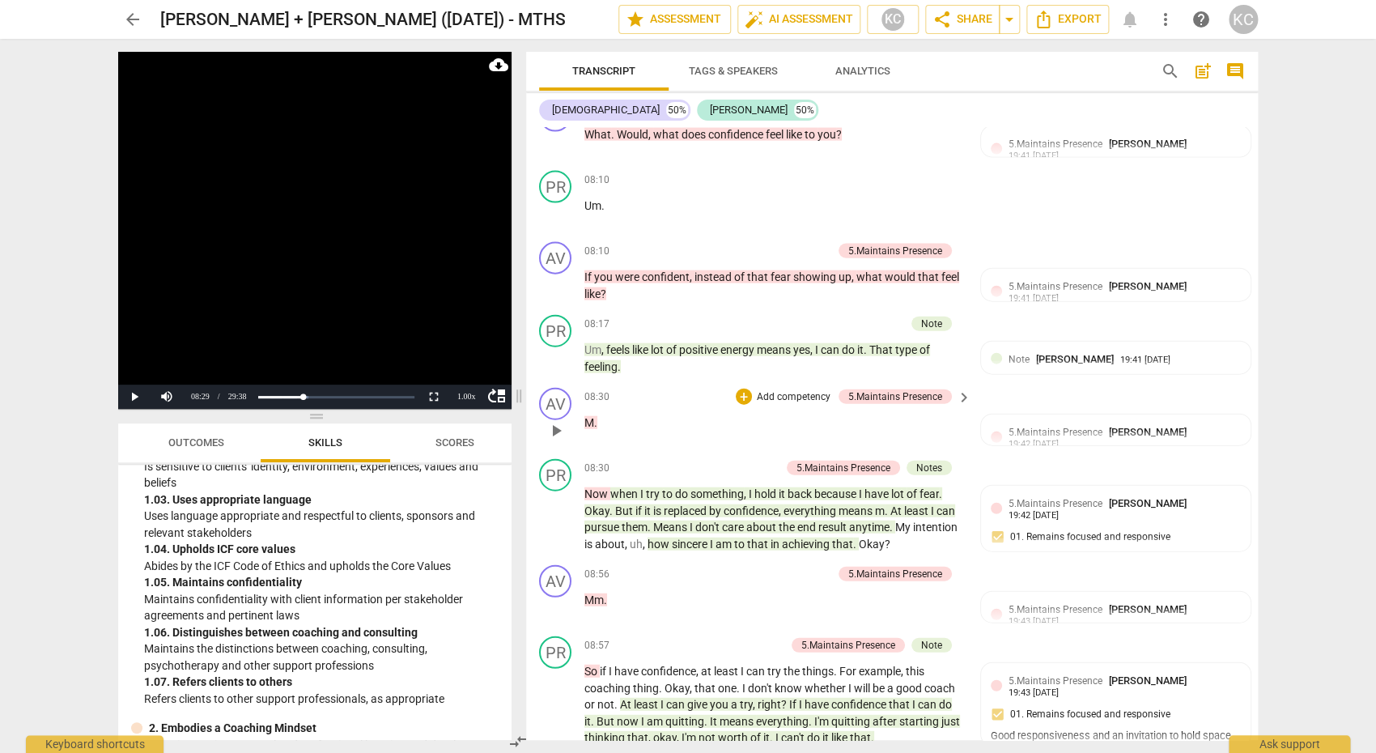
scroll to position [4355, 0]
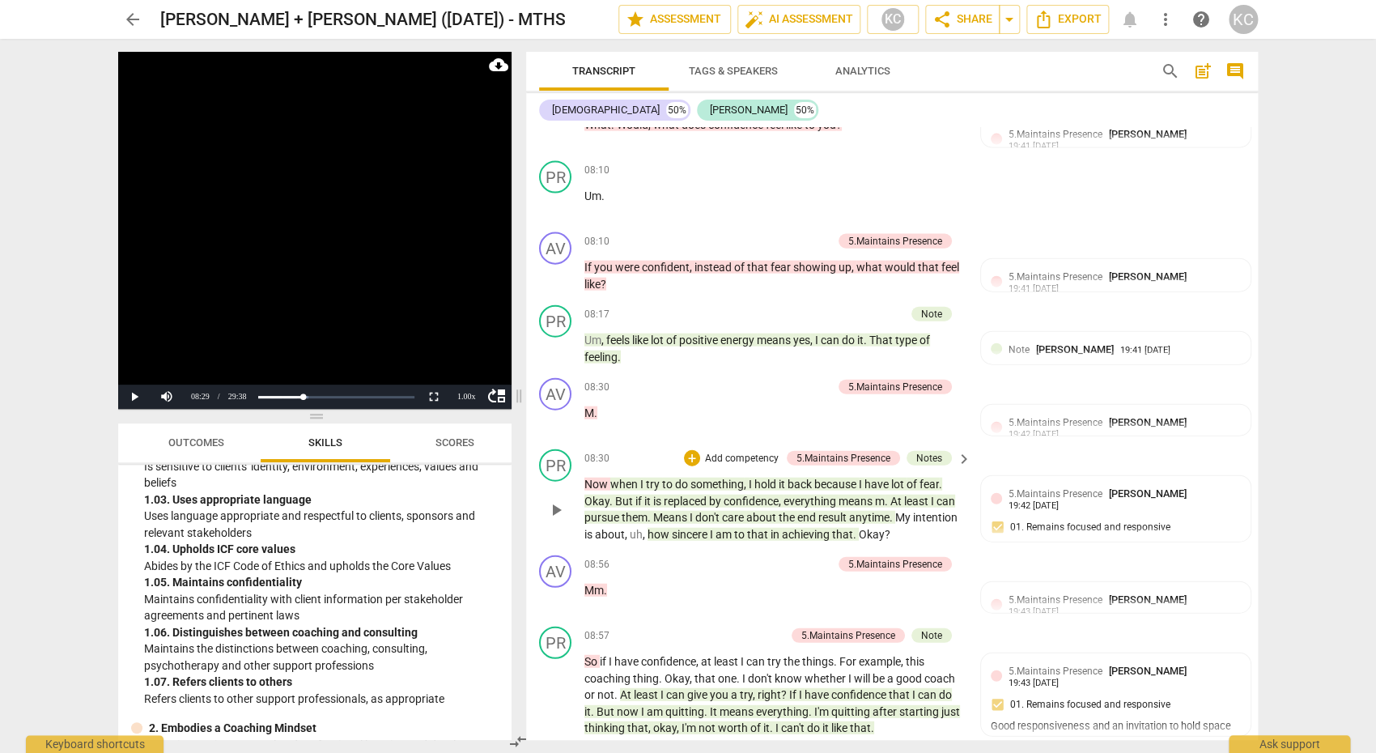
click at [682, 478] on span "do" at bounding box center [682, 484] width 15 height 13
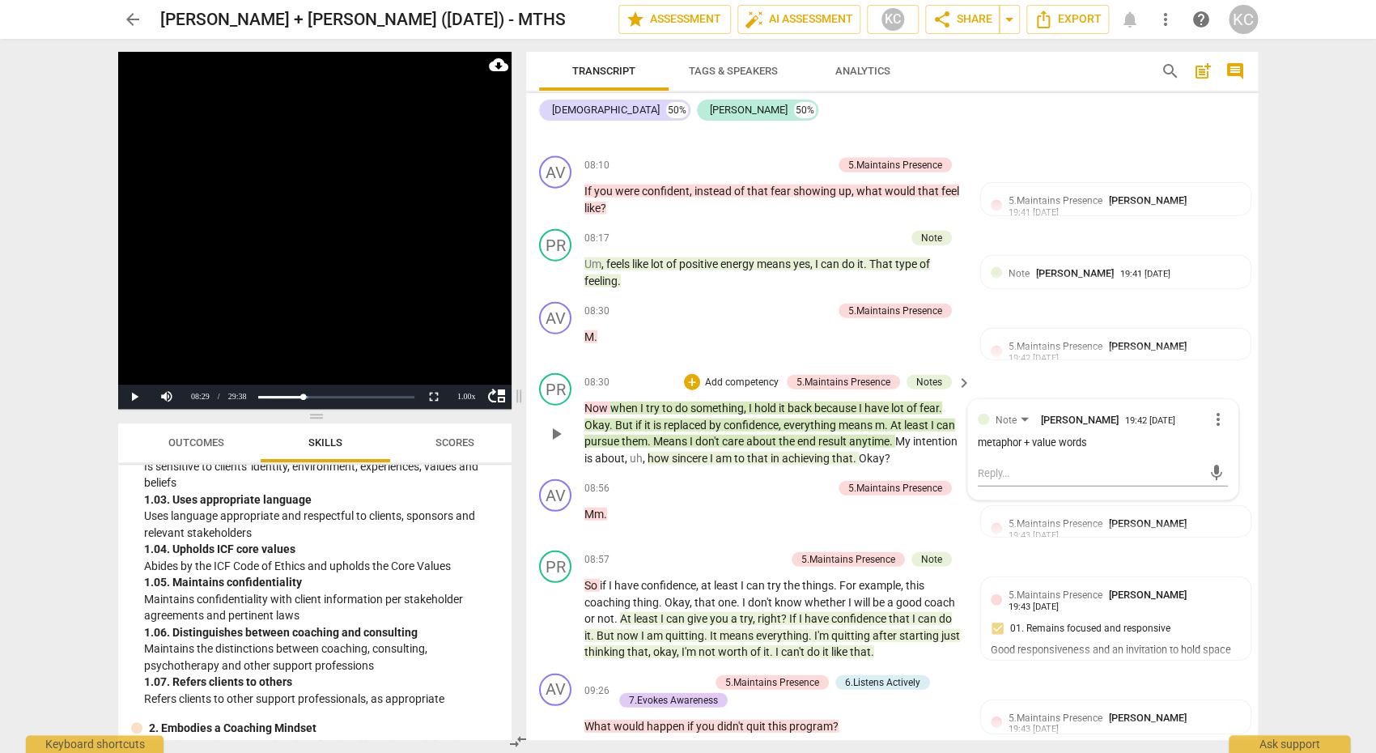
scroll to position [4439, 0]
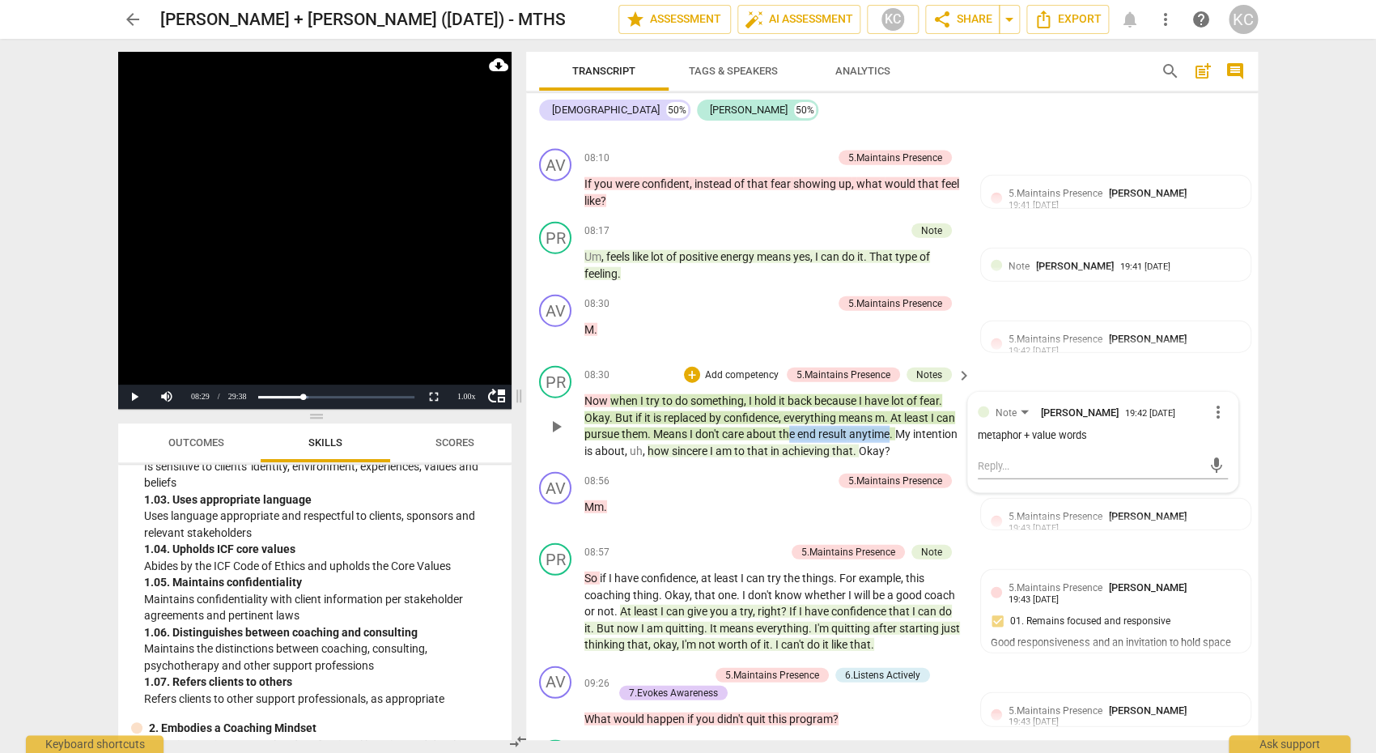
drag, startPoint x: 891, startPoint y: 375, endPoint x: 788, endPoint y: 376, distance: 102.8
click at [788, 393] on p "Now when I try to do something , I hold it back because I have lot of fear . Ok…" at bounding box center [773, 426] width 379 height 66
click at [686, 472] on div "08:56 + Add competency 5.Maintains Presence keyboard_arrow_right" at bounding box center [778, 481] width 388 height 18
click at [845, 427] on span "result" at bounding box center [833, 433] width 31 height 13
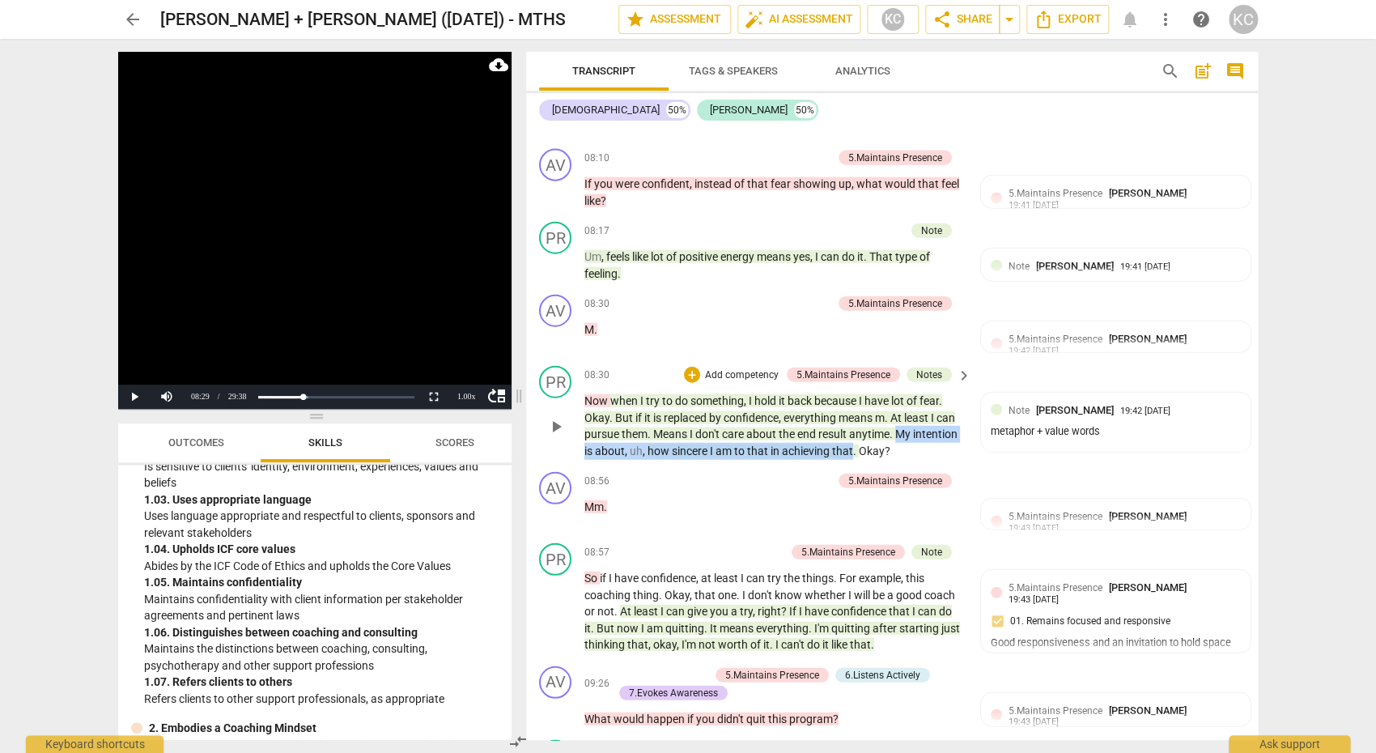
drag, startPoint x: 901, startPoint y: 375, endPoint x: 851, endPoint y: 392, distance: 53.0
click at [851, 393] on p "Now when I try to do something , I hold it back because I have lot of fear . Ok…" at bounding box center [773, 426] width 379 height 66
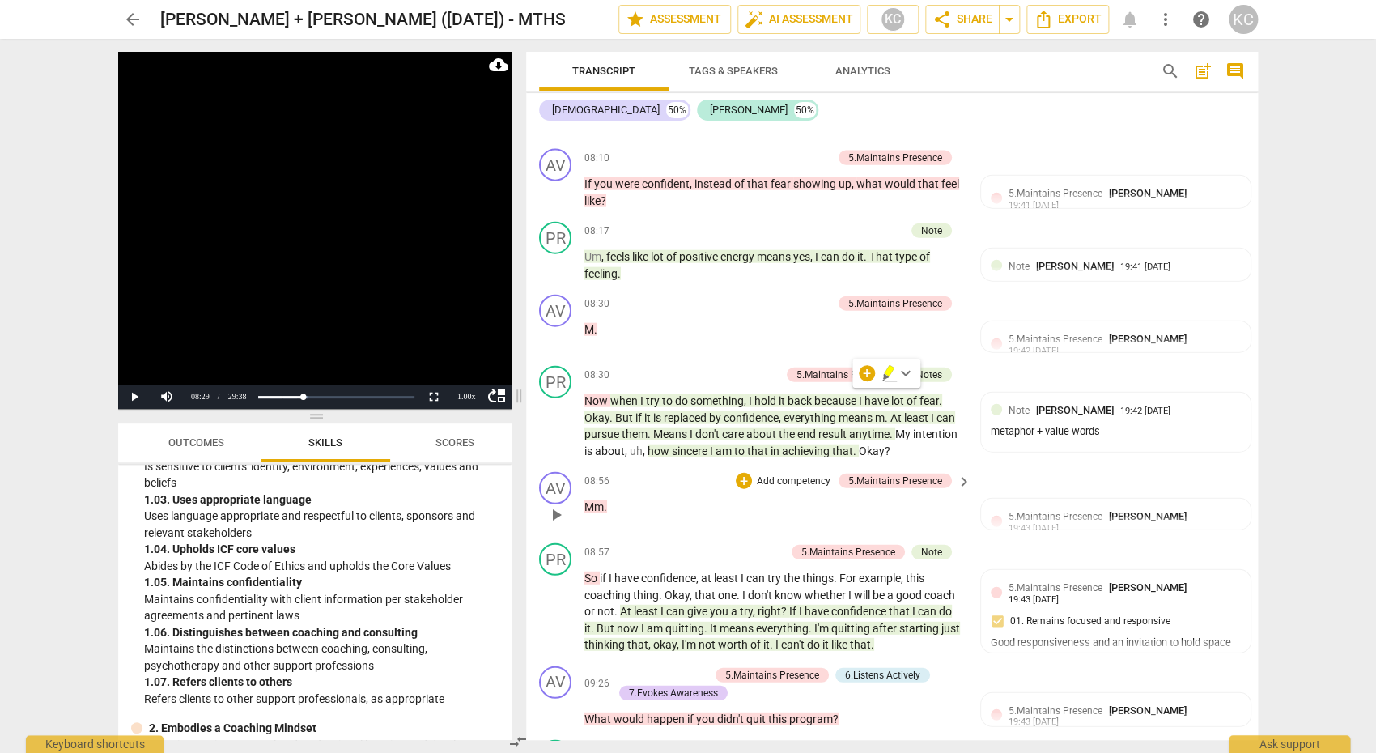
click at [1036, 465] on div "AV play_arrow pause 08:56 + Add competency 5.Maintains Presence keyboard_arrow_…" at bounding box center [892, 500] width 732 height 71
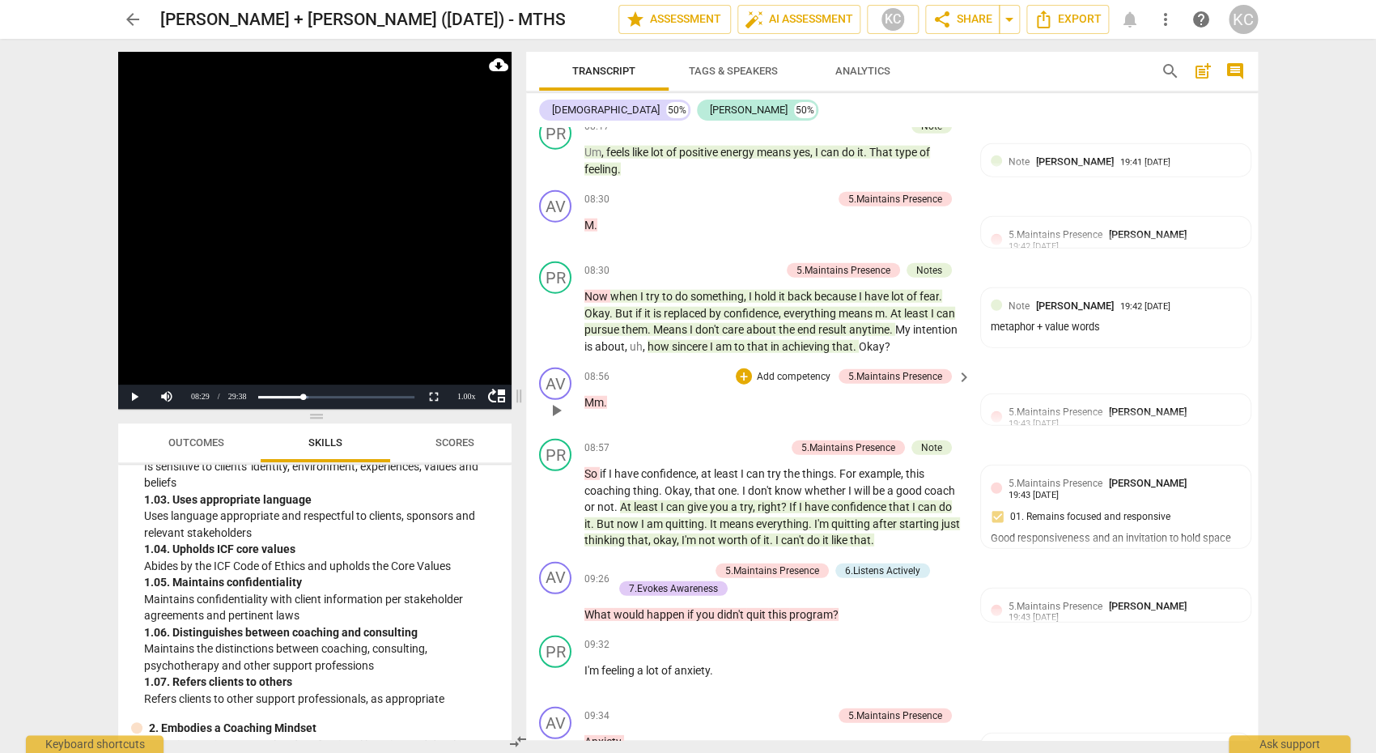
scroll to position [4551, 0]
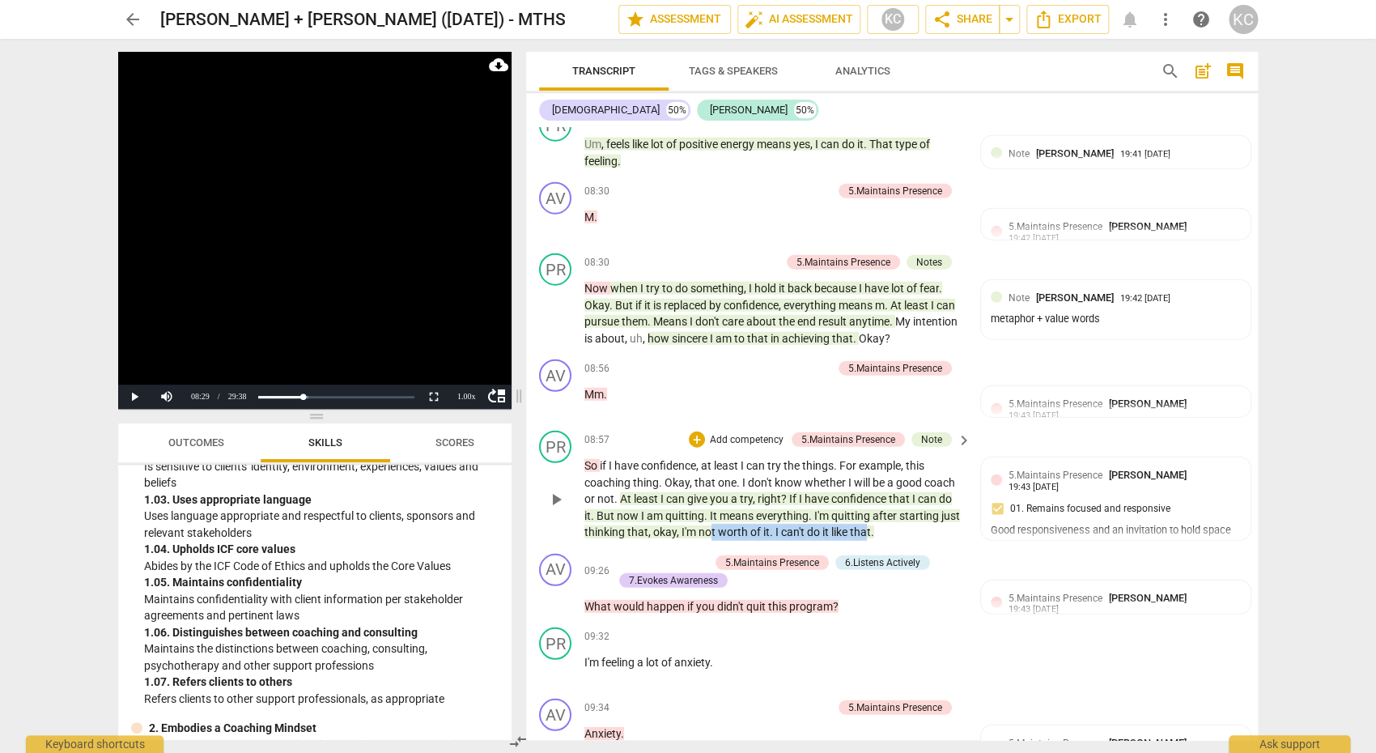
drag, startPoint x: 711, startPoint y: 475, endPoint x: 866, endPoint y: 472, distance: 154.6
click at [866, 470] on p "So if I have confidence , at least I can try the things . For example , this co…" at bounding box center [773, 498] width 379 height 83
click at [909, 482] on p "So if I have confidence , at least I can try the things . For example , this co…" at bounding box center [773, 498] width 379 height 83
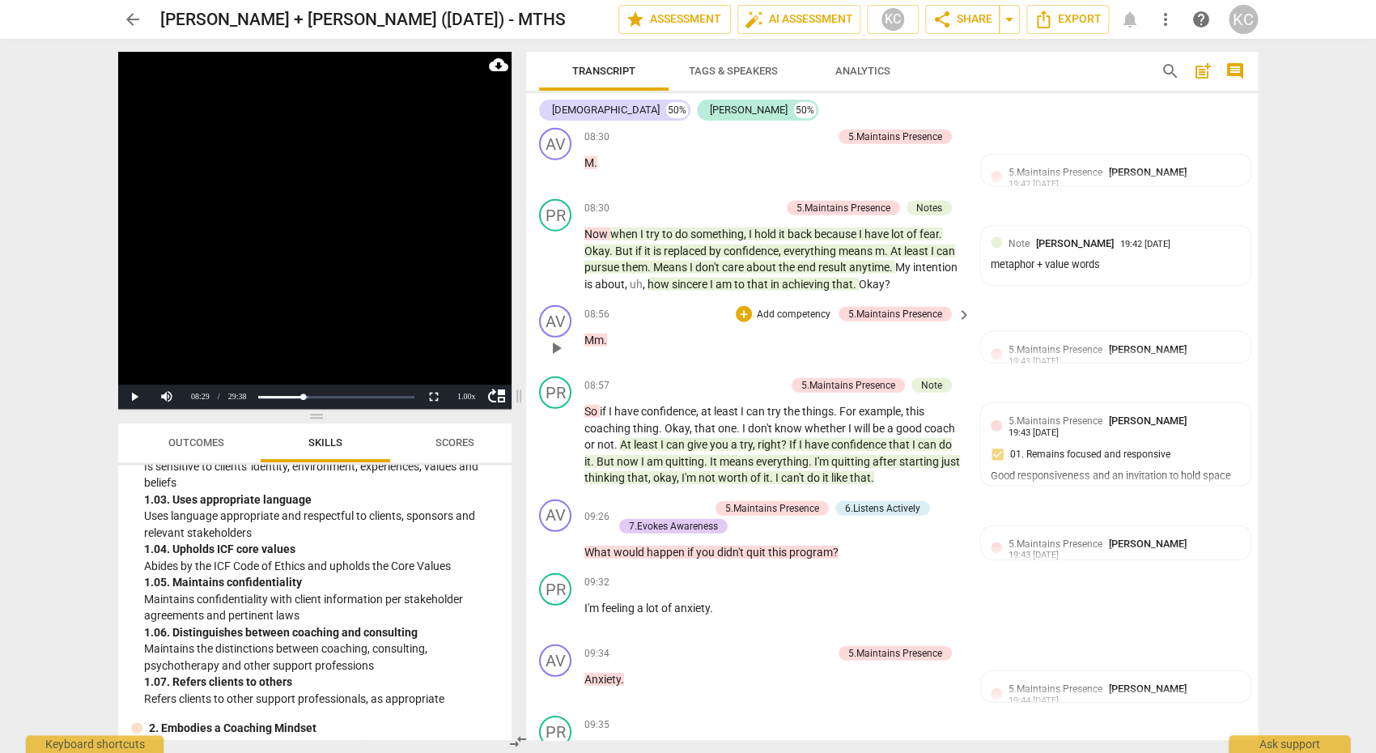
scroll to position [4617, 0]
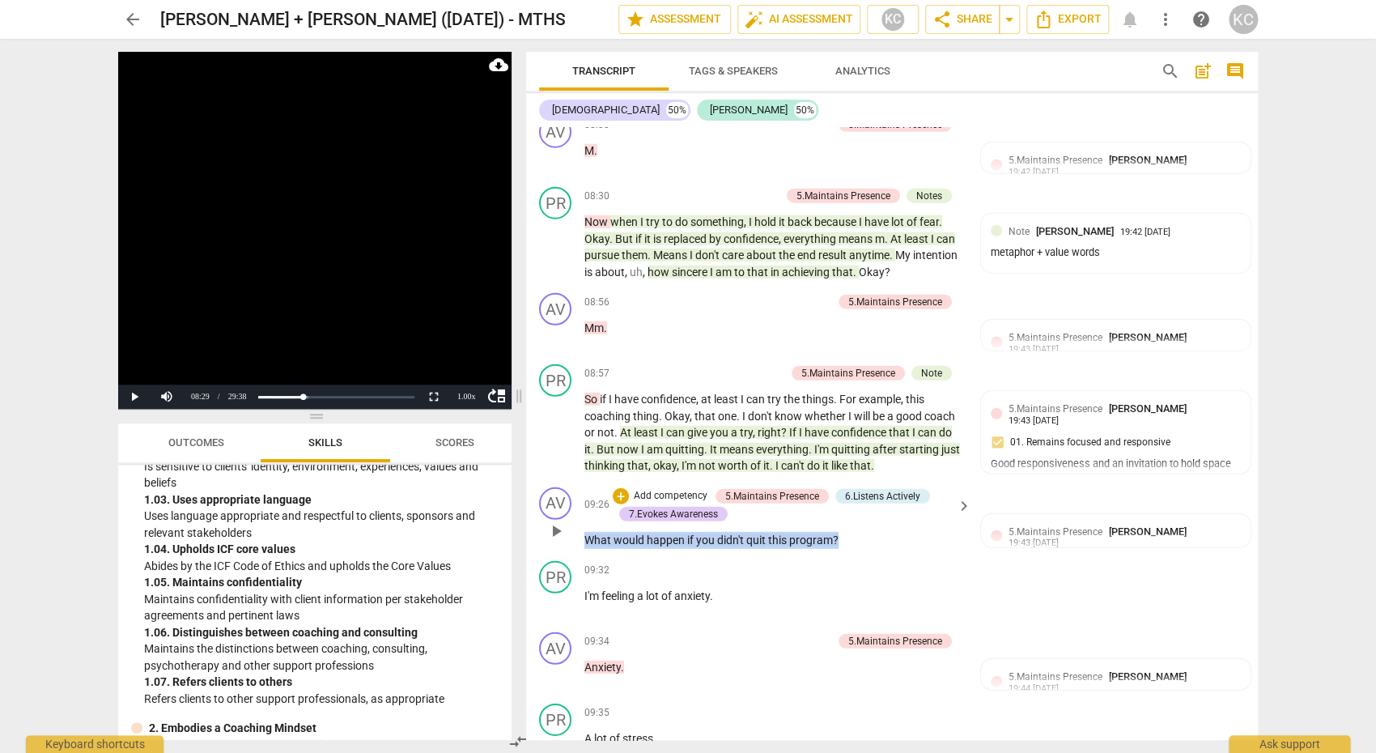
drag, startPoint x: 849, startPoint y: 486, endPoint x: 589, endPoint y: 482, distance: 259.8
click at [588, 532] on p "What would happen if you didn't quit this program ?" at bounding box center [773, 540] width 379 height 17
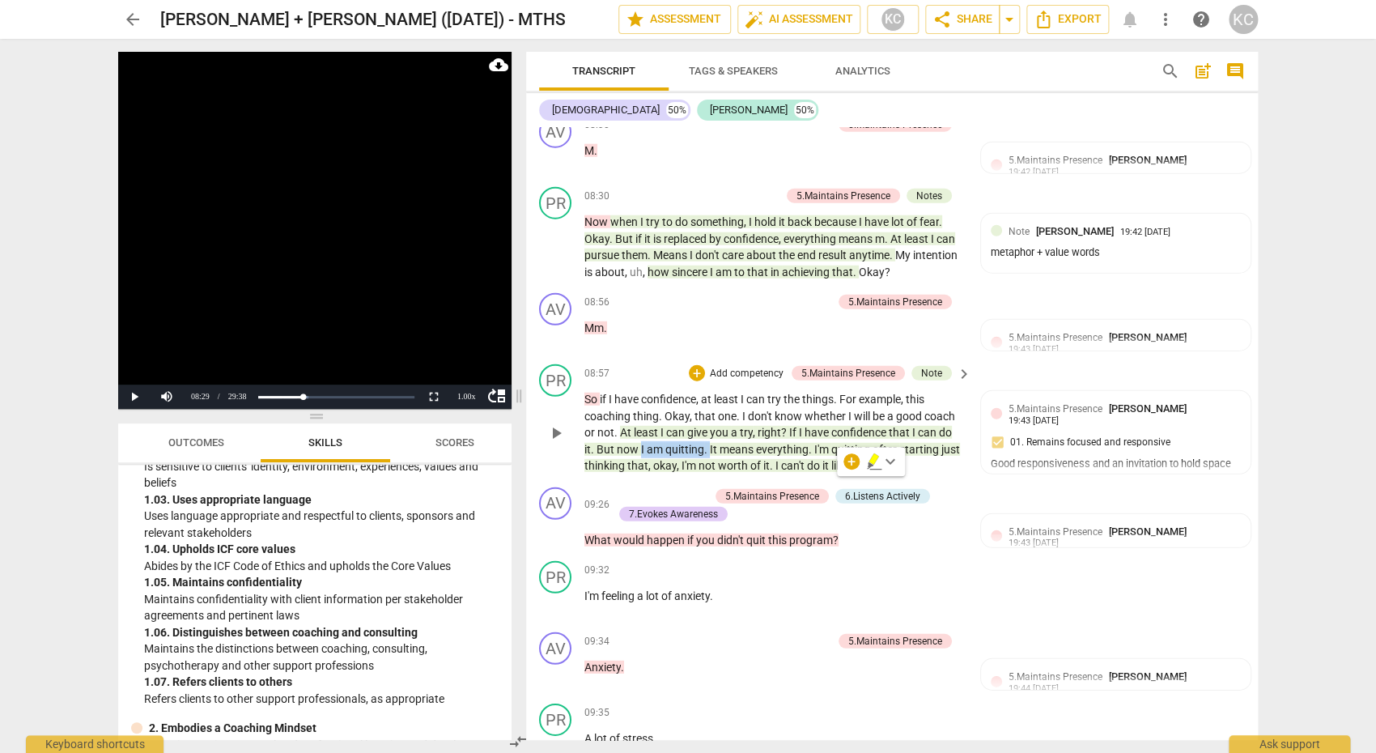
drag, startPoint x: 709, startPoint y: 393, endPoint x: 642, endPoint y: 393, distance: 67.2
click at [641, 393] on p "So if I have confidence , at least I can try the things . For example , this co…" at bounding box center [773, 432] width 379 height 83
drag, startPoint x: 839, startPoint y: 484, endPoint x: 765, endPoint y: 477, distance: 74.8
click at [765, 532] on p "What would happen if you didn't quit this program ?" at bounding box center [773, 540] width 379 height 17
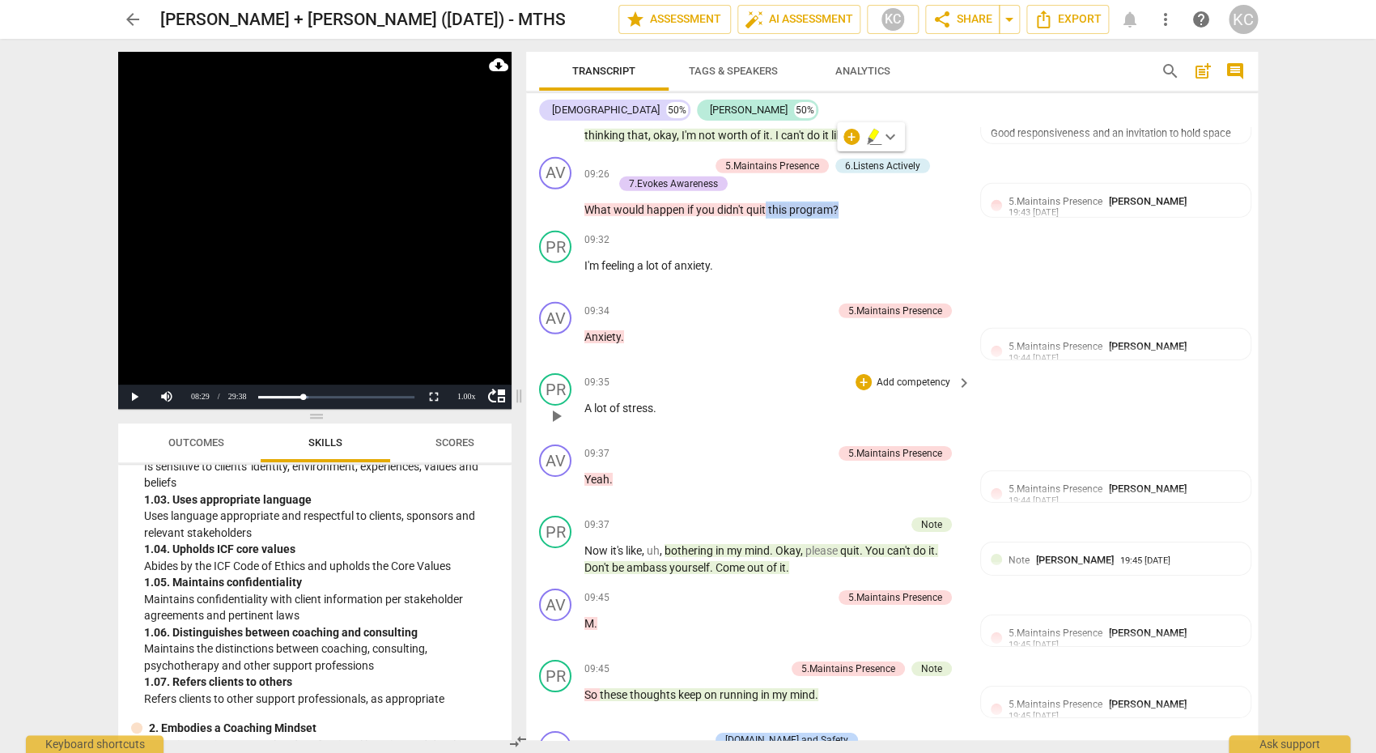
scroll to position [4965, 0]
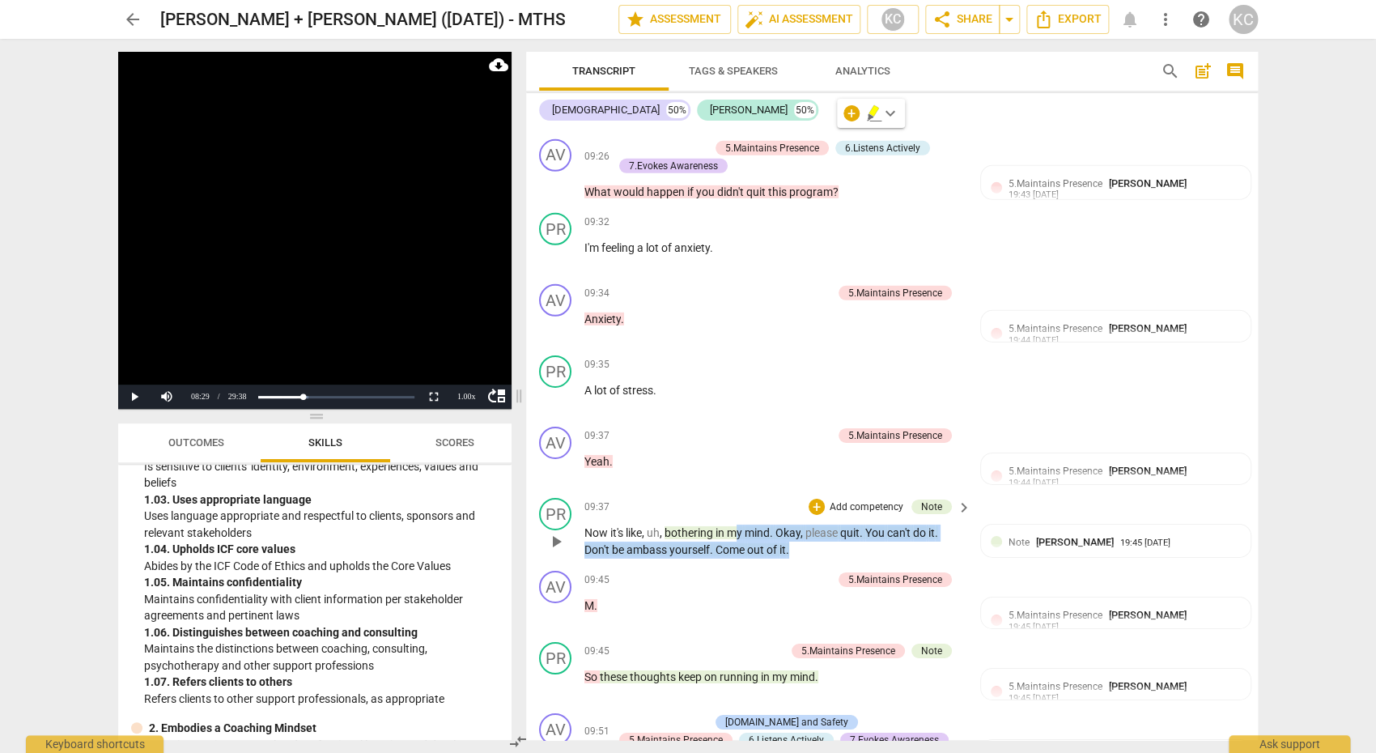
drag, startPoint x: 734, startPoint y: 473, endPoint x: 788, endPoint y: 488, distance: 56.1
click at [790, 524] on p "Now it's like , uh , bothering in my mind . Okay , please quit . You can't do i…" at bounding box center [773, 540] width 379 height 33
click at [1031, 534] on div "Note [PERSON_NAME]" at bounding box center [1064, 541] width 112 height 15
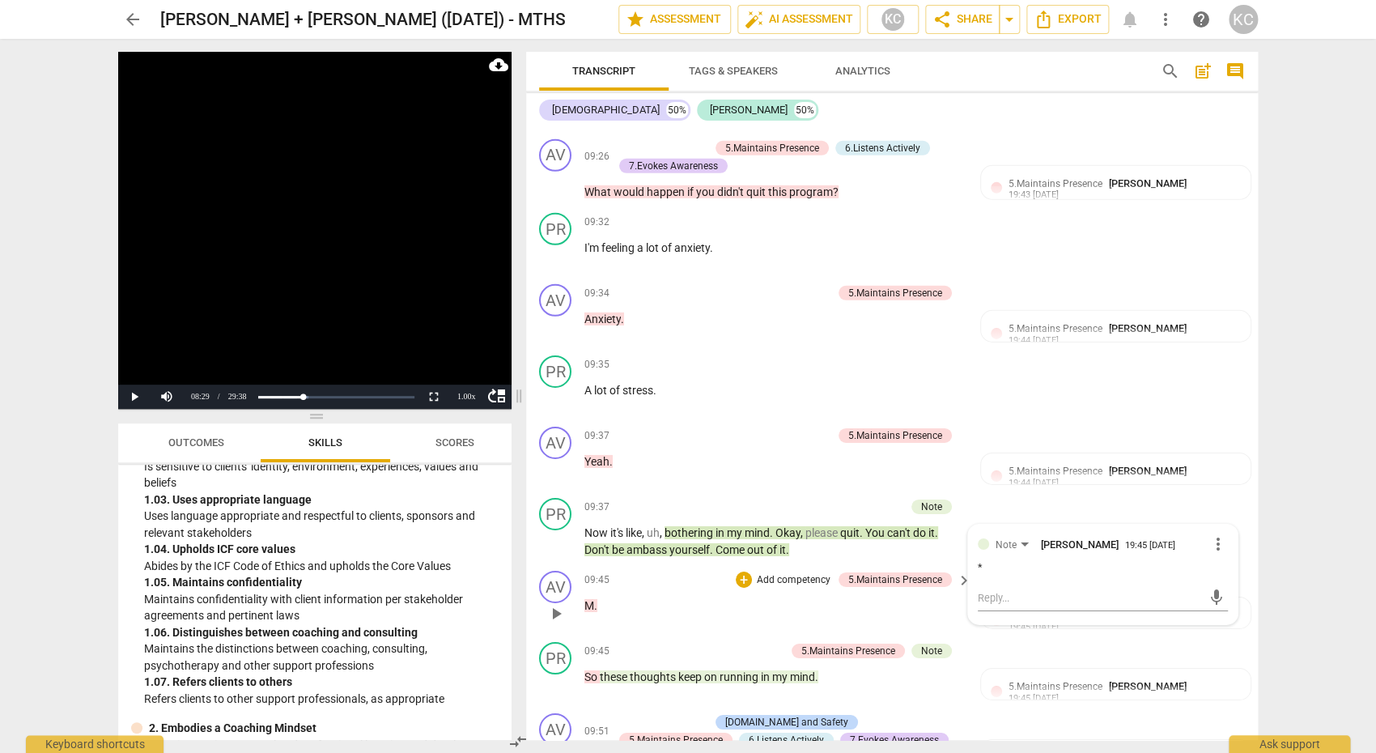
click at [683, 571] on div "09:45 + Add competency 5.Maintains Presence keyboard_arrow_right" at bounding box center [778, 580] width 388 height 18
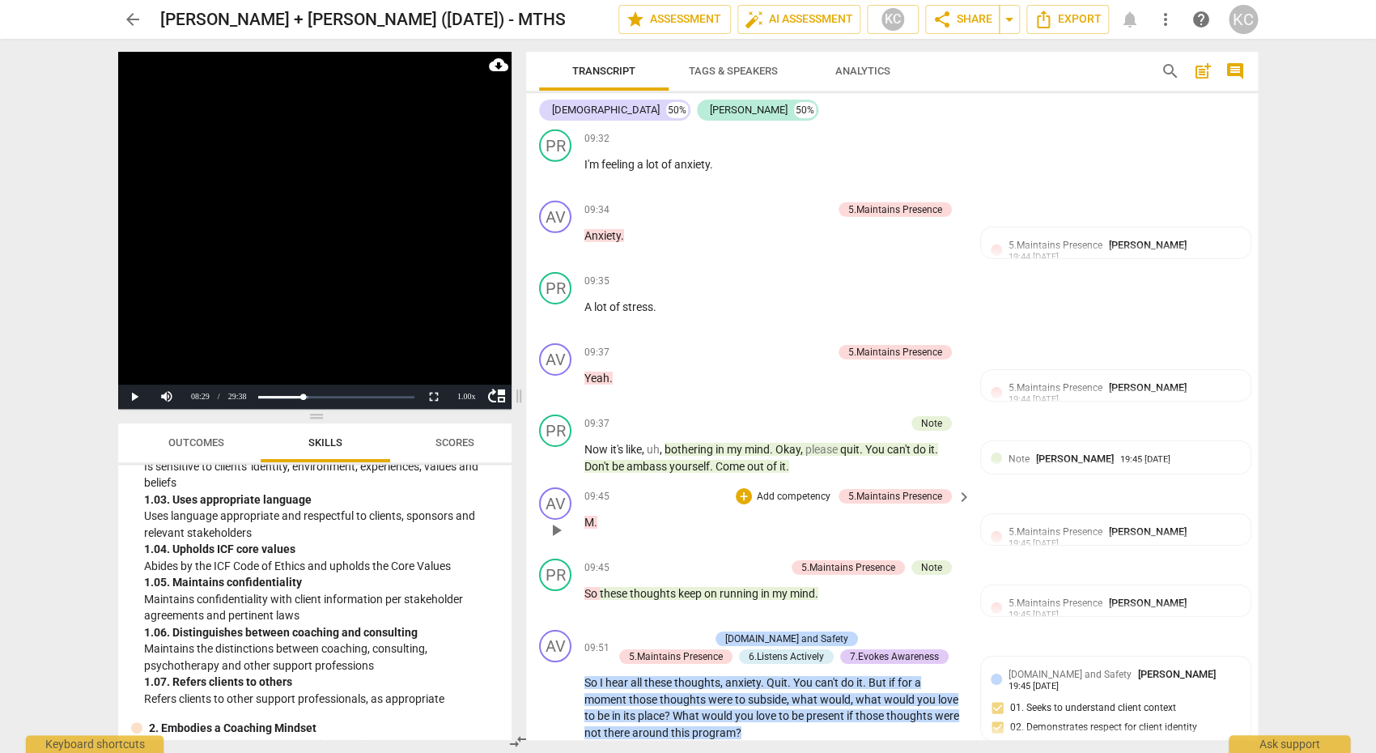
scroll to position [5091, 0]
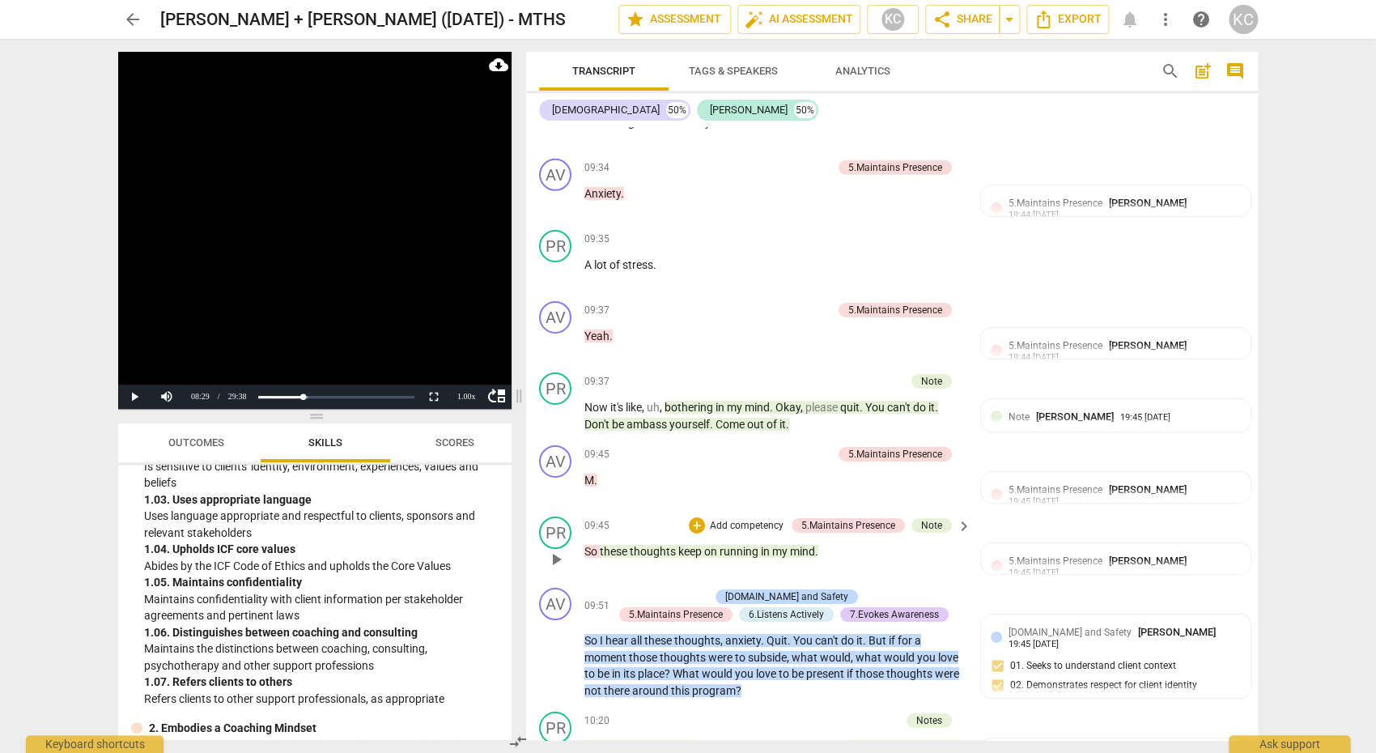
click at [758, 545] on span "running" at bounding box center [740, 551] width 41 height 13
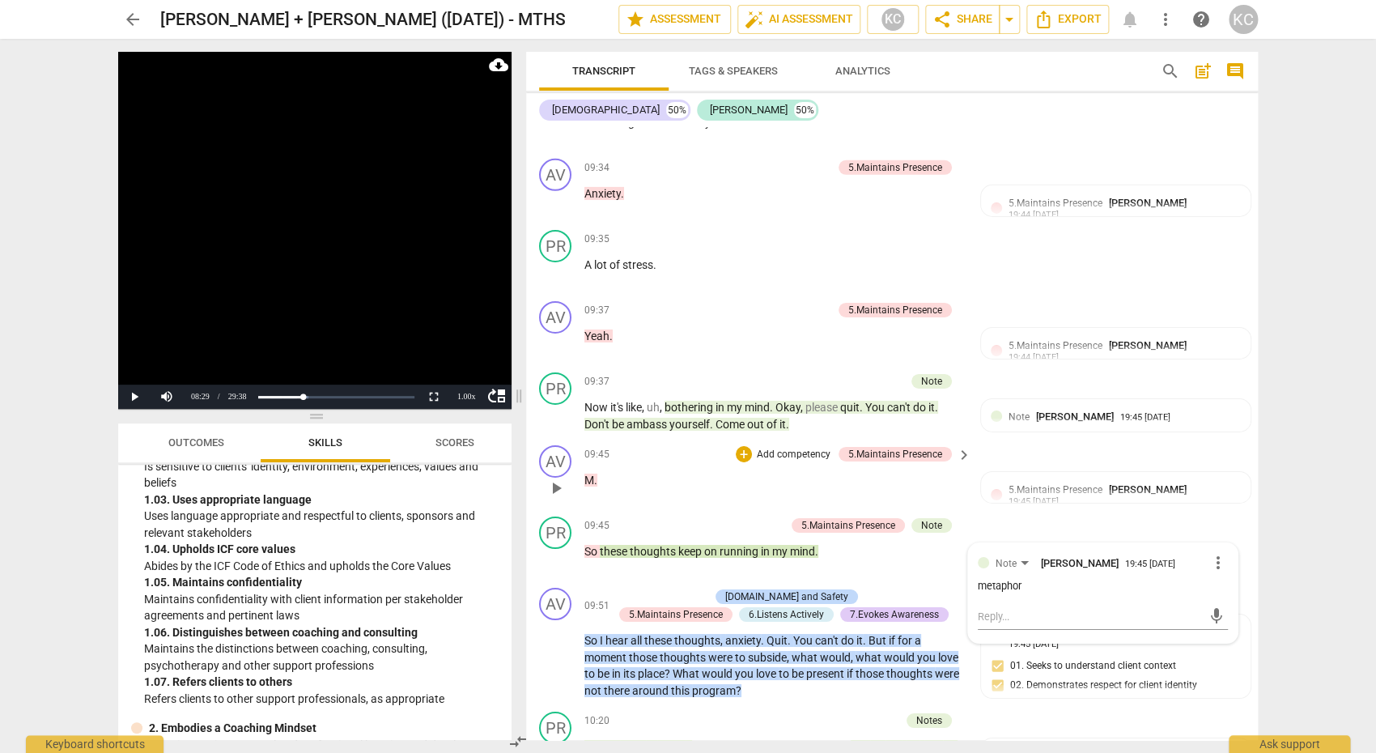
click at [690, 445] on div "09:45 + Add competency 5.Maintains Presence keyboard_arrow_right M ." at bounding box center [778, 474] width 388 height 58
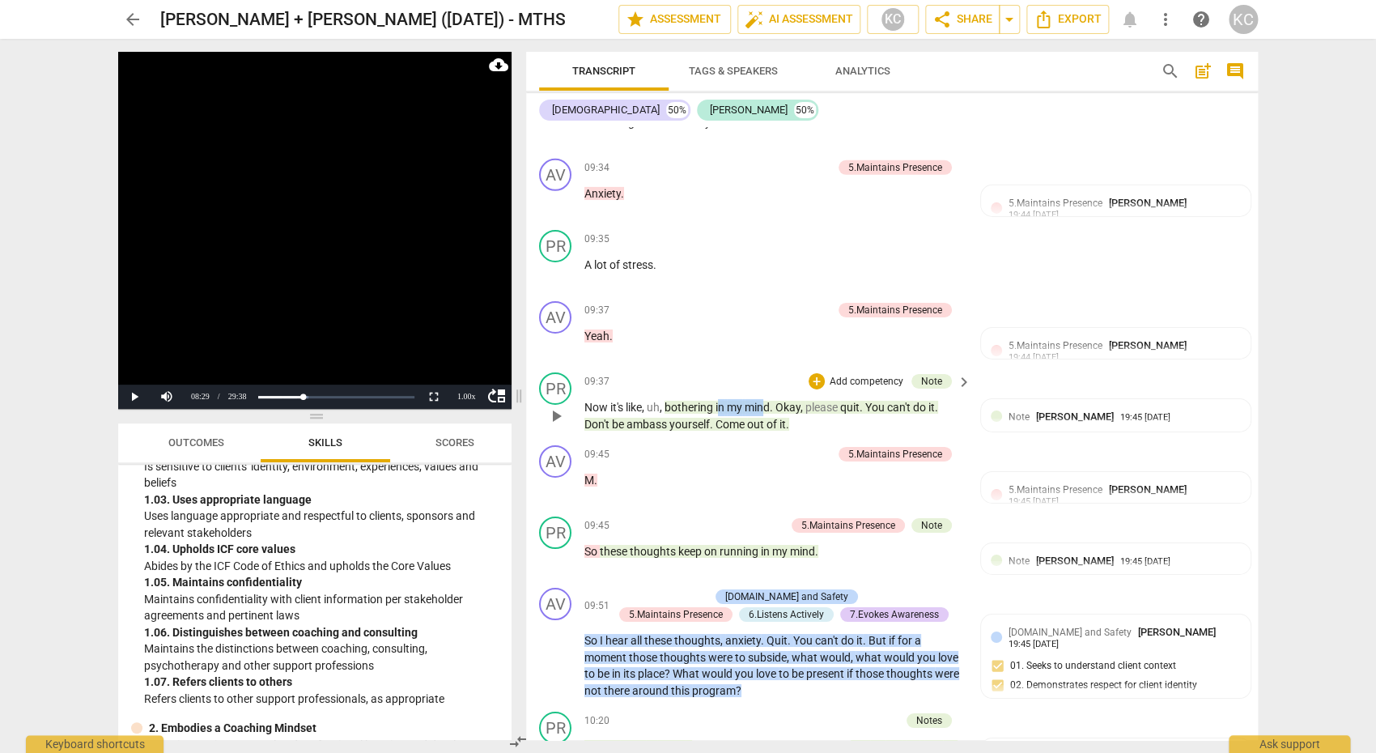
drag, startPoint x: 721, startPoint y: 351, endPoint x: 766, endPoint y: 352, distance: 45.3
click at [766, 399] on p "Now it's like , uh , bothering in my mind . Okay , please quit . You can't do i…" at bounding box center [773, 415] width 379 height 33
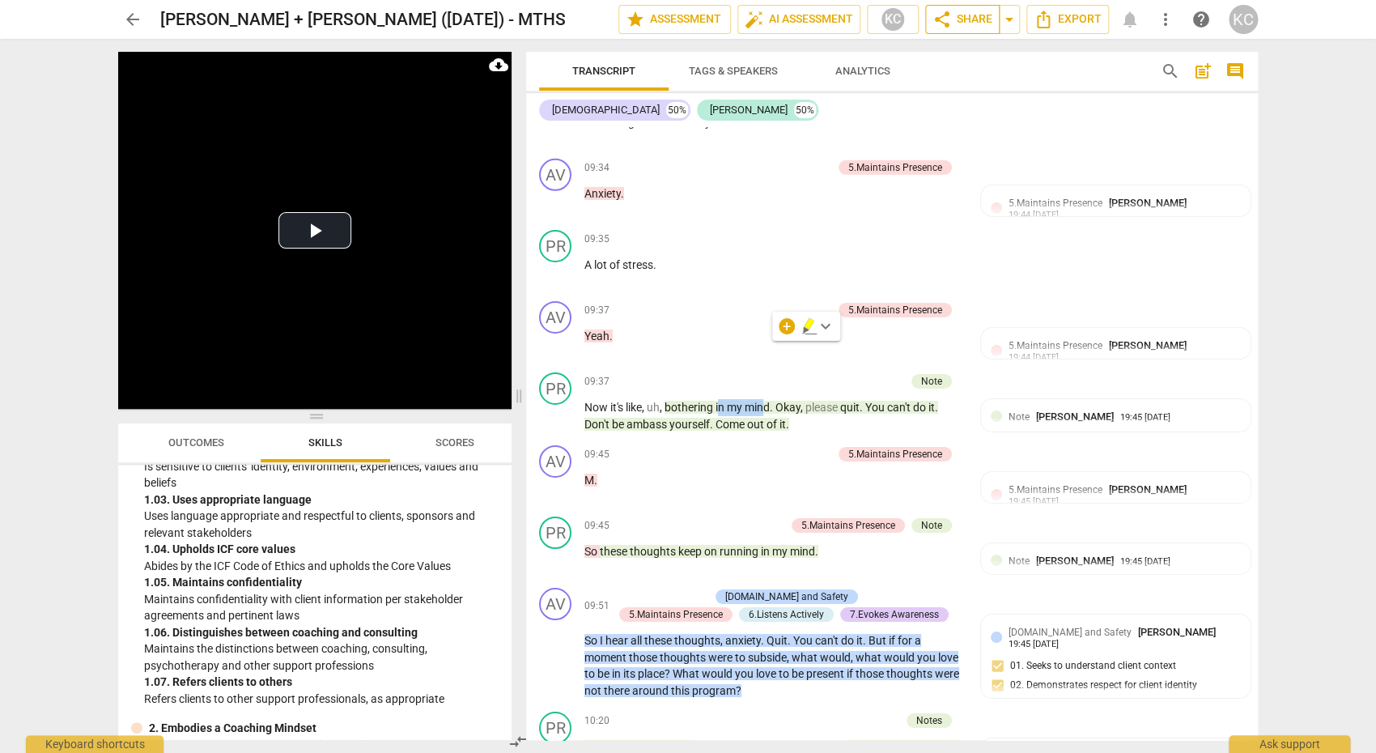
click at [958, 18] on span "share Share" at bounding box center [962, 19] width 60 height 19
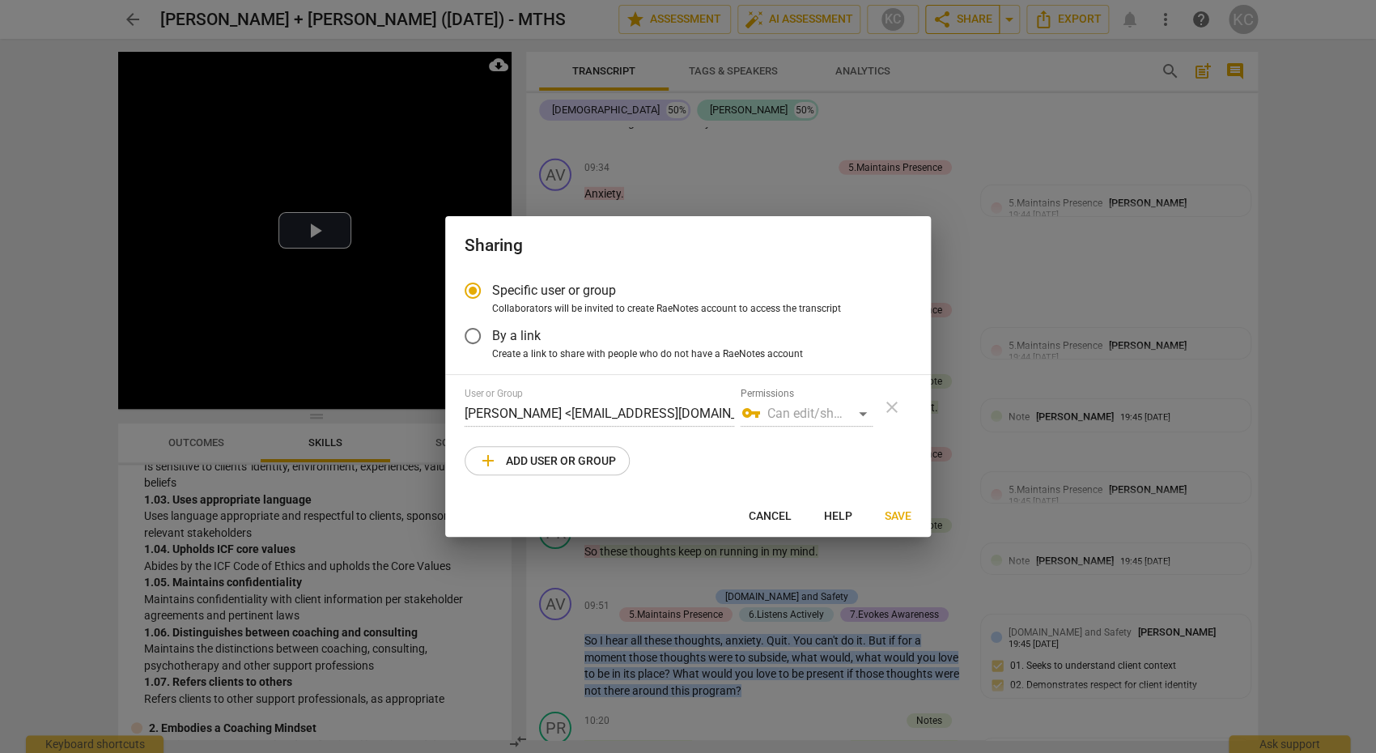
radio input "false"
click at [554, 348] on span "Create a link to share with people who do not have a RaeNotes account" at bounding box center [647, 354] width 311 height 15
click at [0, 0] on input "Create a link to share with people who do not have a RaeNotes account" at bounding box center [0, 0] width 0 height 0
radio input "true"
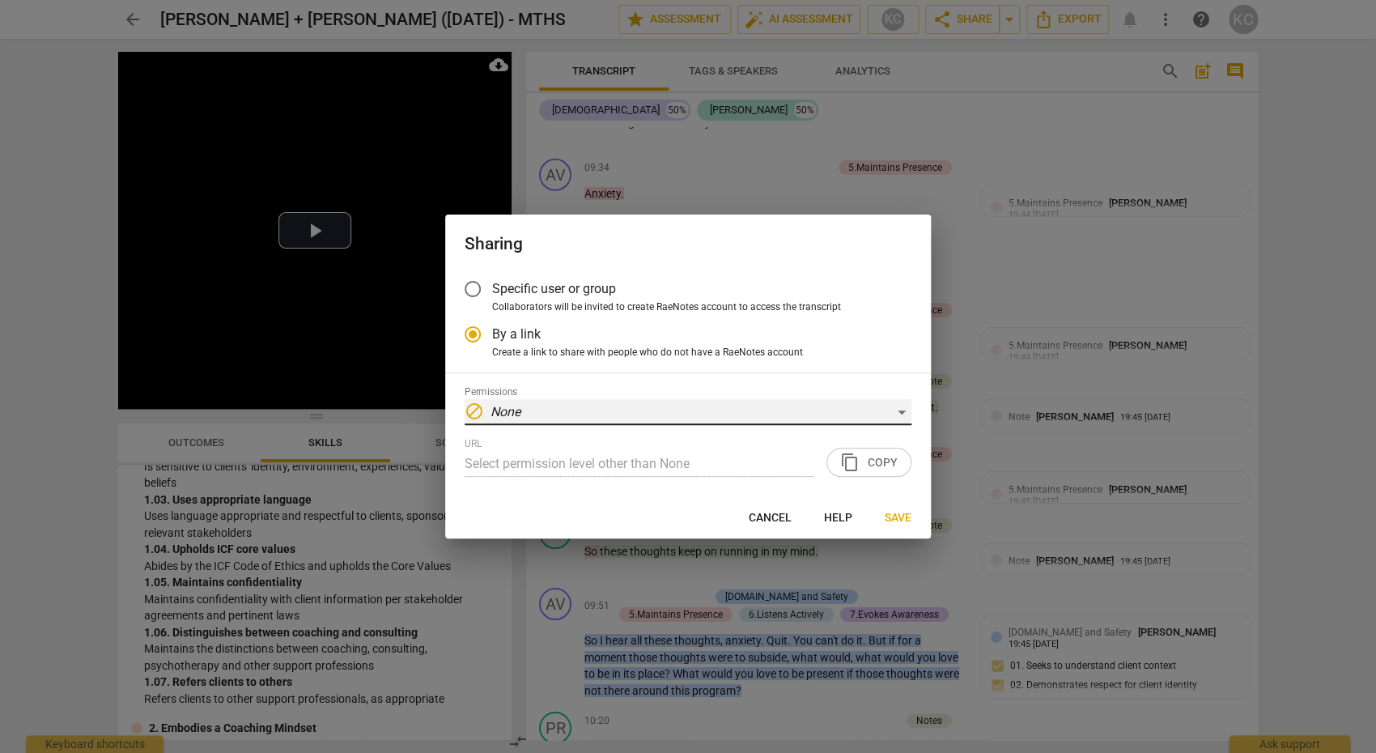
click at [520, 418] on em "None" at bounding box center [505, 411] width 30 height 15
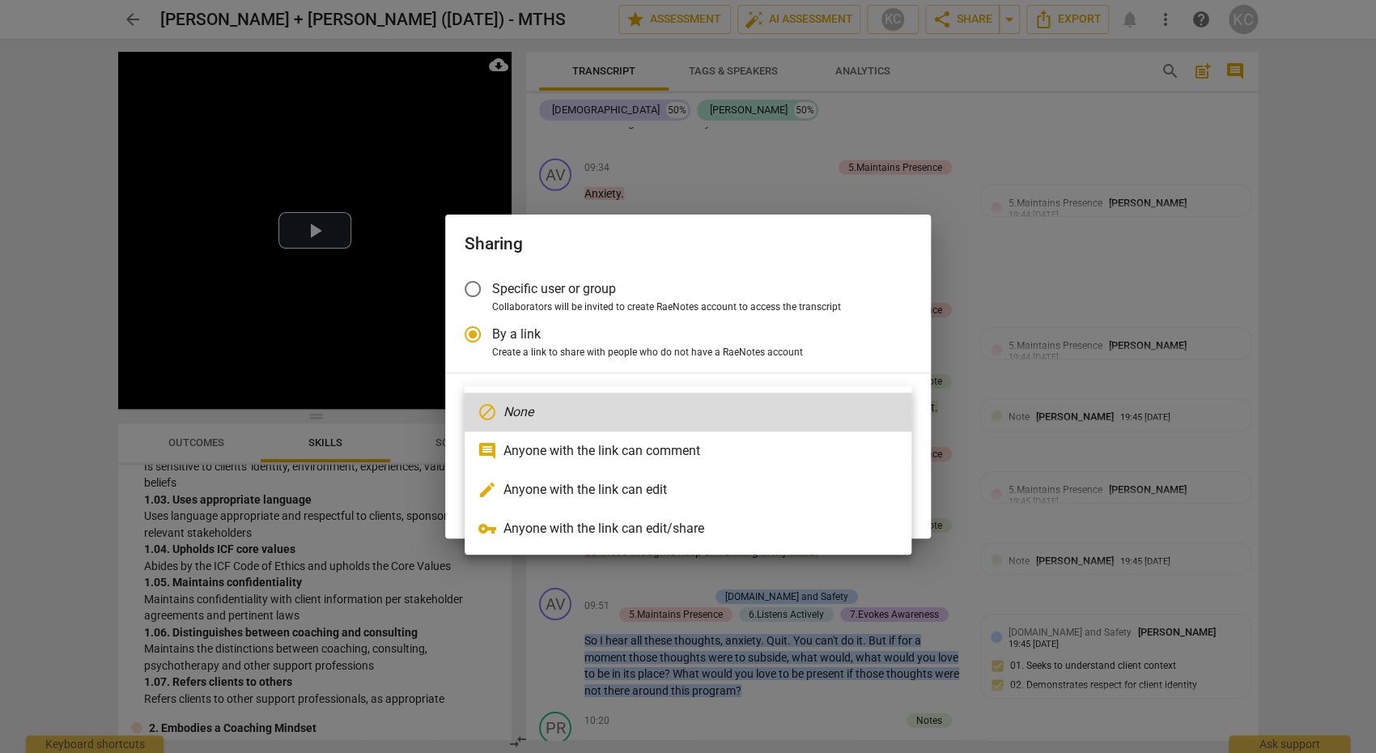
click at [518, 444] on li "comment Anyone with the link can comment" at bounding box center [688, 450] width 447 height 39
type input "[URL][DOMAIN_NAME]"
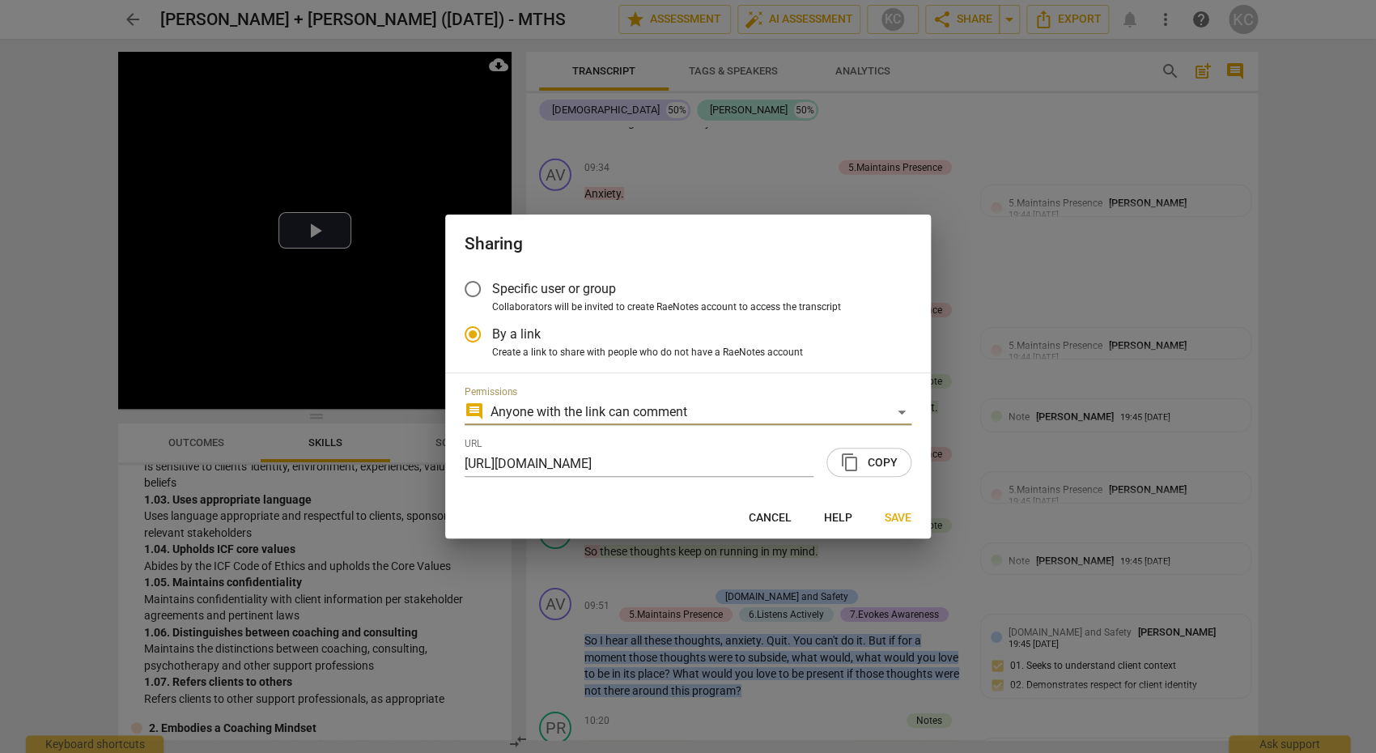
click at [902, 460] on button "content_copy Copy" at bounding box center [868, 462] width 85 height 29
click at [900, 516] on span "Save" at bounding box center [898, 518] width 27 height 16
radio input "false"
